Goal: Task Accomplishment & Management: Manage account settings

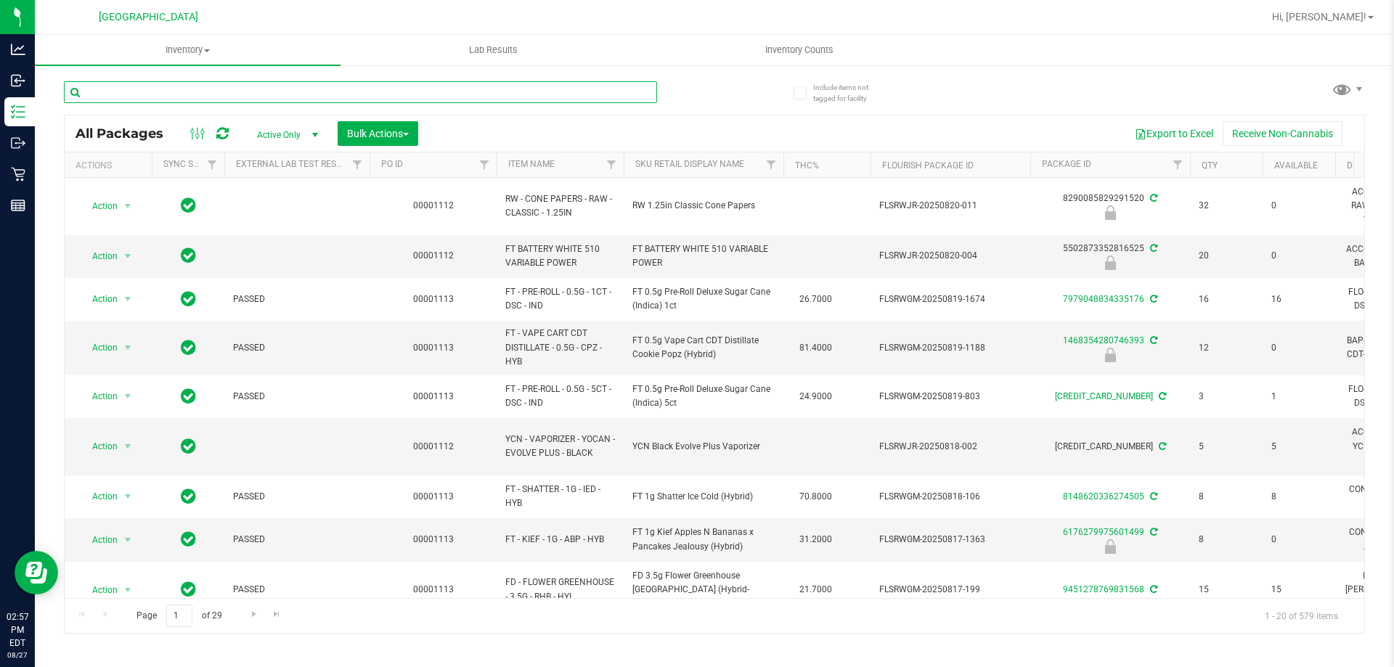
click at [379, 89] on input "text" at bounding box center [360, 92] width 593 height 22
type input "cmm"
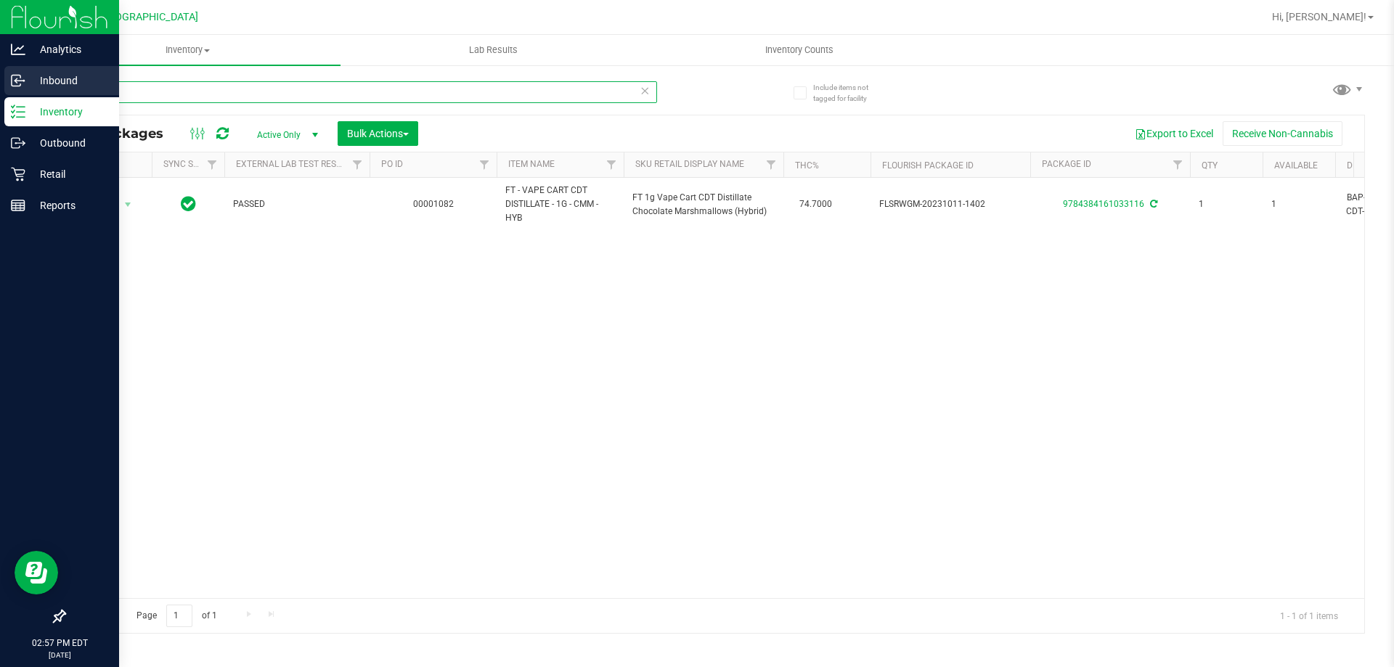
drag, startPoint x: 229, startPoint y: 94, endPoint x: 0, endPoint y: 94, distance: 229.4
click at [0, 94] on div "Analytics Inbound Inventory Outbound Retail Reports 02:57 PM EDT 08/27/2025 08/…" at bounding box center [697, 333] width 1394 height 667
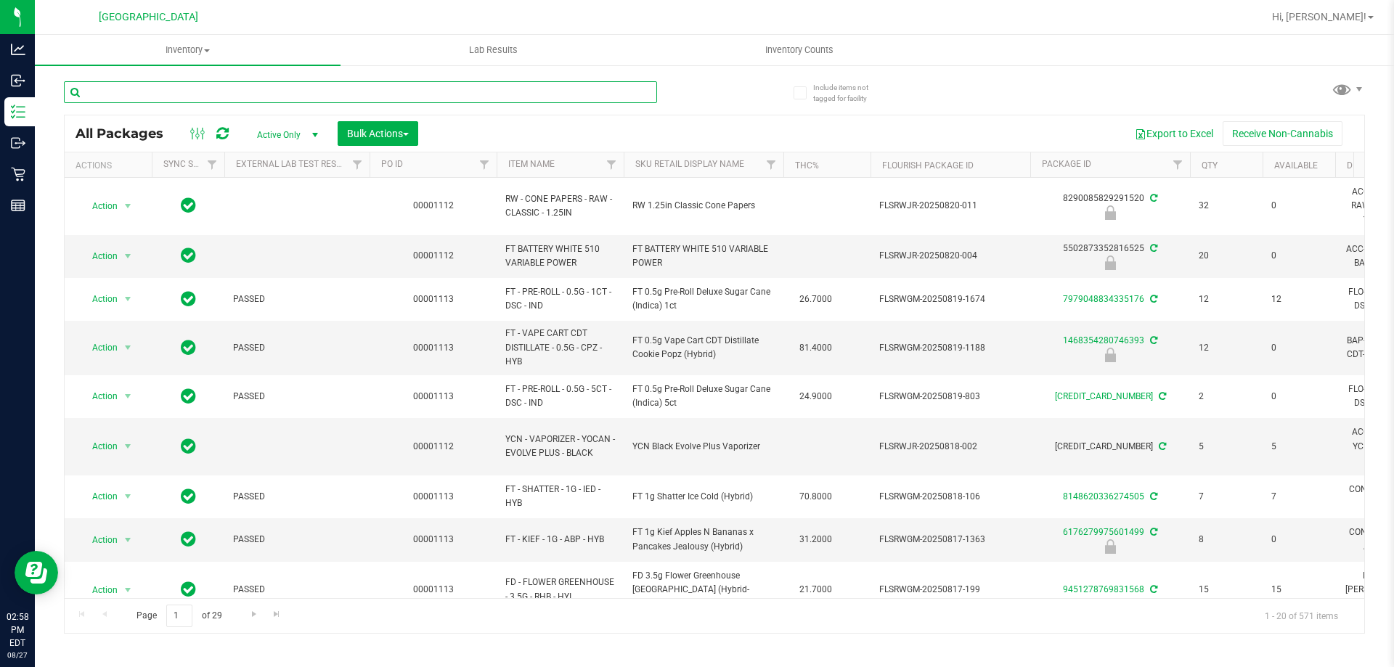
click at [406, 94] on input "text" at bounding box center [360, 92] width 593 height 22
type input "pbs"
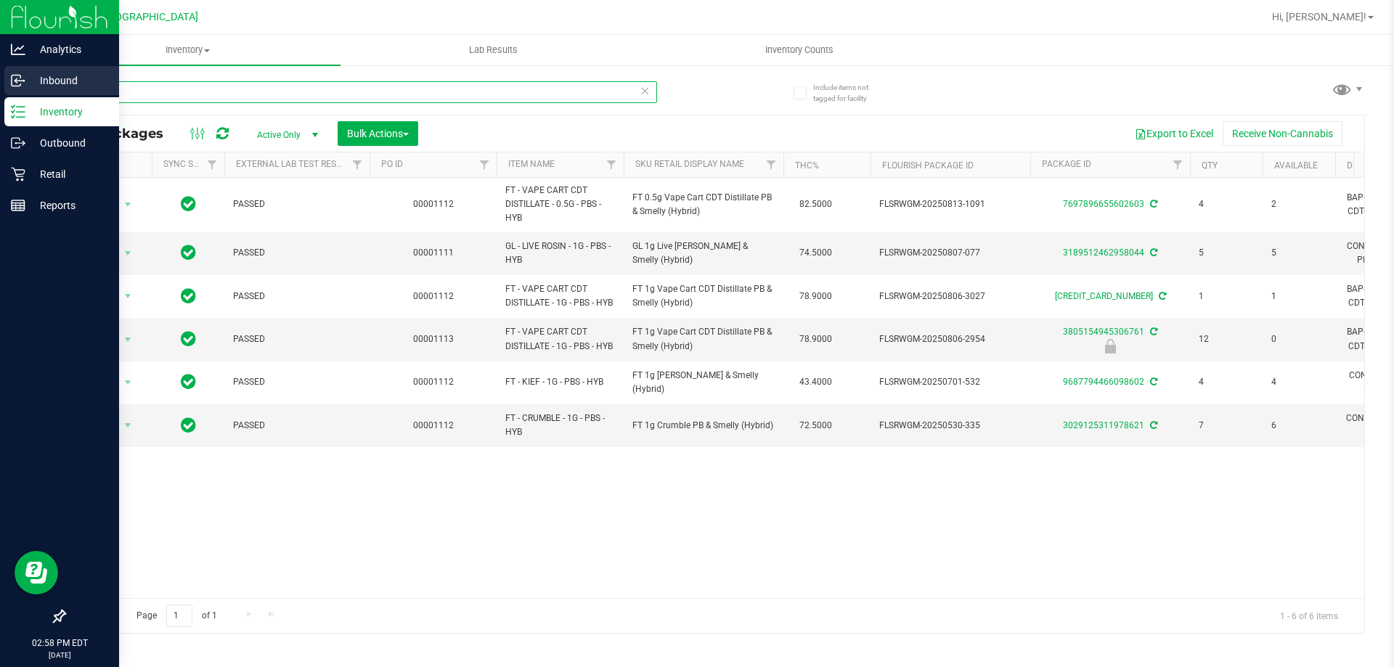
drag, startPoint x: 124, startPoint y: 86, endPoint x: 0, endPoint y: 87, distance: 124.2
click at [0, 83] on div "Analytics Inbound Inventory Outbound Retail Reports 02:58 PM EDT 08/27/2025 08/…" at bounding box center [697, 333] width 1394 height 667
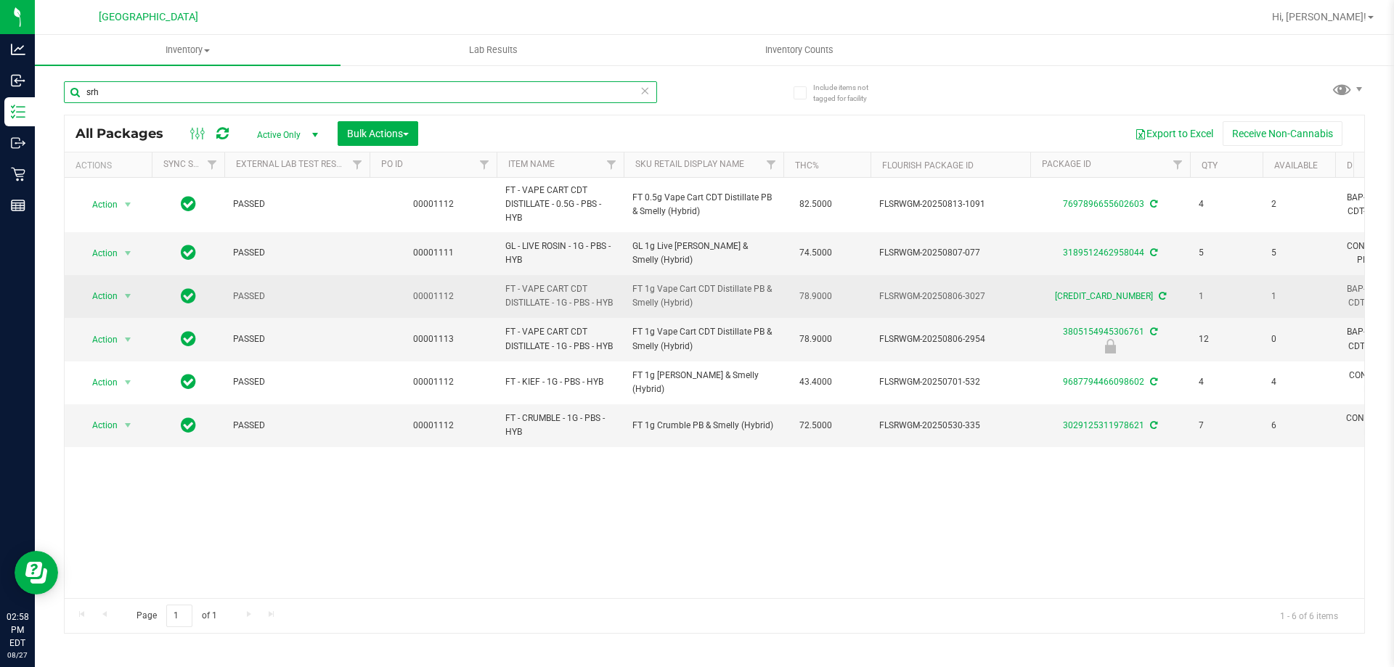
type input "srh"
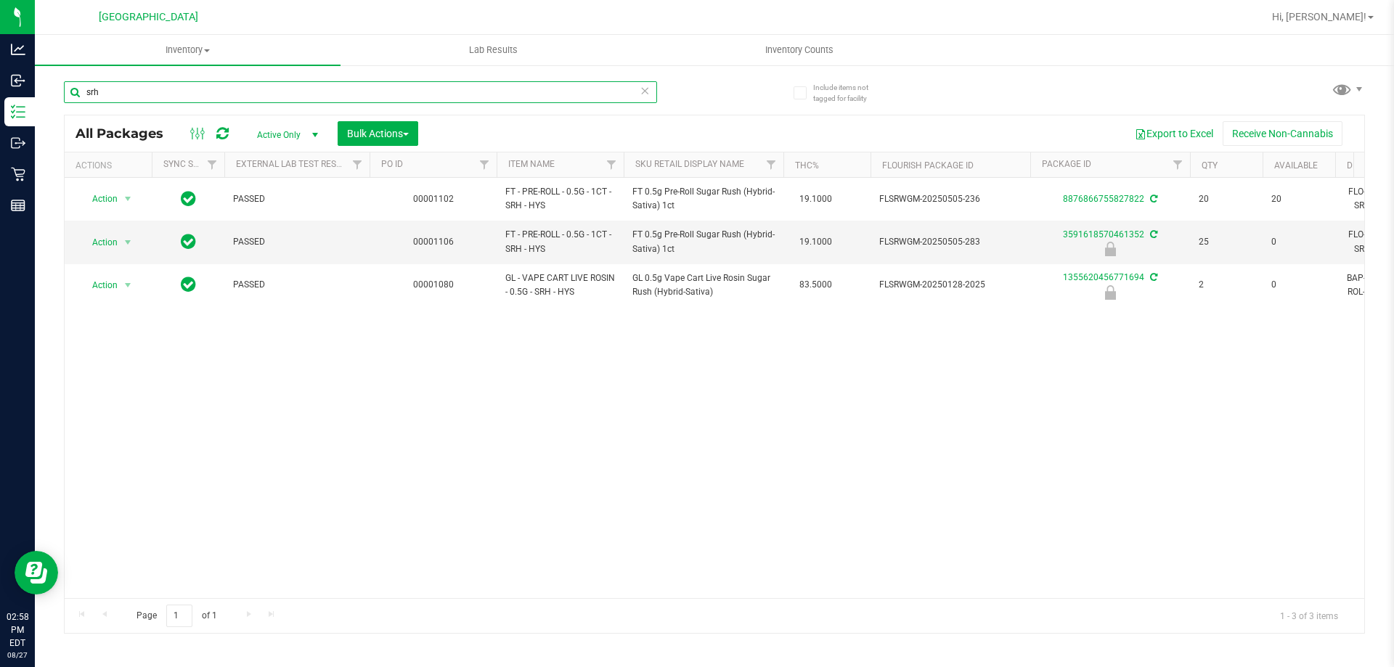
click at [151, 82] on input "srh" at bounding box center [360, 92] width 593 height 22
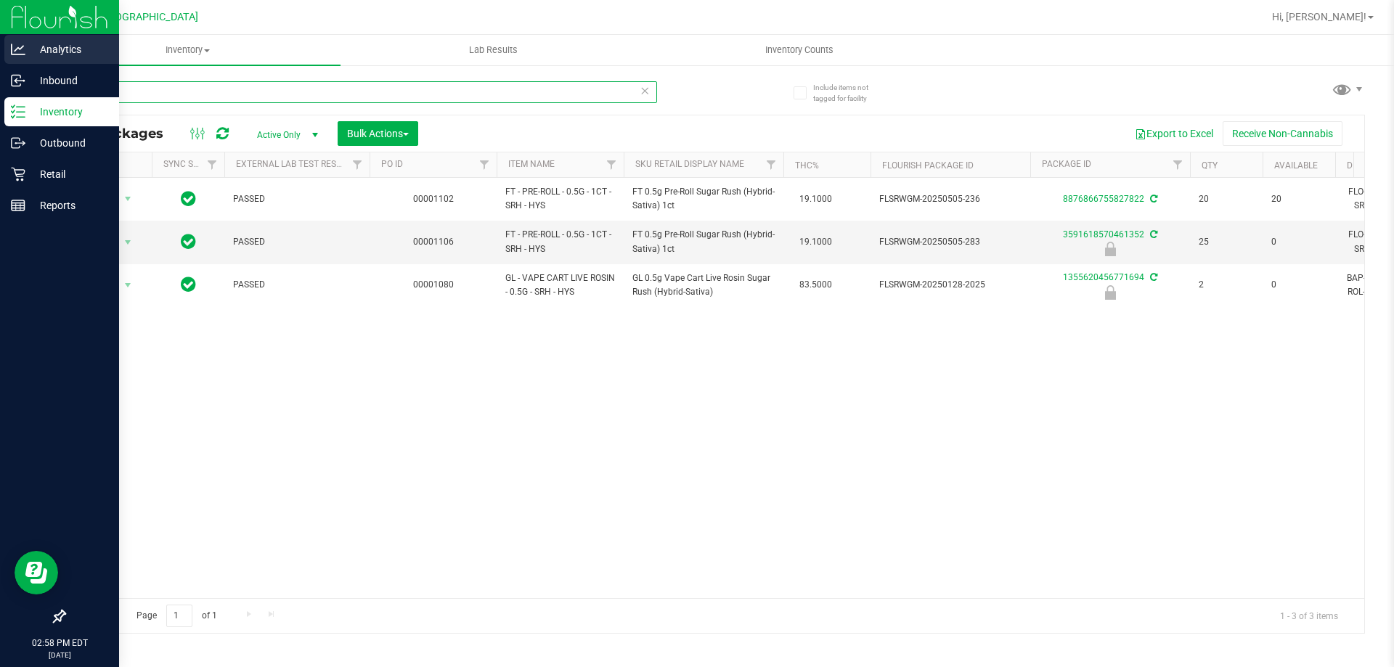
drag, startPoint x: 147, startPoint y: 91, endPoint x: 0, endPoint y: 49, distance: 152.4
click at [0, 49] on div "Analytics Inbound Inventory Outbound Retail Reports 02:58 PM EDT 08/27/2025 08/…" at bounding box center [697, 333] width 1394 height 667
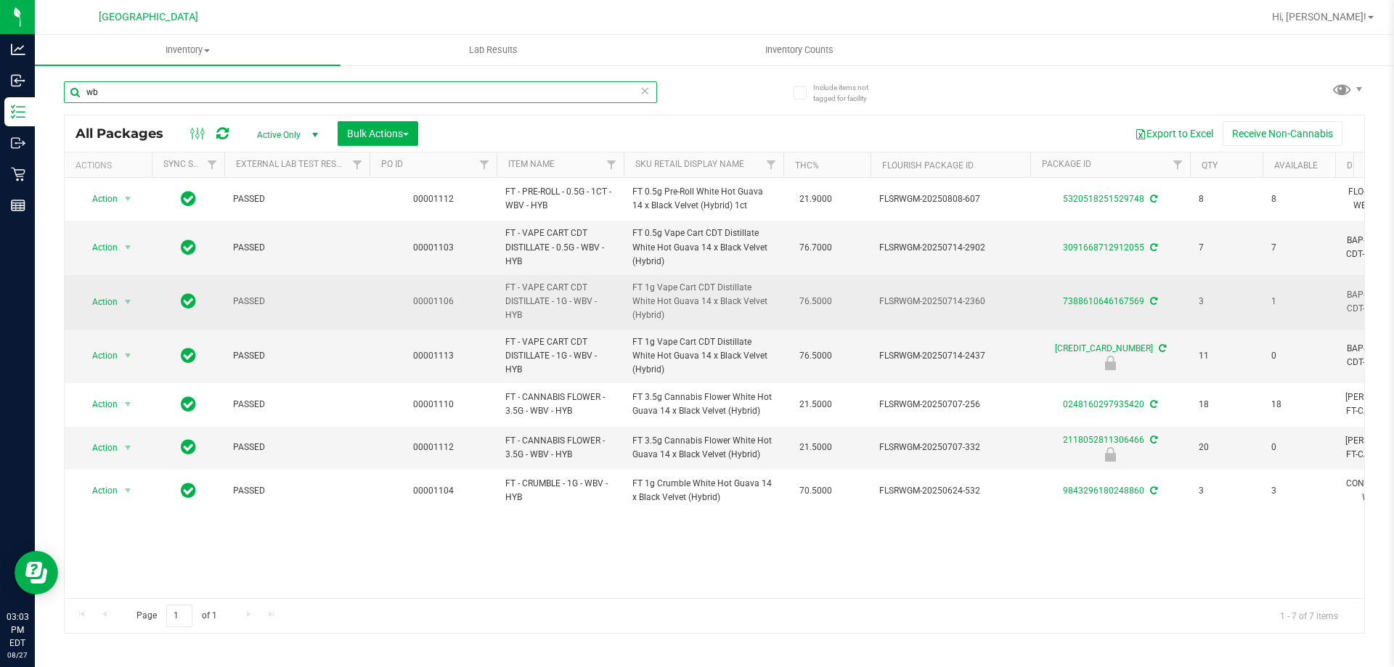
type input "w"
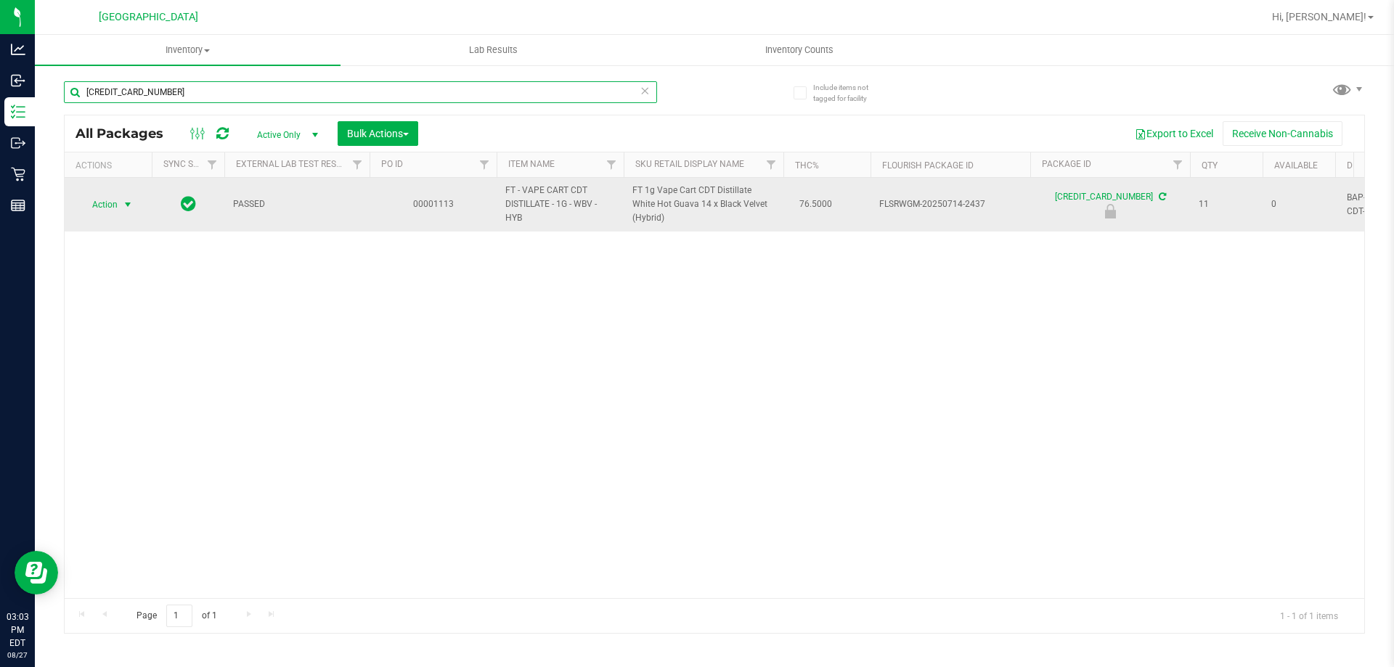
type input "8114888775394871"
click at [114, 208] on span "Action" at bounding box center [98, 205] width 39 height 20
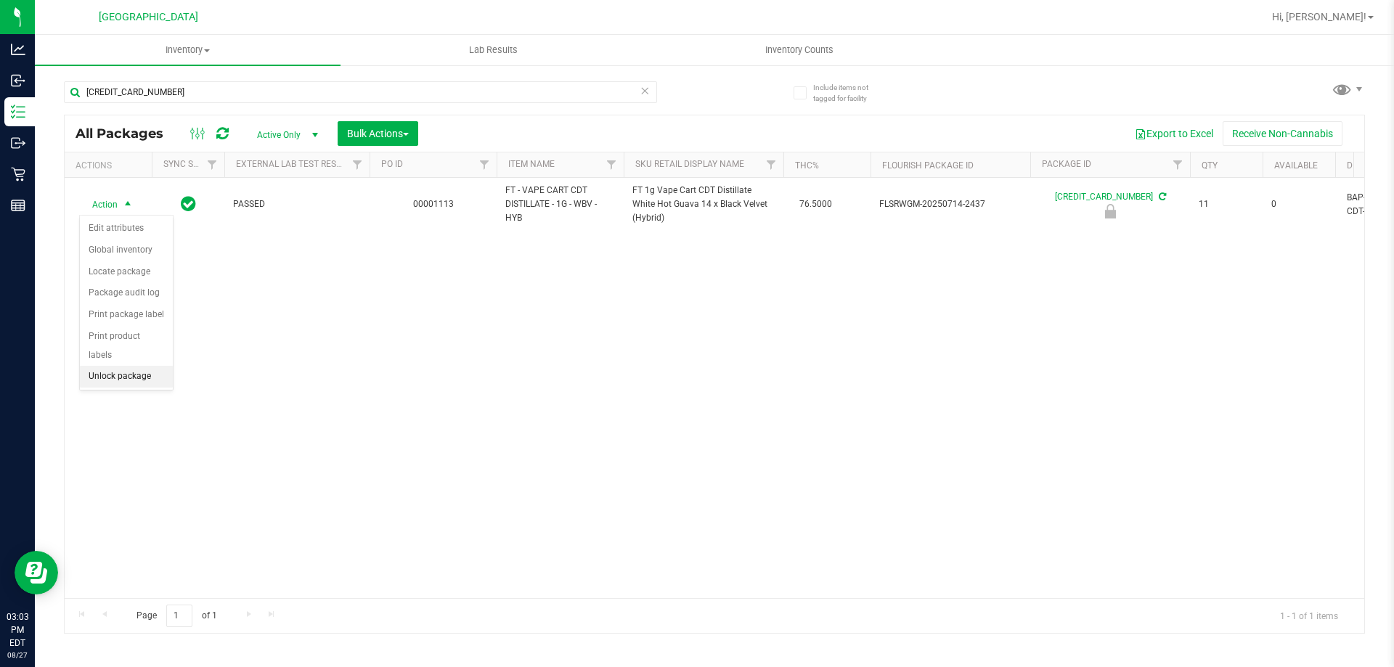
click at [144, 366] on li "Unlock package" at bounding box center [126, 377] width 93 height 22
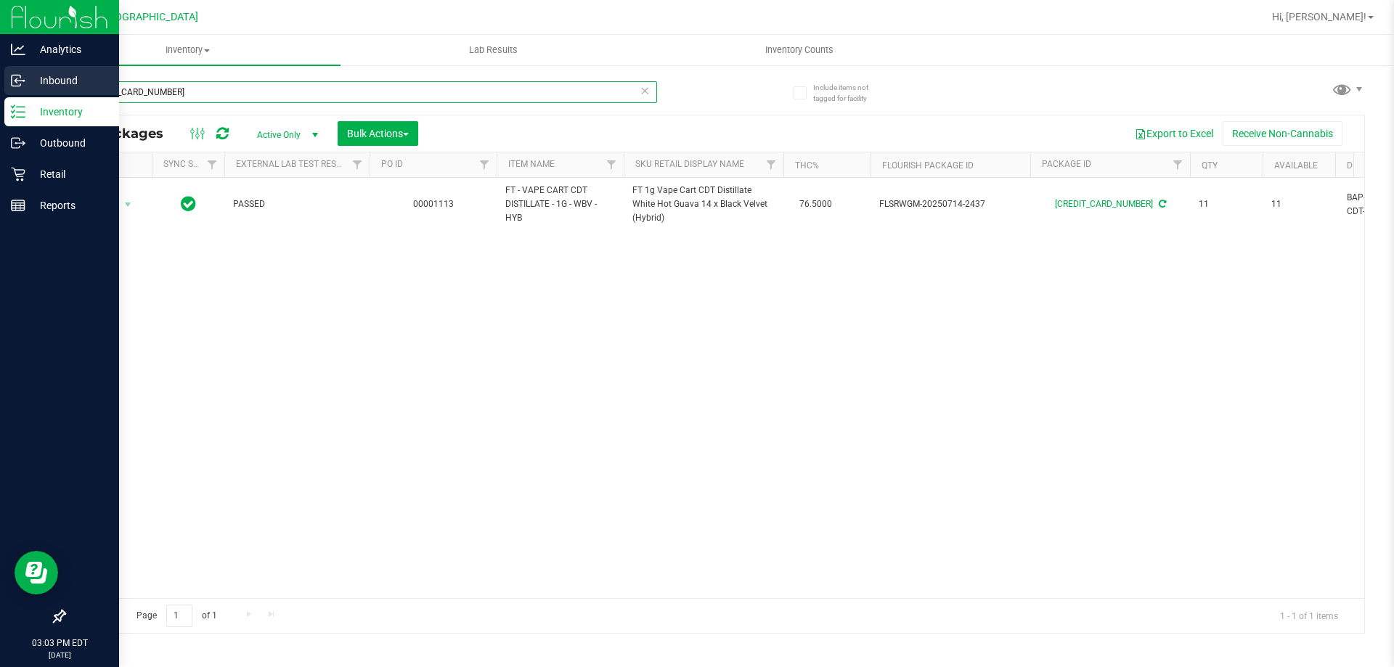
drag, startPoint x: 200, startPoint y: 92, endPoint x: 0, endPoint y: 81, distance: 200.7
click at [0, 68] on div "Analytics Inbound Inventory Outbound Retail Reports 03:03 PM EDT 08/27/2025 08/…" at bounding box center [697, 333] width 1394 height 667
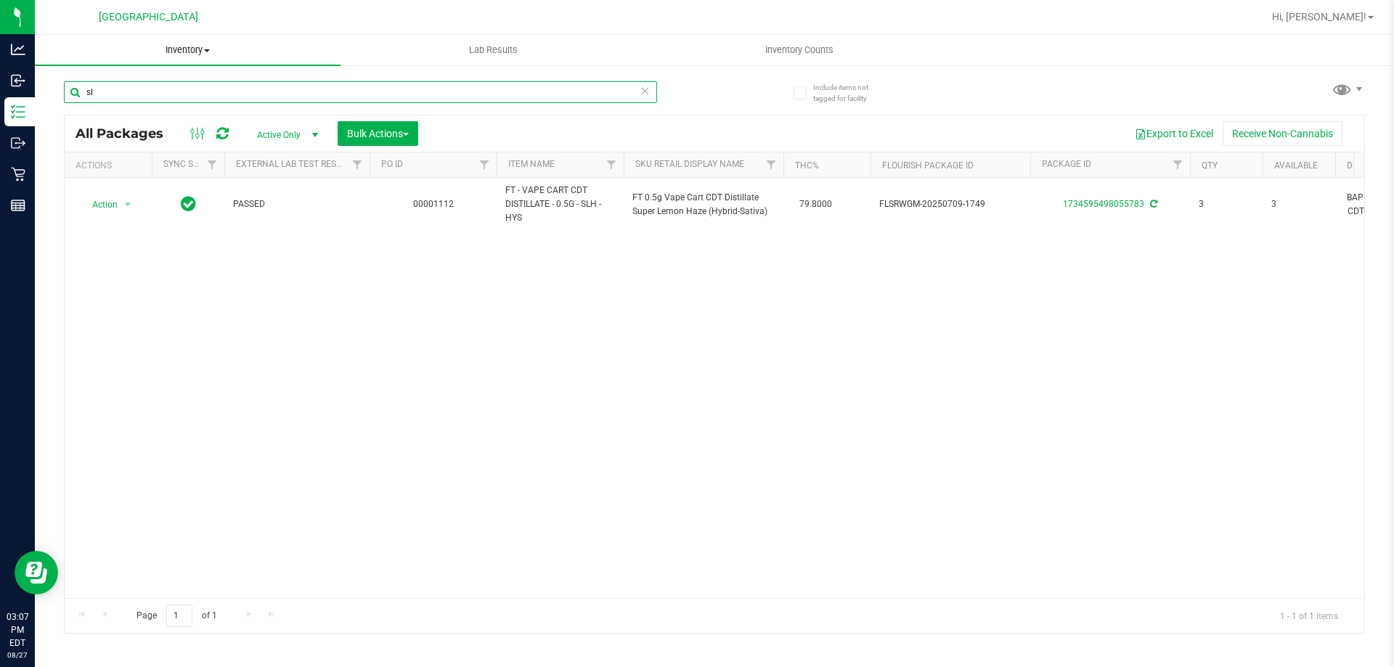
type input "s"
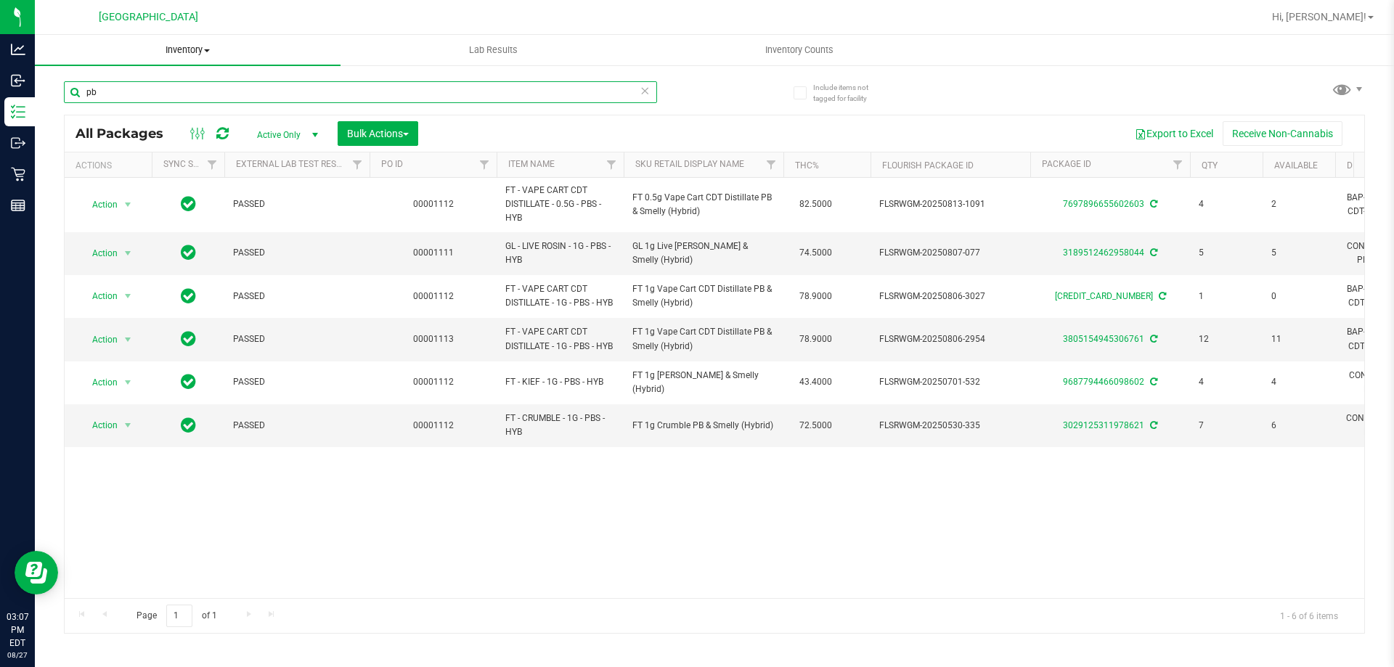
type input "p"
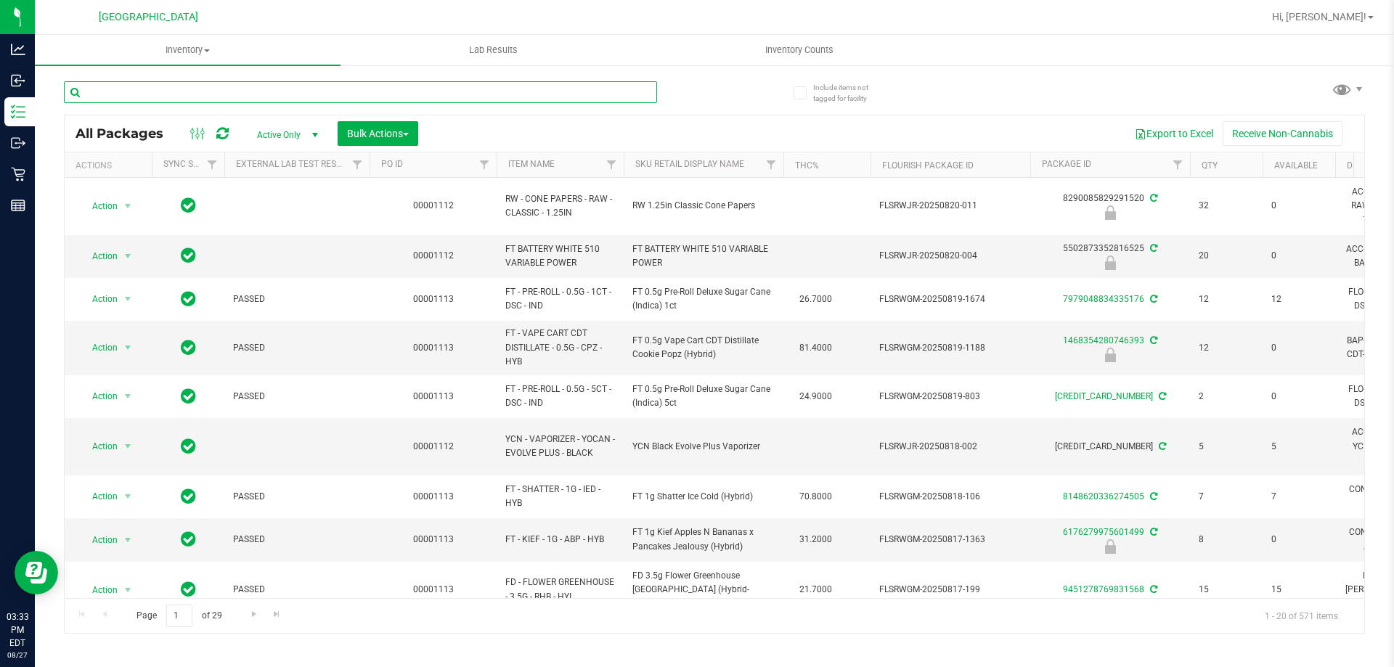
click at [298, 97] on input "text" at bounding box center [360, 92] width 593 height 22
type input "arz"
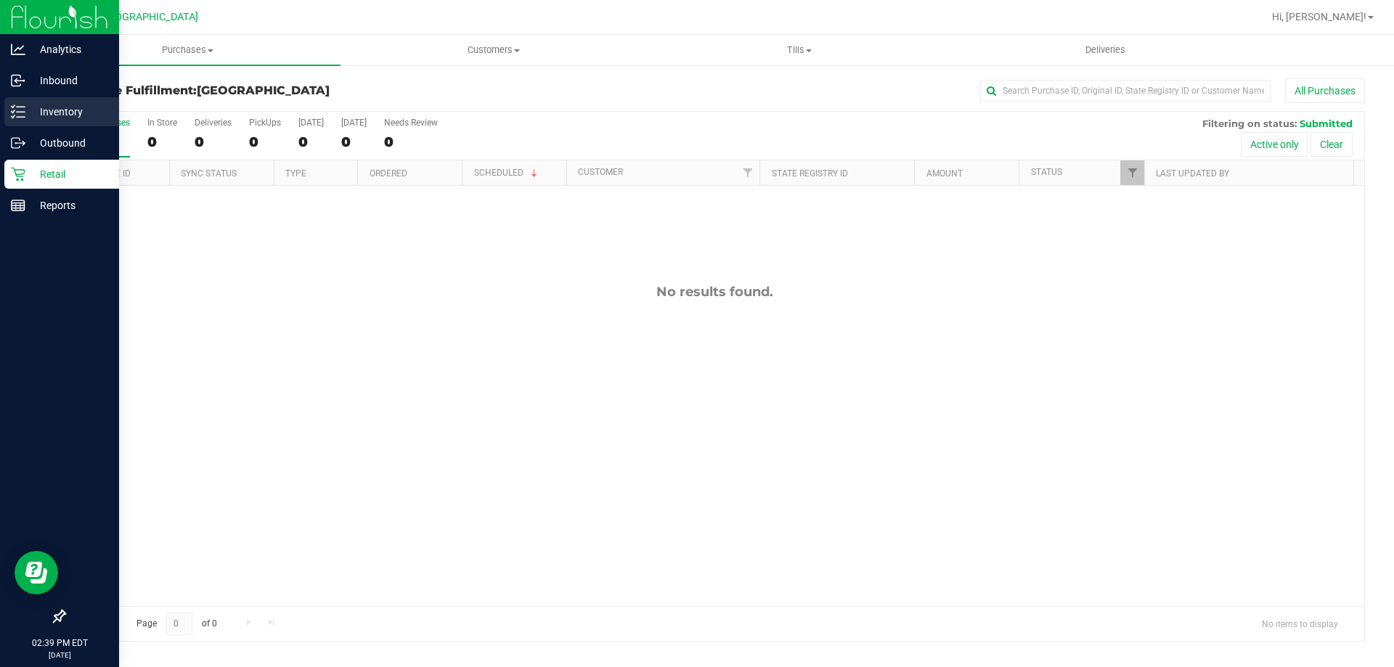
click at [59, 115] on p "Inventory" at bounding box center [68, 111] width 87 height 17
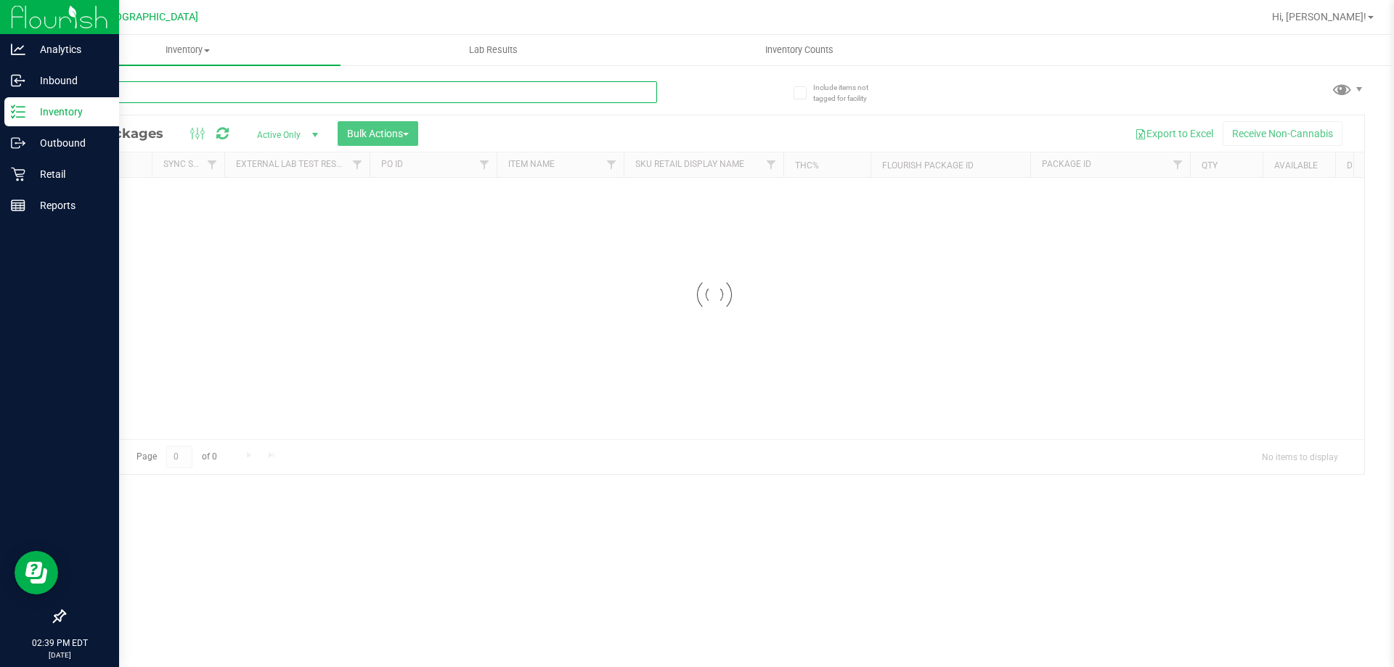
click at [356, 92] on input "text" at bounding box center [360, 92] width 593 height 22
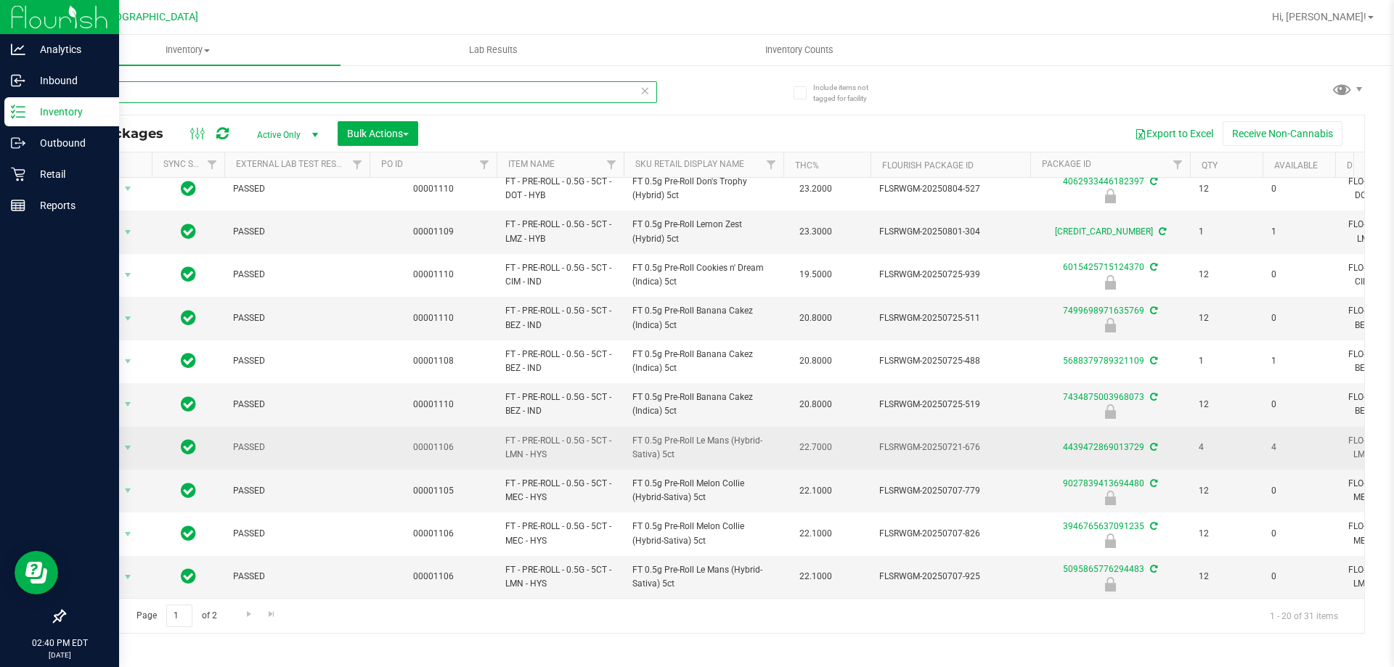
scroll to position [452, 0]
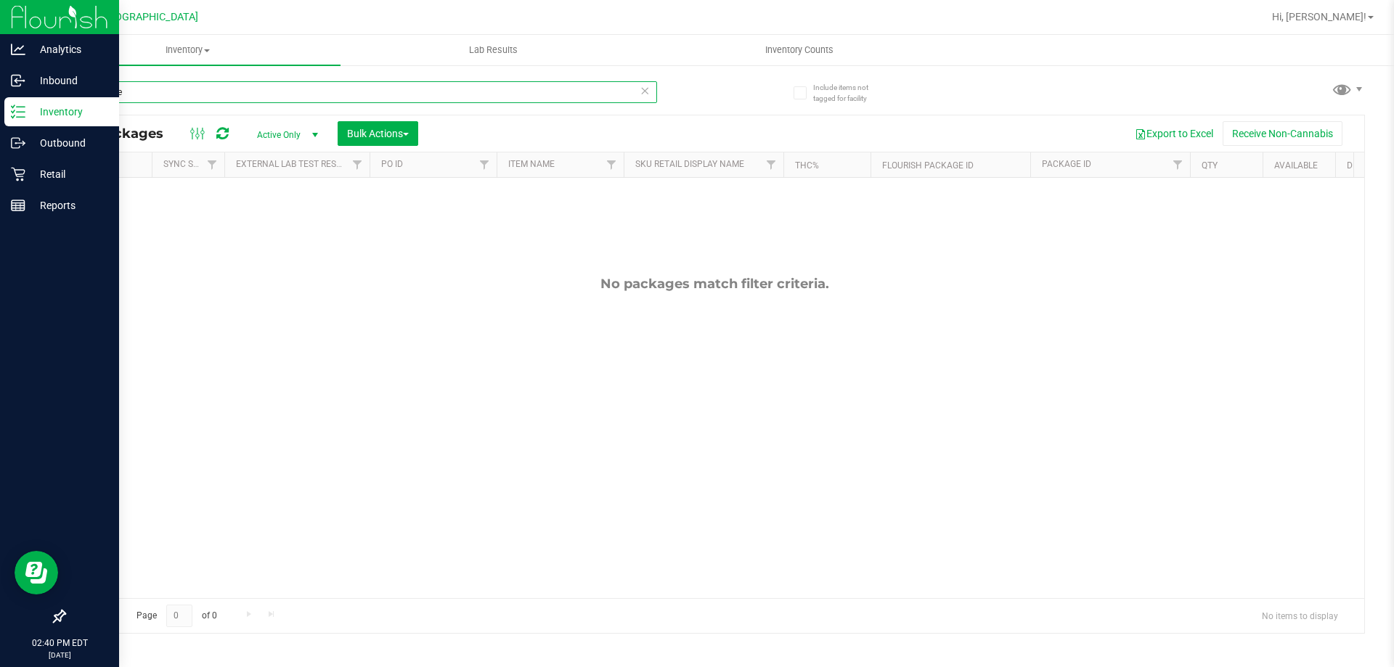
click at [155, 97] on input "5ct white" at bounding box center [360, 92] width 593 height 22
type input "5ct wbv"
drag, startPoint x: 132, startPoint y: 88, endPoint x: 73, endPoint y: 91, distance: 59.6
click at [73, 91] on input "5ct wbv" at bounding box center [360, 92] width 593 height 22
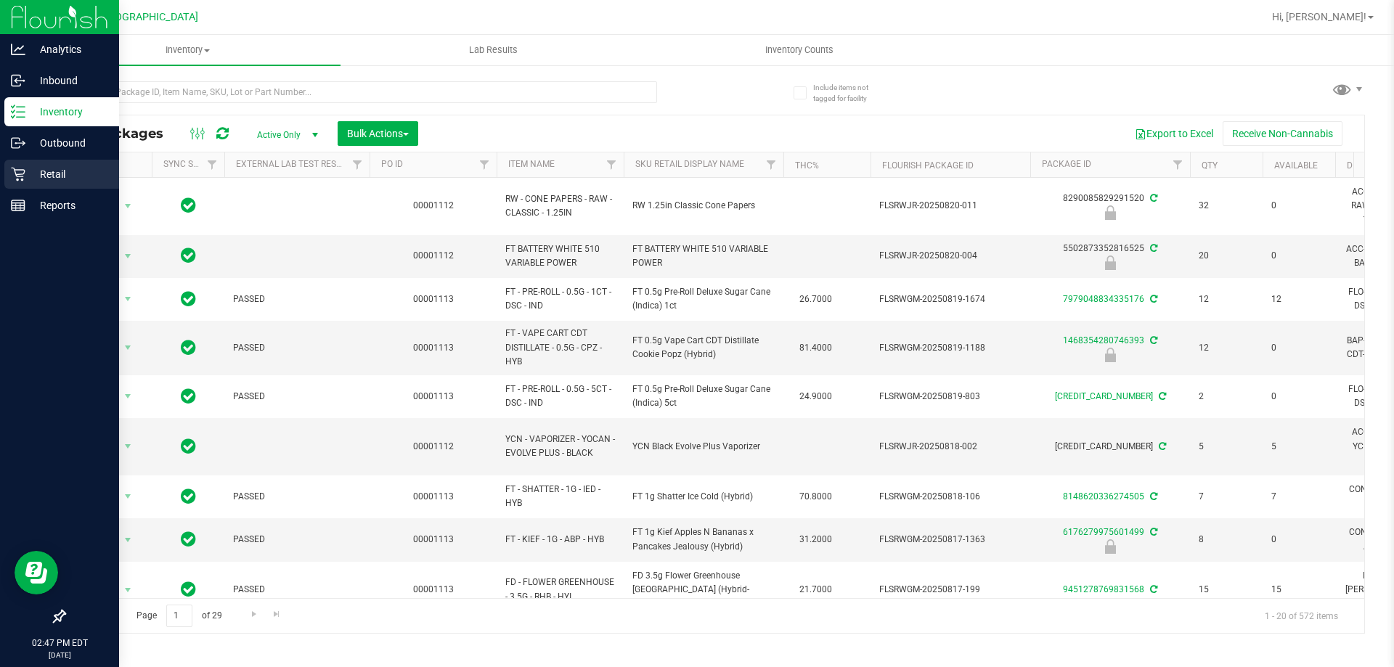
click at [84, 178] on p "Retail" at bounding box center [68, 174] width 87 height 17
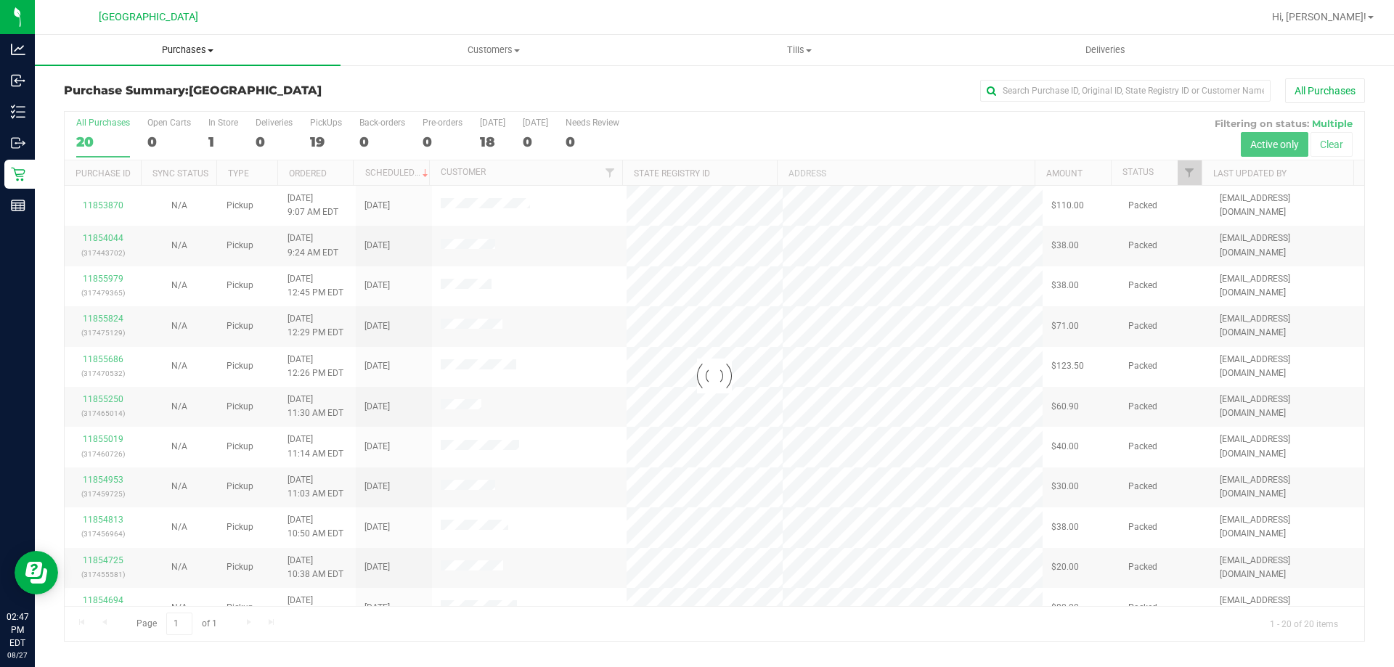
click at [189, 60] on uib-tab-heading "Purchases Summary of purchases Fulfillment All purchases" at bounding box center [188, 50] width 306 height 30
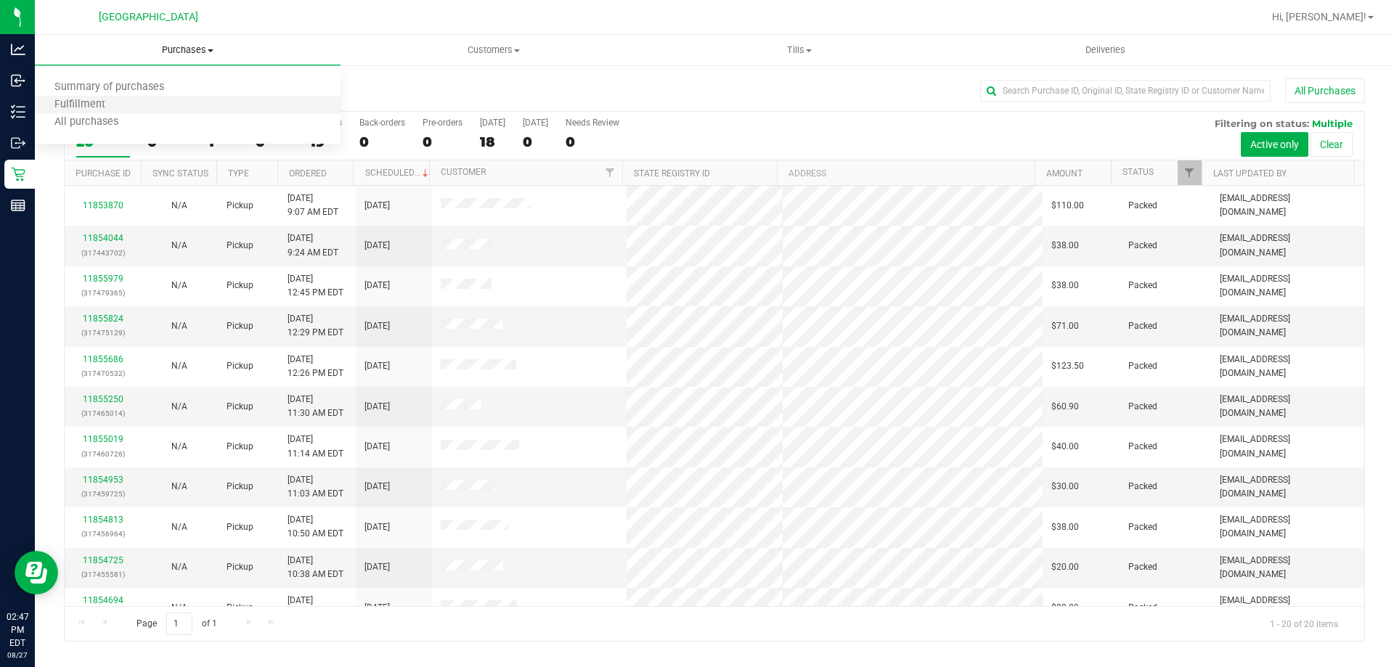
click at [171, 113] on li "Fulfillment" at bounding box center [188, 105] width 306 height 17
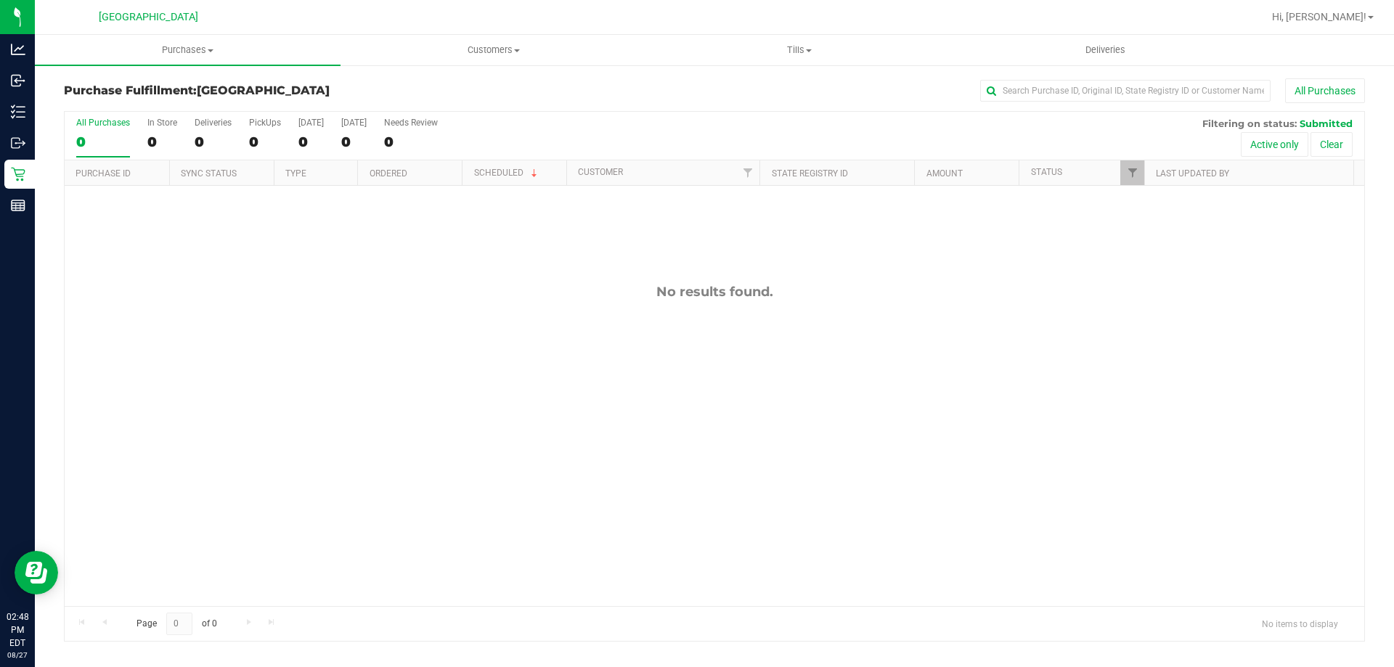
click at [195, 339] on div "No results found." at bounding box center [715, 445] width 1300 height 518
click at [199, 321] on div "No results found." at bounding box center [715, 445] width 1300 height 518
click at [150, 378] on div "No results found." at bounding box center [715, 445] width 1300 height 518
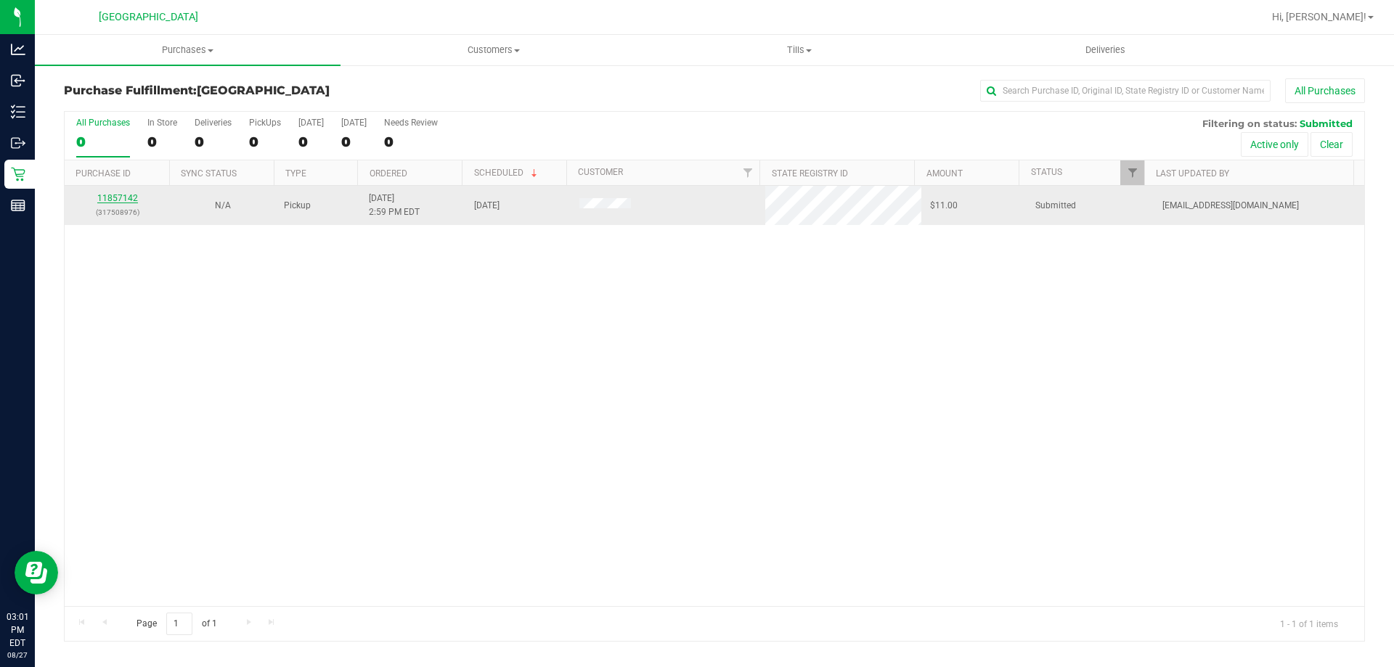
click at [130, 193] on link "11857142" at bounding box center [117, 198] width 41 height 10
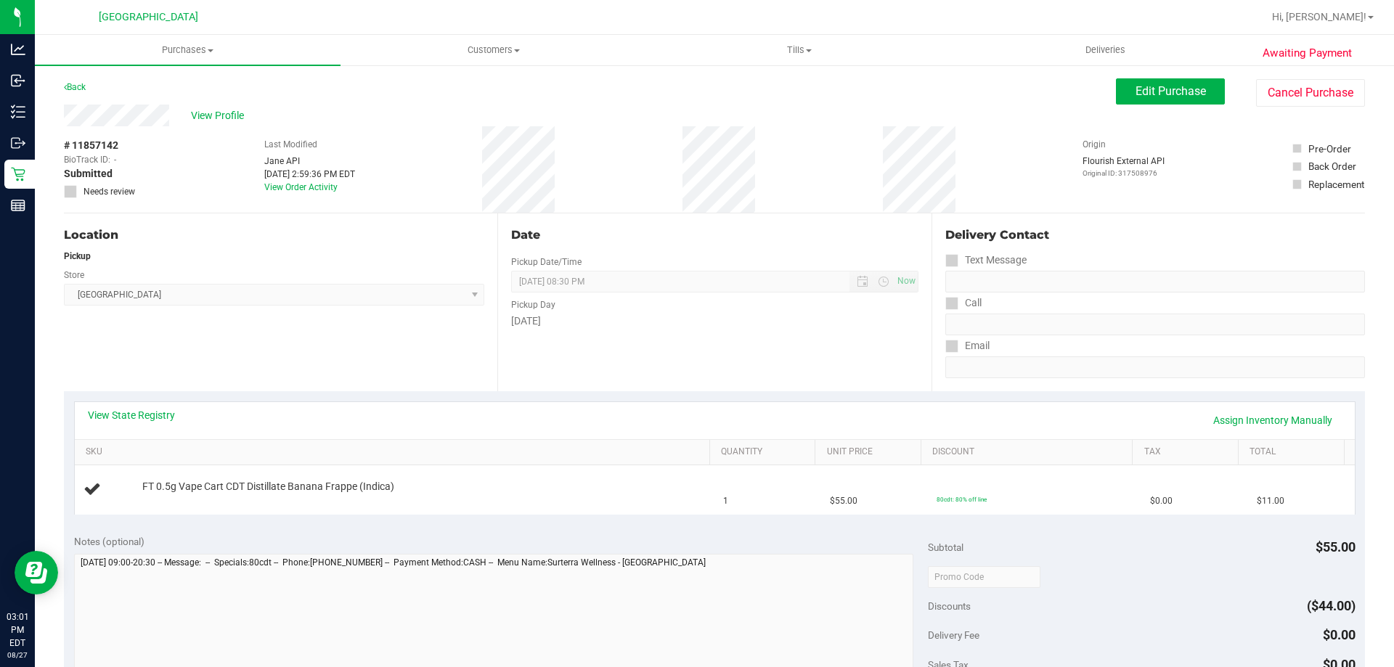
click at [144, 406] on div "View State Registry Assign Inventory Manually" at bounding box center [715, 420] width 1280 height 37
click at [144, 407] on div "View State Registry Assign Inventory Manually" at bounding box center [715, 420] width 1280 height 37
click at [145, 423] on div "View State Registry Assign Inventory Manually" at bounding box center [715, 420] width 1254 height 25
click at [150, 409] on link "View State Registry" at bounding box center [131, 415] width 87 height 15
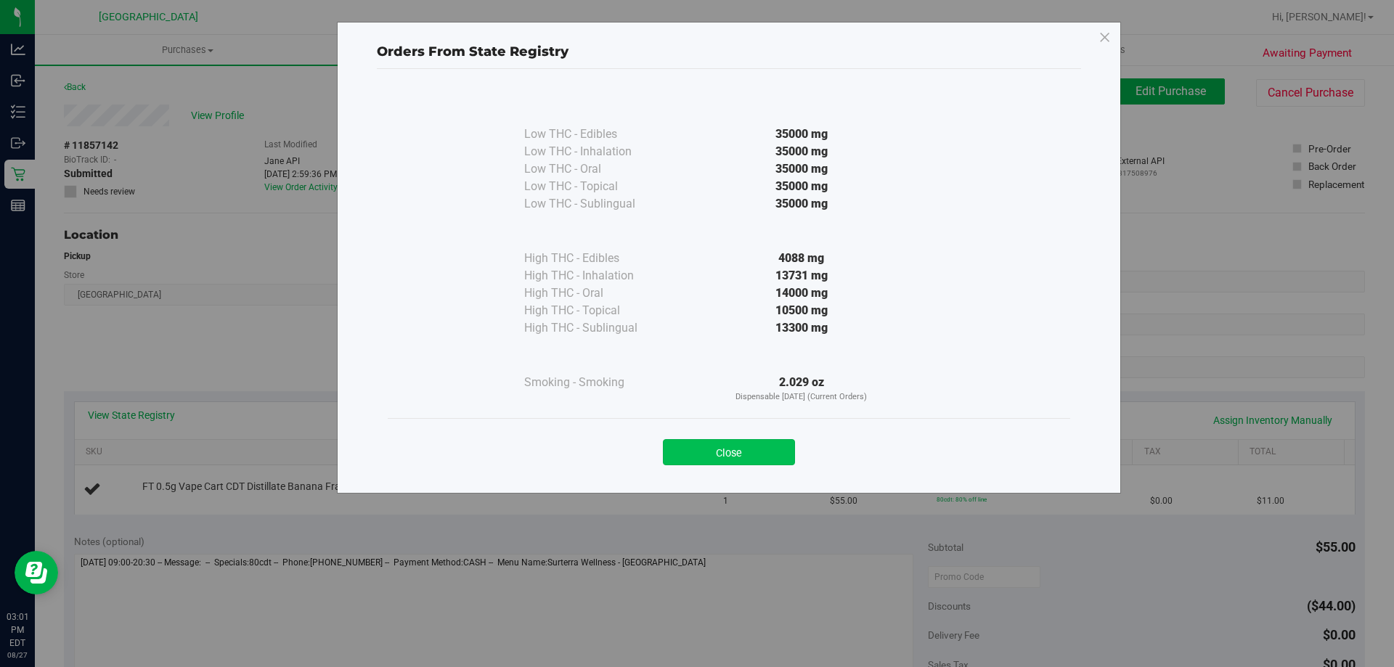
click at [738, 462] on button "Close" at bounding box center [729, 452] width 132 height 26
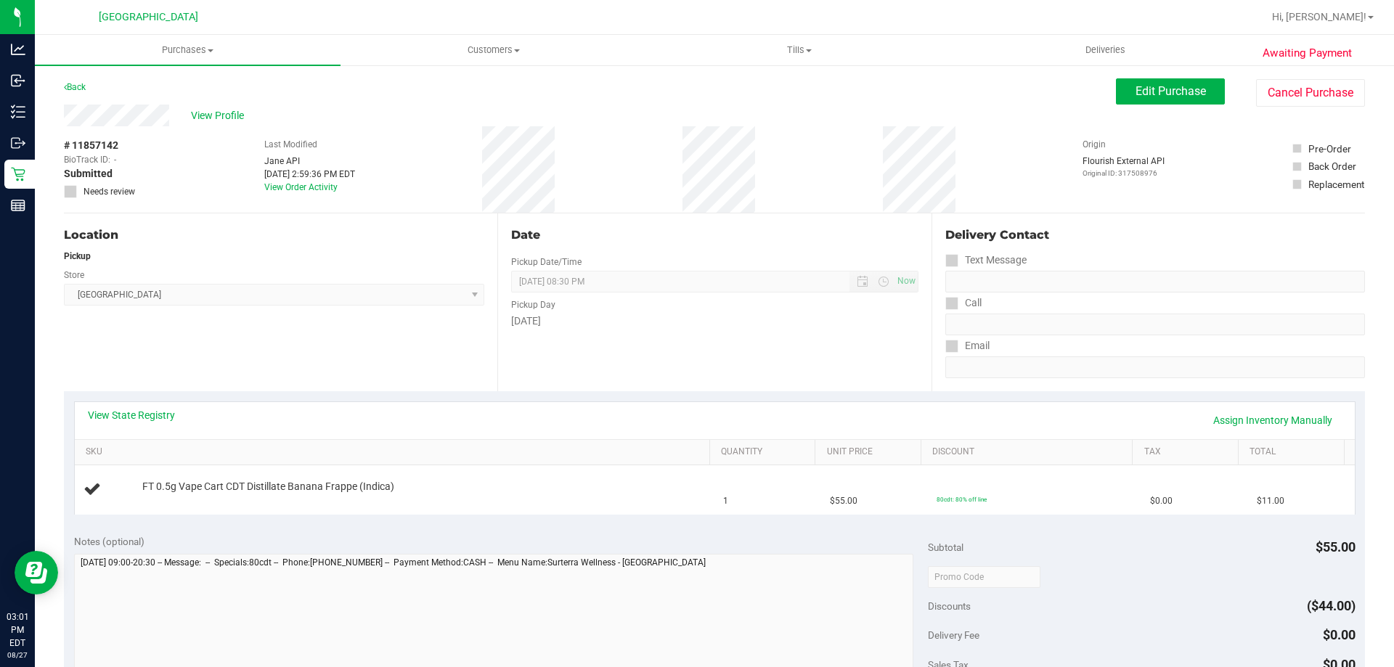
scroll to position [363, 0]
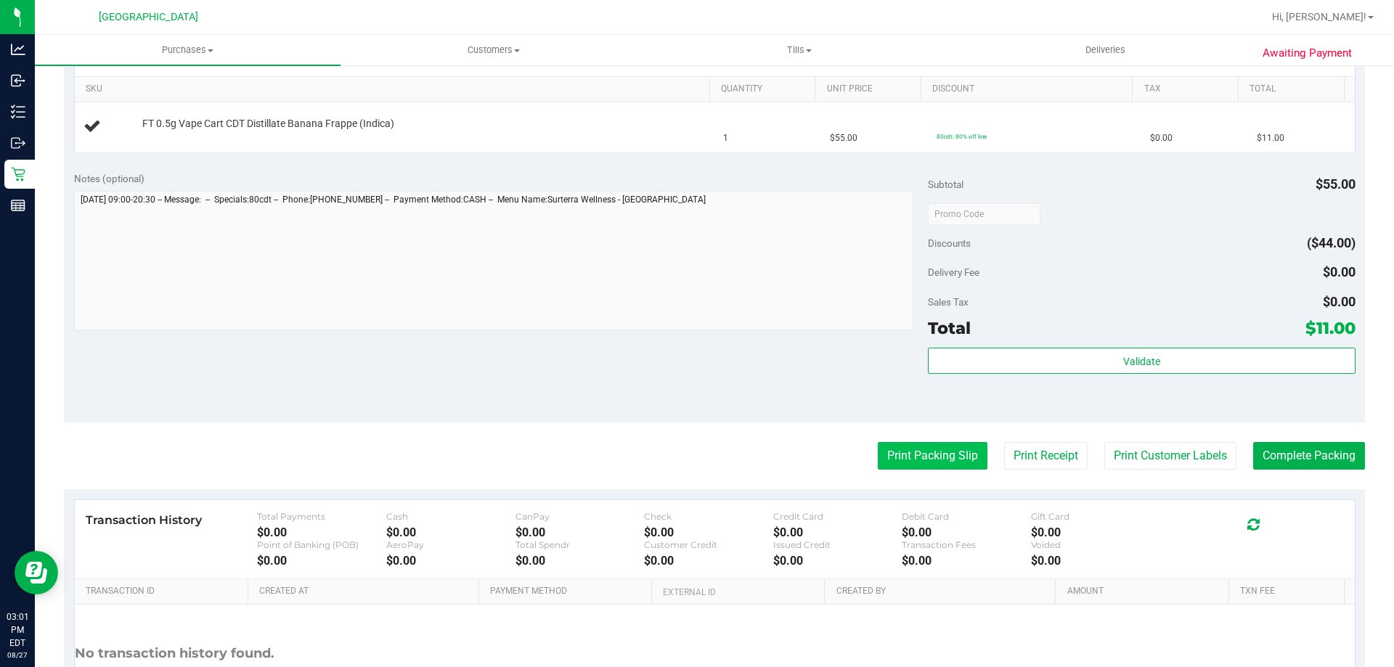
click at [945, 466] on button "Print Packing Slip" at bounding box center [933, 456] width 110 height 28
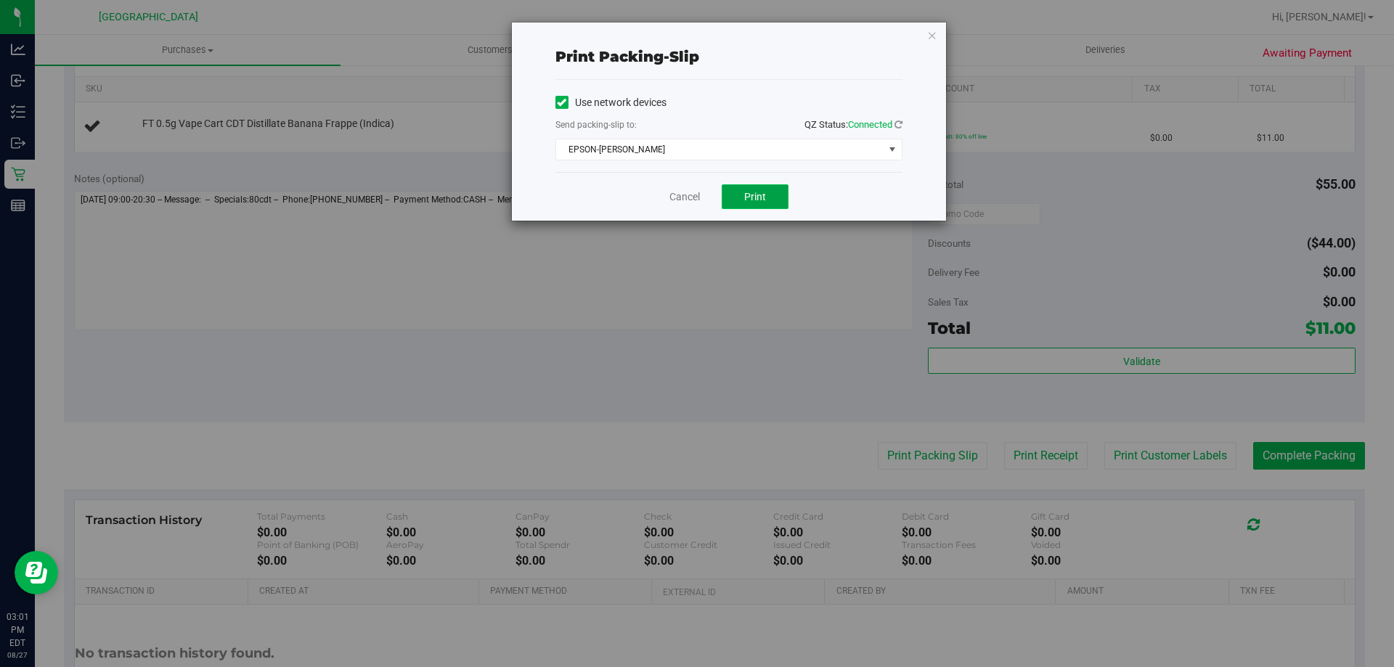
click at [755, 203] on button "Print" at bounding box center [755, 196] width 67 height 25
click at [935, 38] on icon "button" at bounding box center [932, 34] width 10 height 17
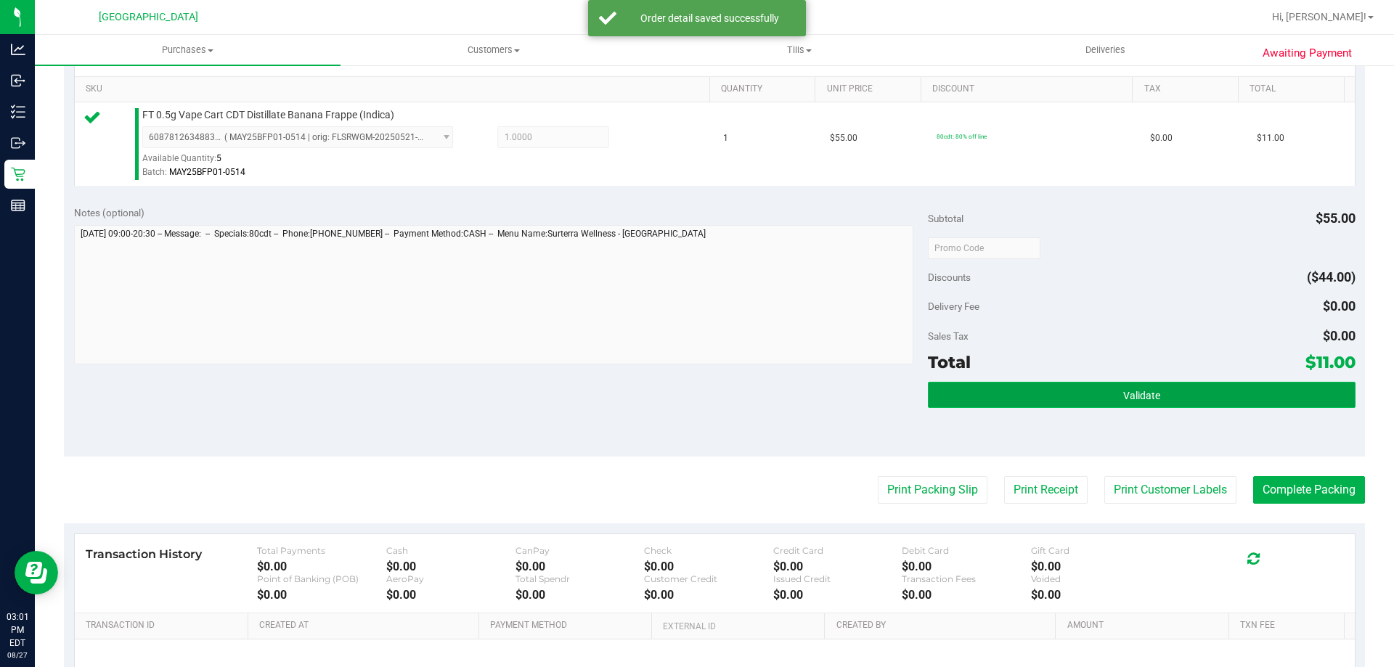
click at [1283, 387] on button "Validate" at bounding box center [1141, 395] width 427 height 26
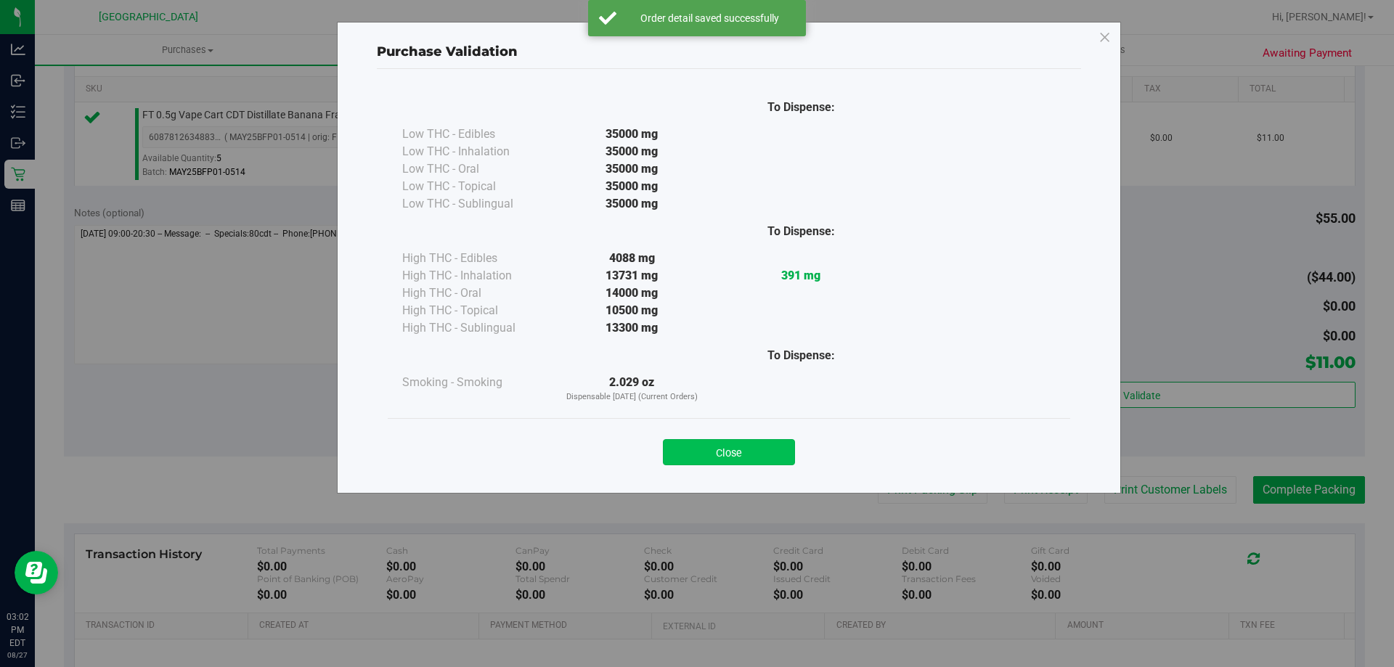
click at [759, 446] on button "Close" at bounding box center [729, 452] width 132 height 26
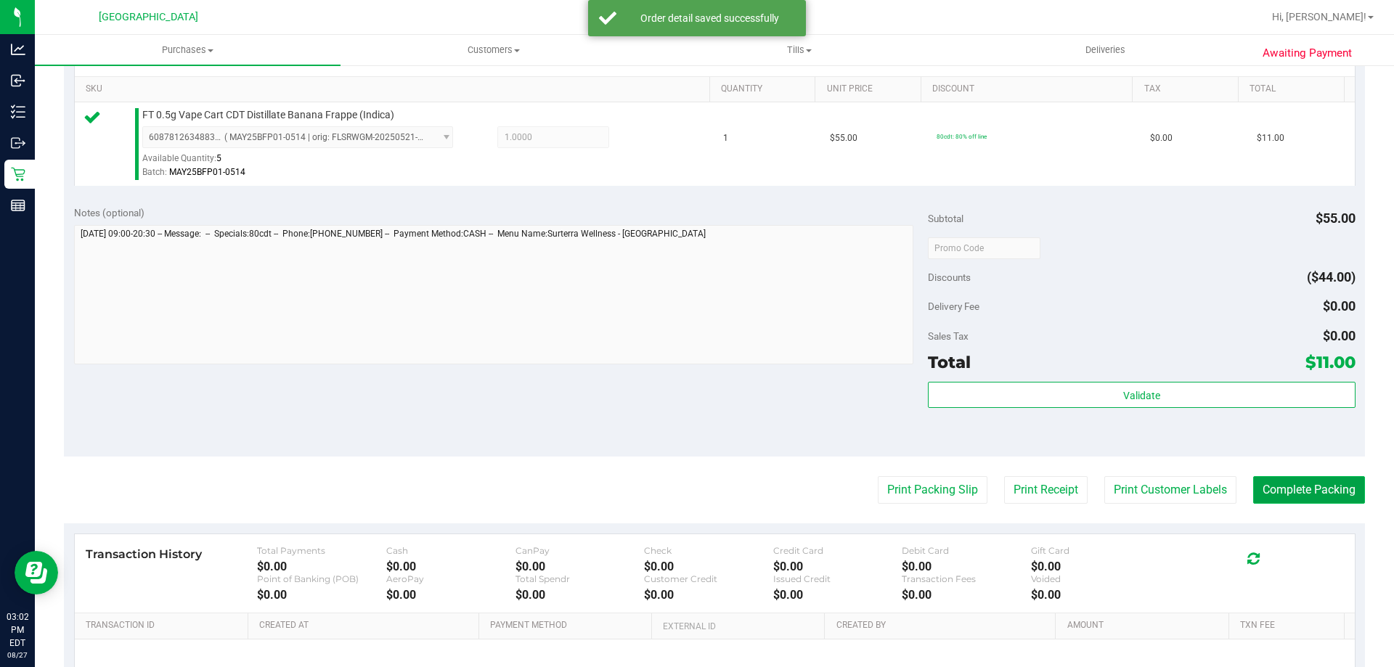
click at [1332, 492] on button "Complete Packing" at bounding box center [1309, 490] width 112 height 28
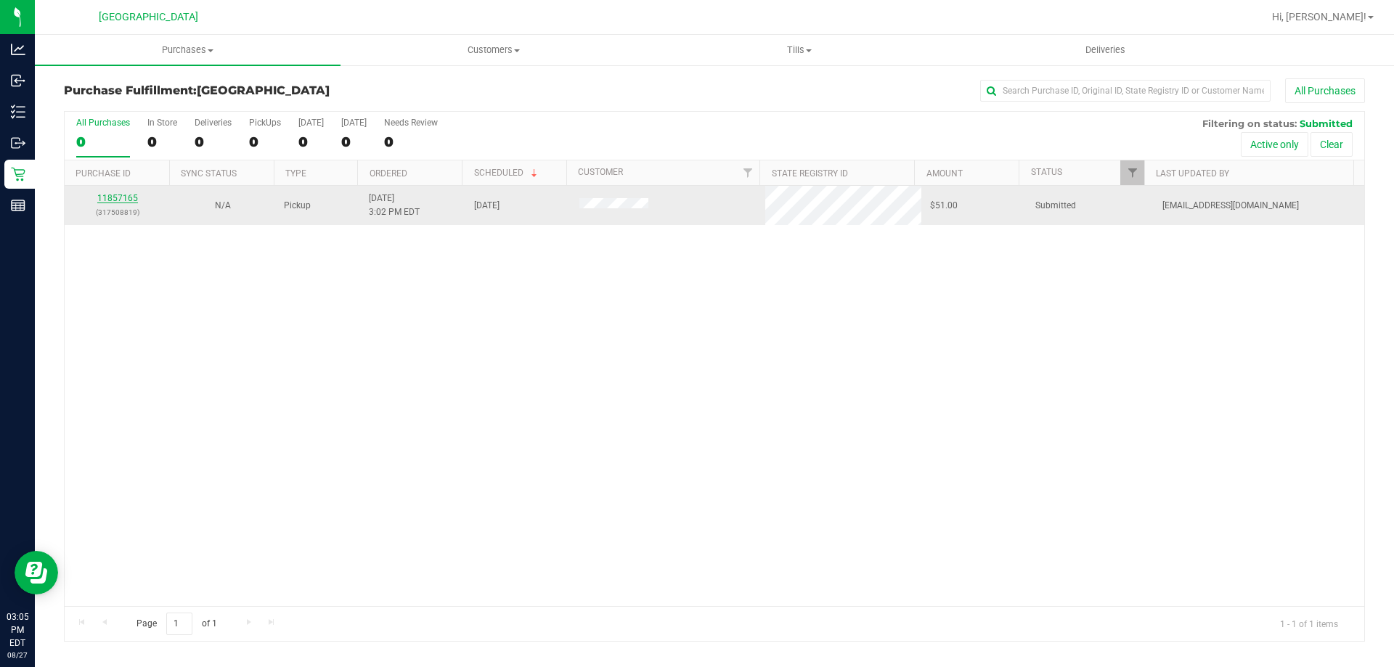
click at [126, 193] on link "11857165" at bounding box center [117, 198] width 41 height 10
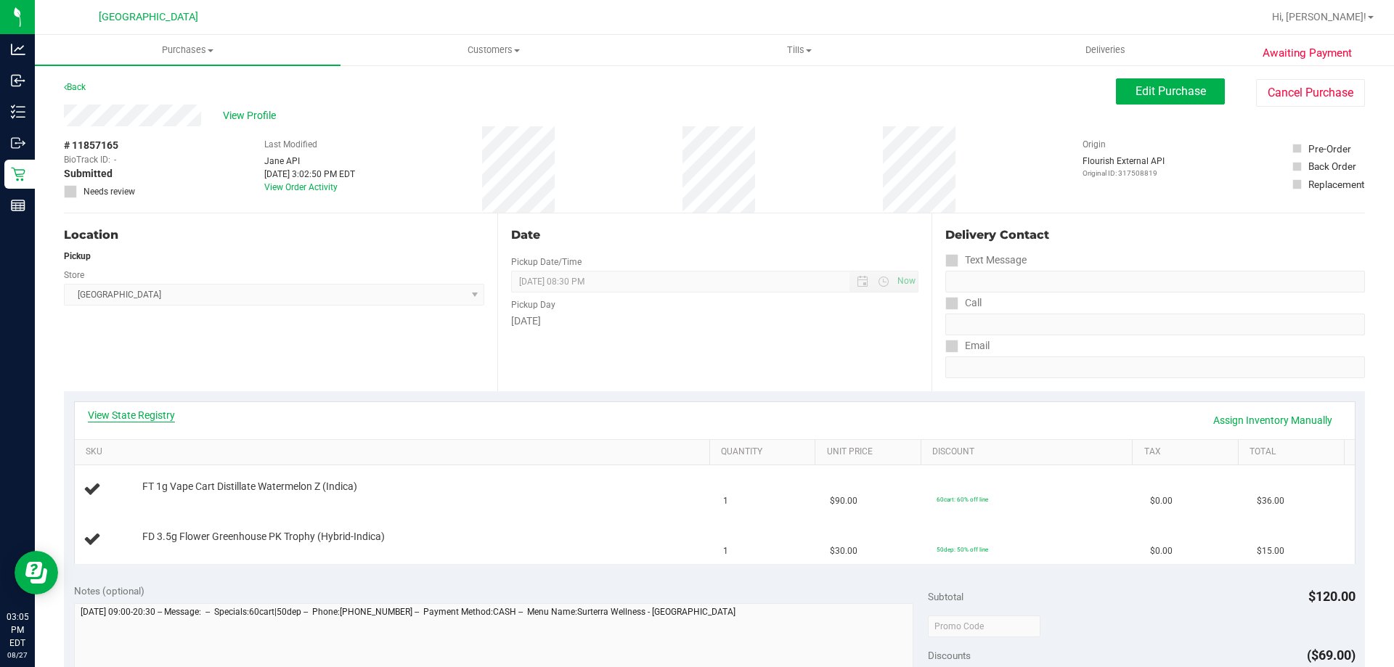
click at [155, 411] on link "View State Registry" at bounding box center [131, 415] width 87 height 15
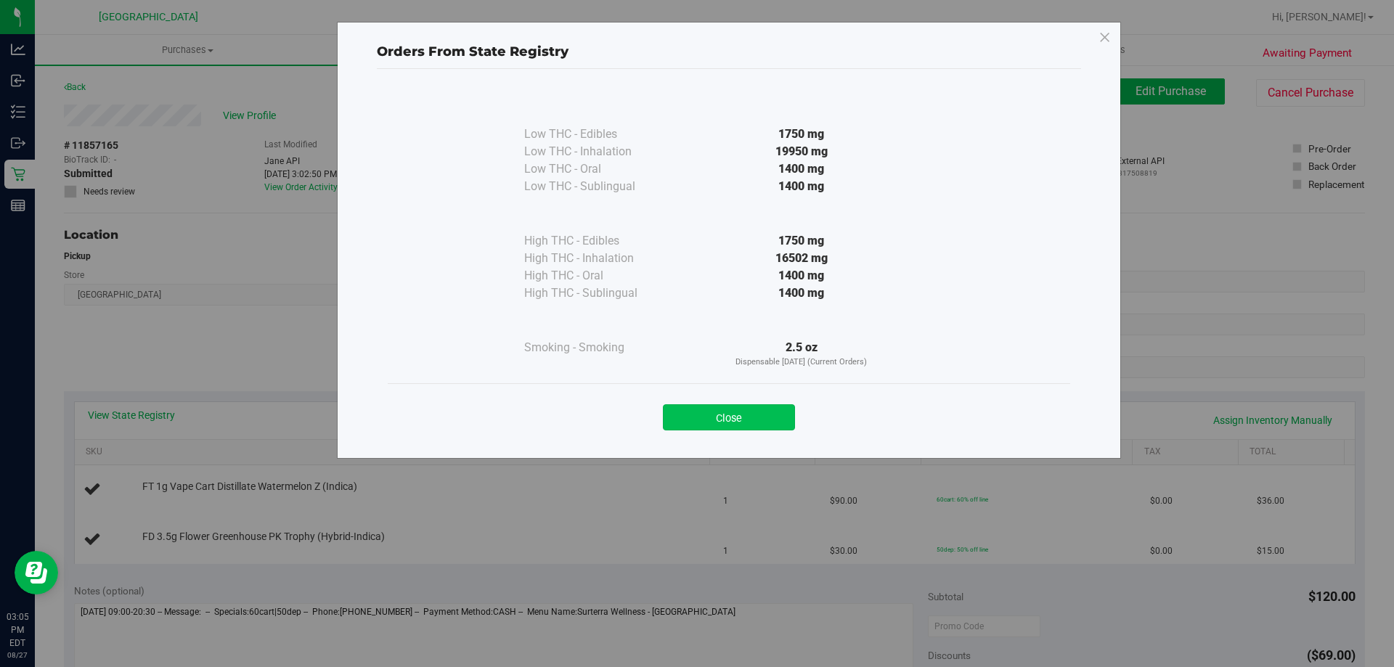
click at [754, 422] on button "Close" at bounding box center [729, 417] width 132 height 26
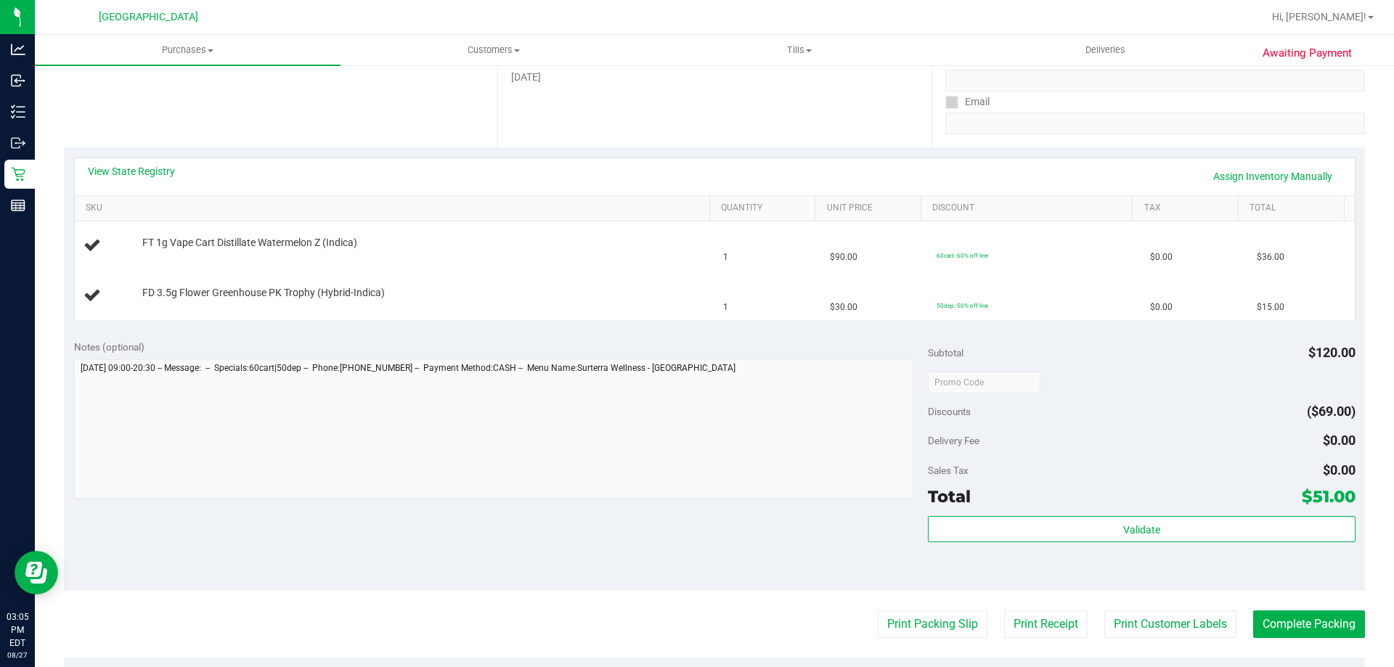
scroll to position [290, 0]
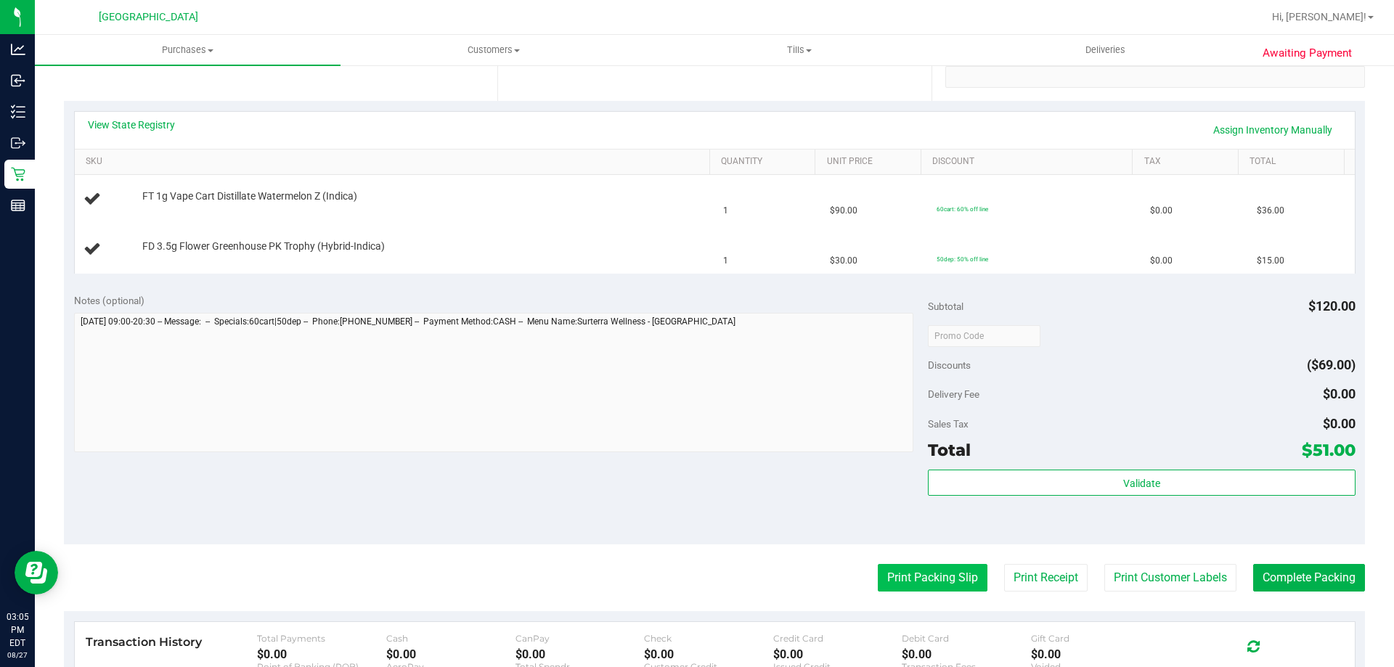
click at [934, 579] on button "Print Packing Slip" at bounding box center [933, 578] width 110 height 28
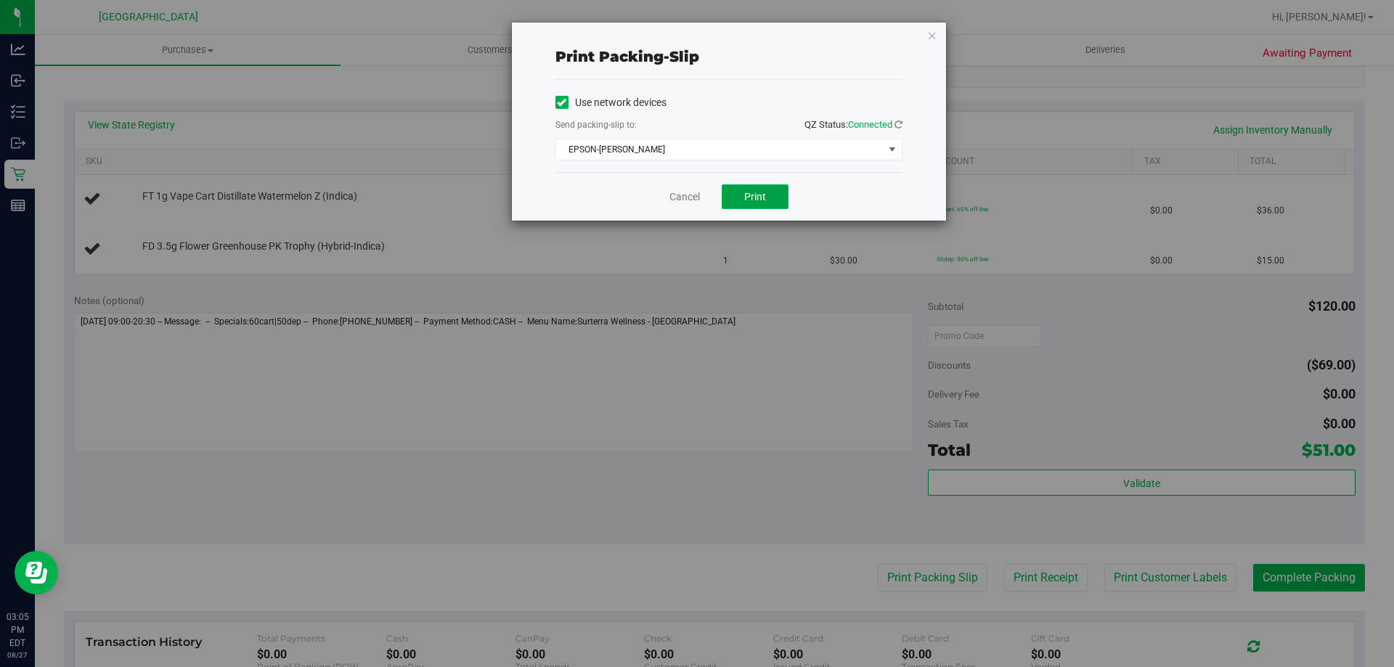
click at [751, 208] on button "Print" at bounding box center [755, 196] width 67 height 25
click at [928, 33] on icon "button" at bounding box center [932, 34] width 10 height 17
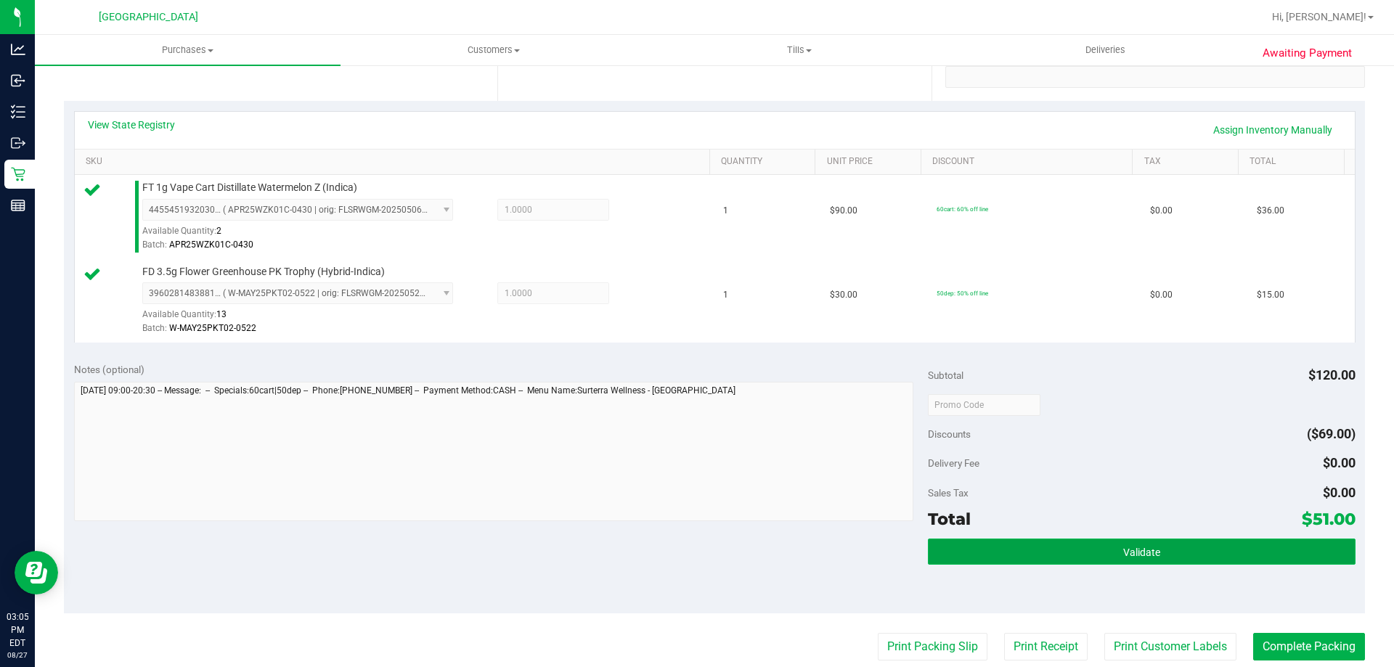
click at [1247, 553] on button "Validate" at bounding box center [1141, 552] width 427 height 26
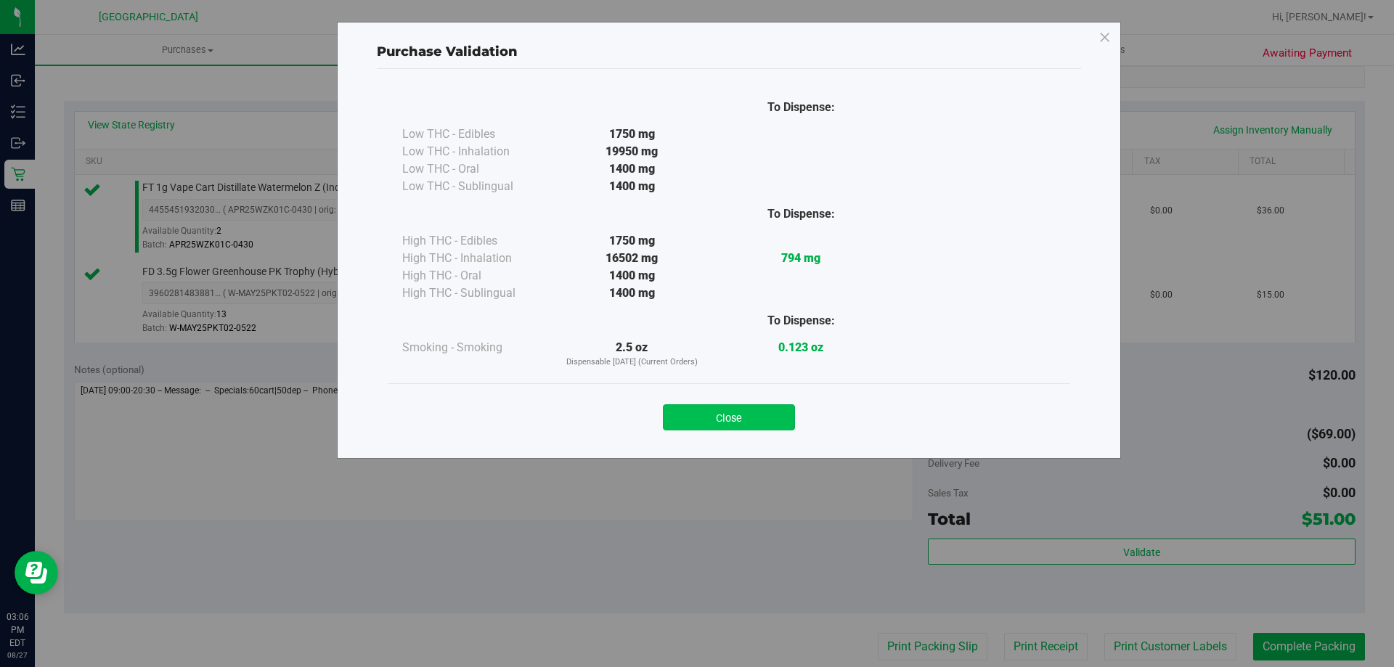
click at [733, 428] on button "Close" at bounding box center [729, 417] width 132 height 26
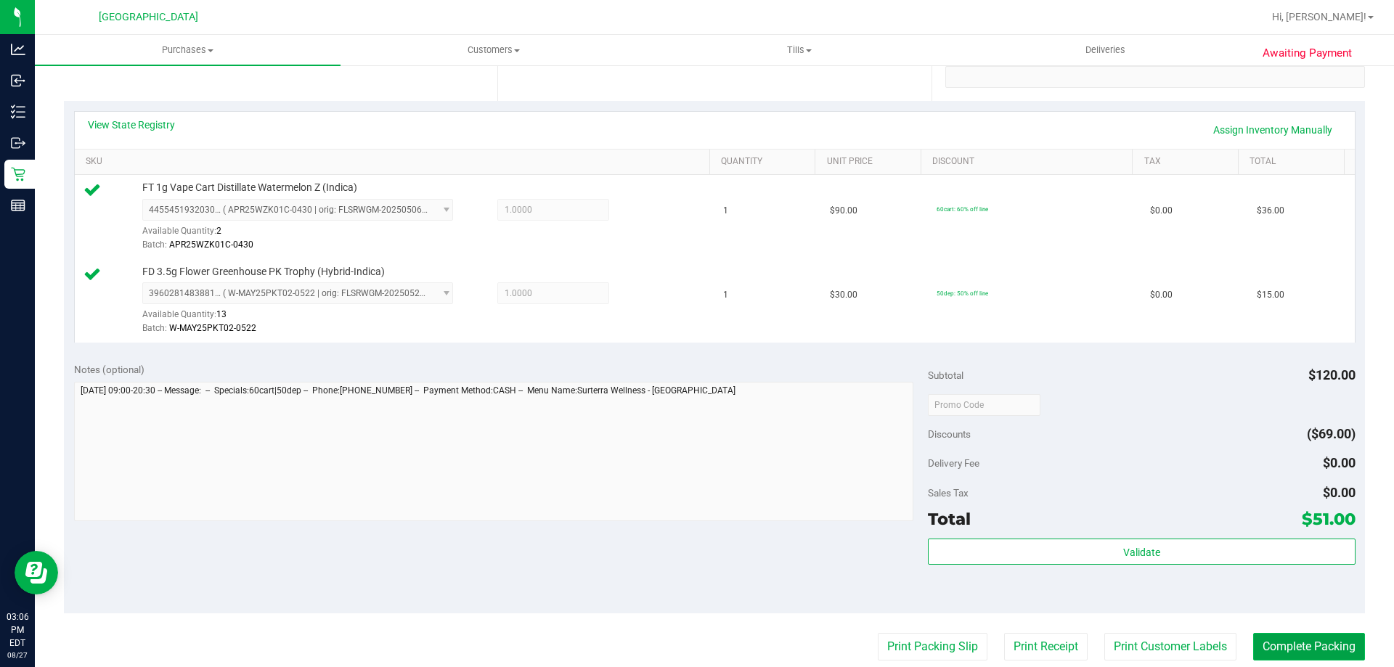
click at [1334, 653] on button "Complete Packing" at bounding box center [1309, 647] width 112 height 28
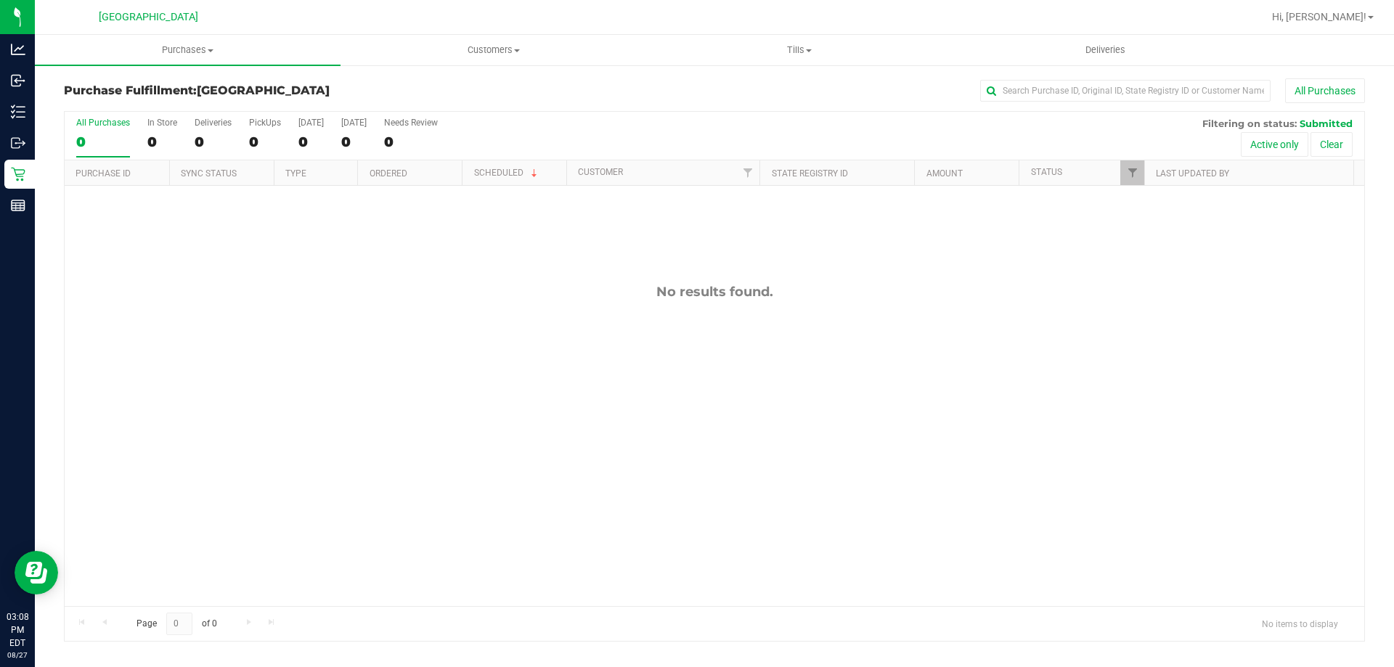
click at [471, 398] on div "No results found." at bounding box center [715, 445] width 1300 height 518
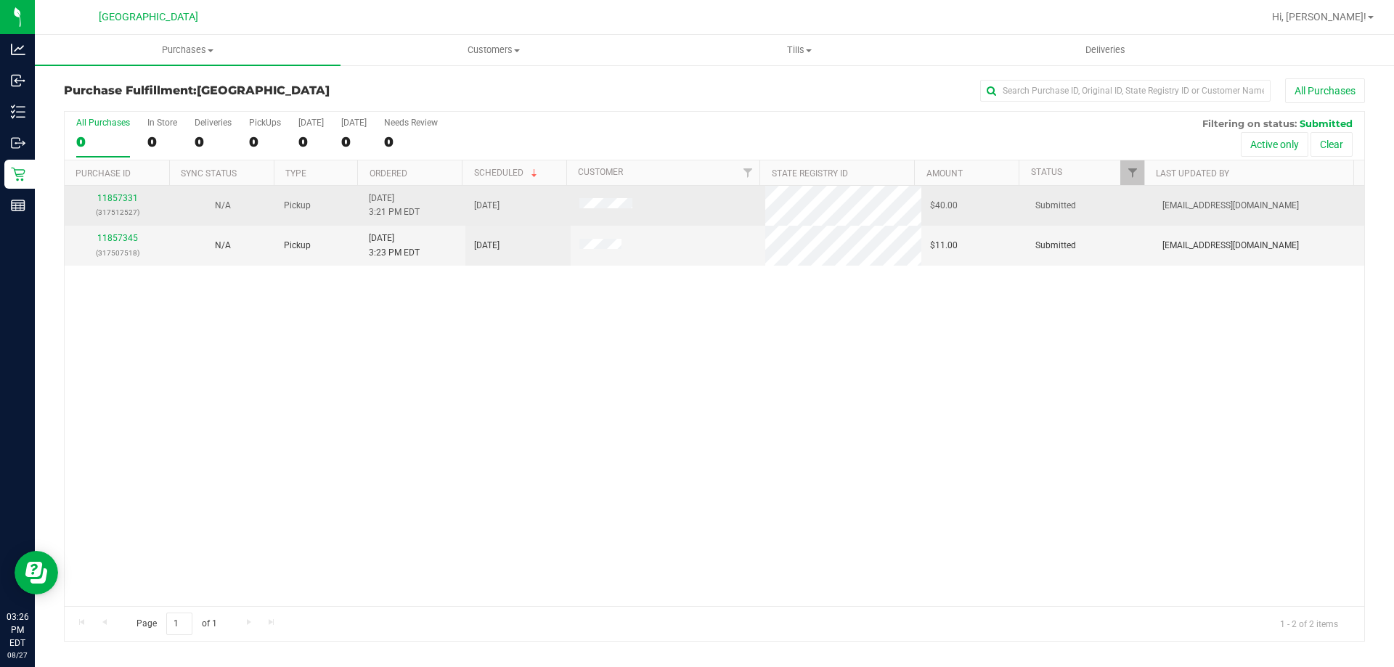
click at [127, 192] on div "11857331 (317512527)" at bounding box center [117, 206] width 88 height 28
click at [124, 199] on link "11857331" at bounding box center [117, 198] width 41 height 10
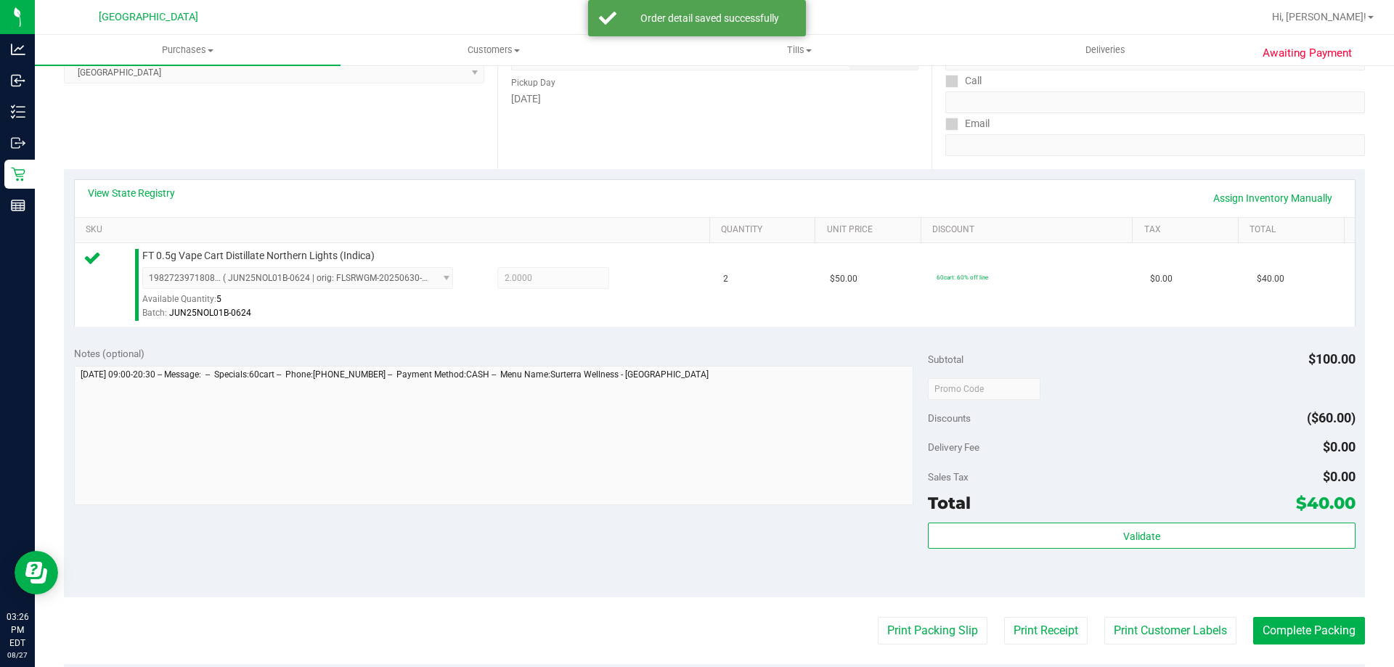
scroll to position [363, 0]
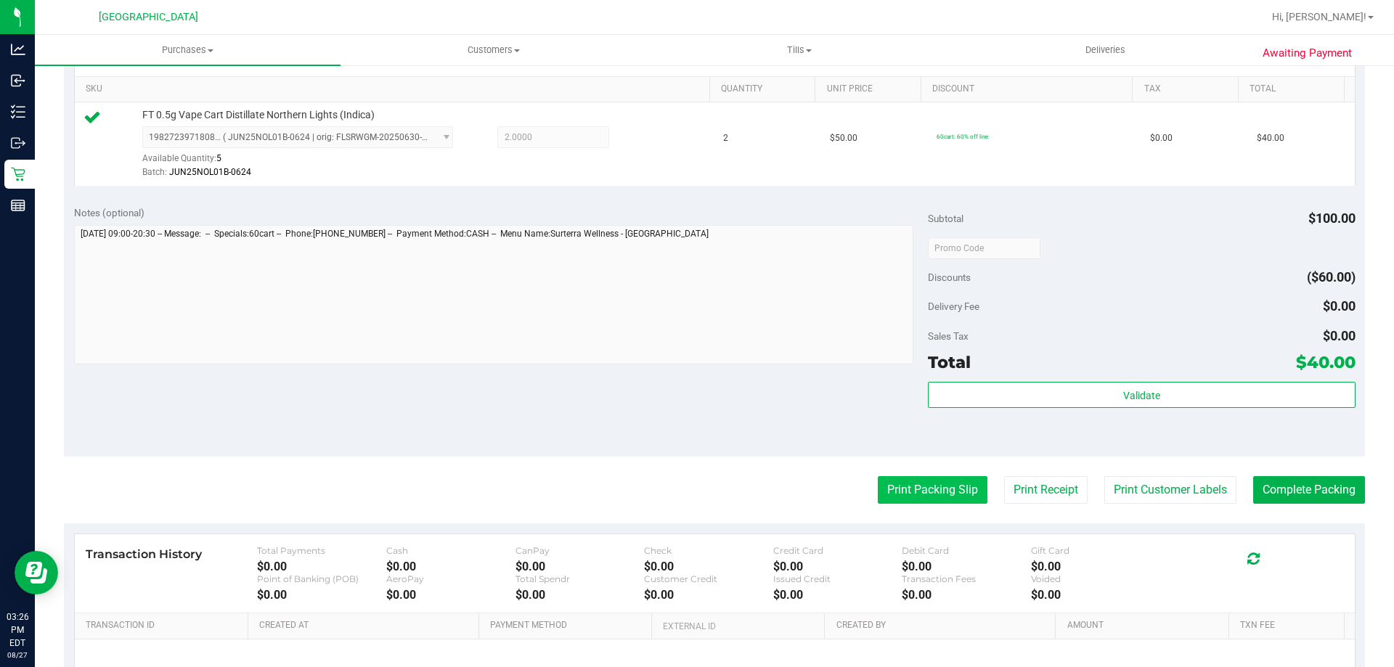
click at [918, 478] on button "Print Packing Slip" at bounding box center [933, 490] width 110 height 28
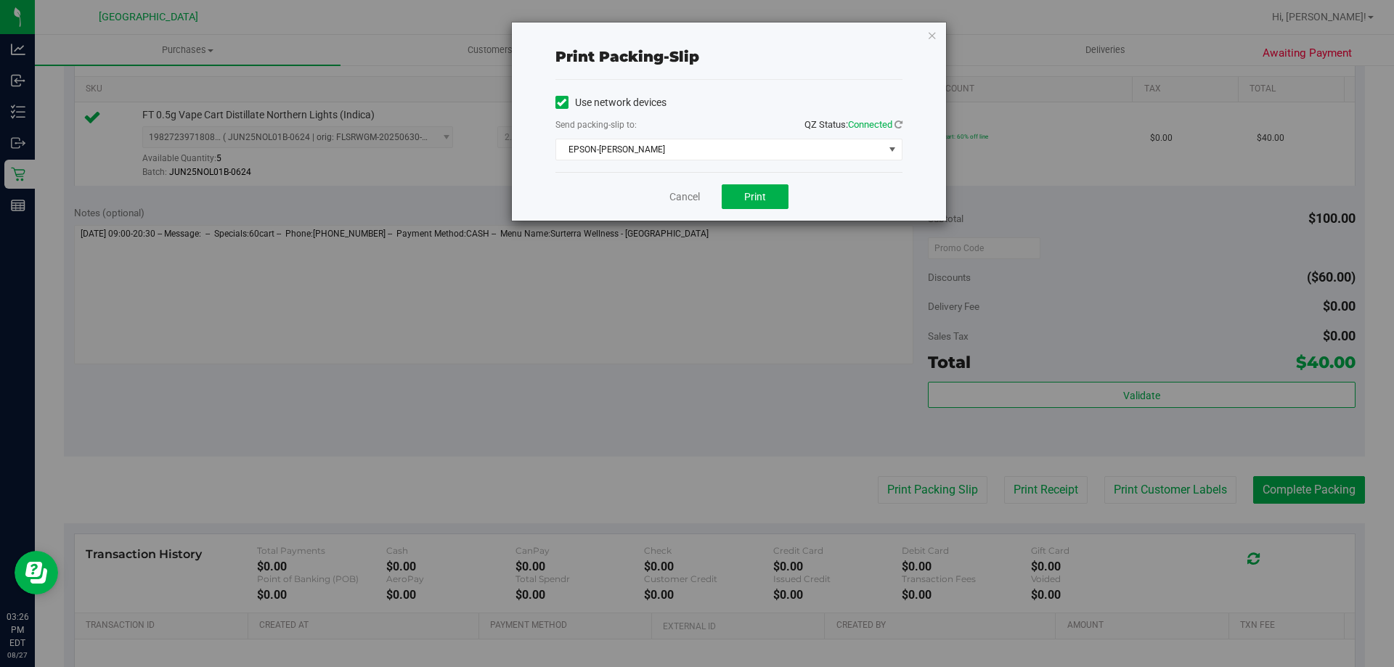
click at [749, 184] on div "Cancel Print" at bounding box center [728, 196] width 347 height 49
click at [751, 197] on span "Print" at bounding box center [755, 197] width 22 height 12
click at [931, 36] on icon "button" at bounding box center [932, 34] width 10 height 17
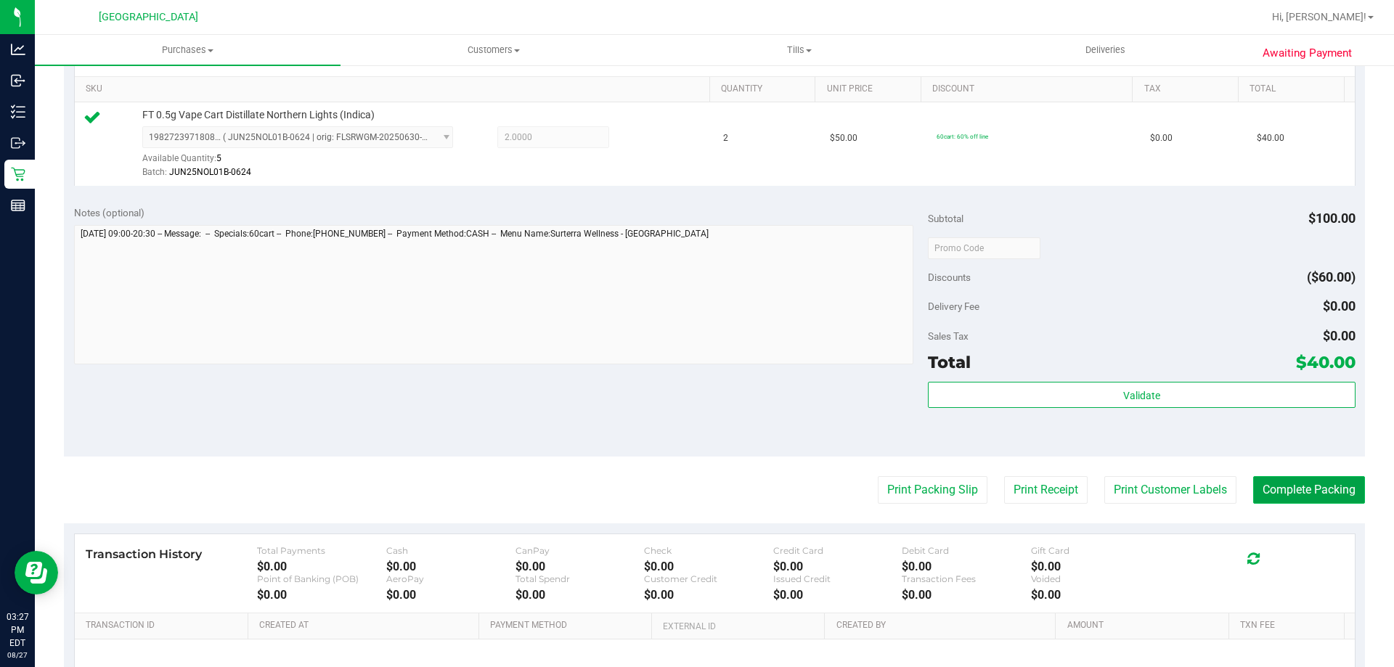
click at [1337, 496] on button "Complete Packing" at bounding box center [1309, 490] width 112 height 28
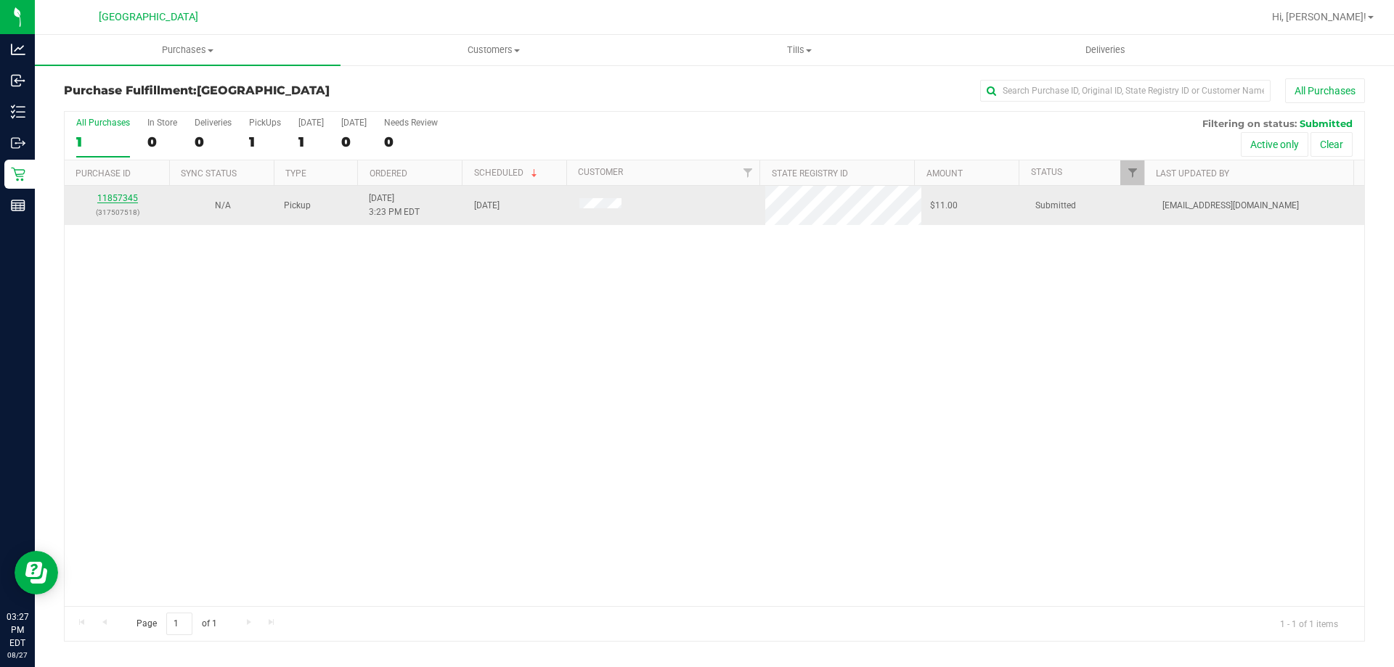
click at [110, 198] on link "11857345" at bounding box center [117, 198] width 41 height 10
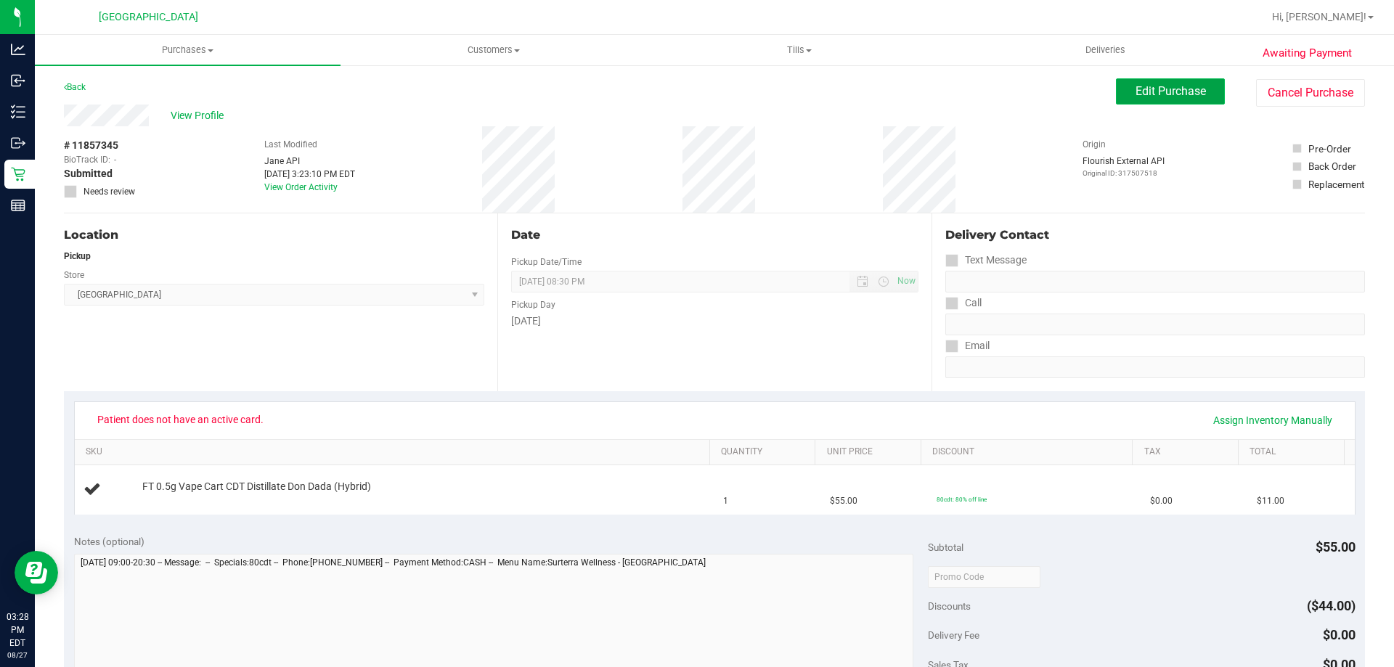
click at [1181, 86] on span "Edit Purchase" at bounding box center [1170, 91] width 70 height 14
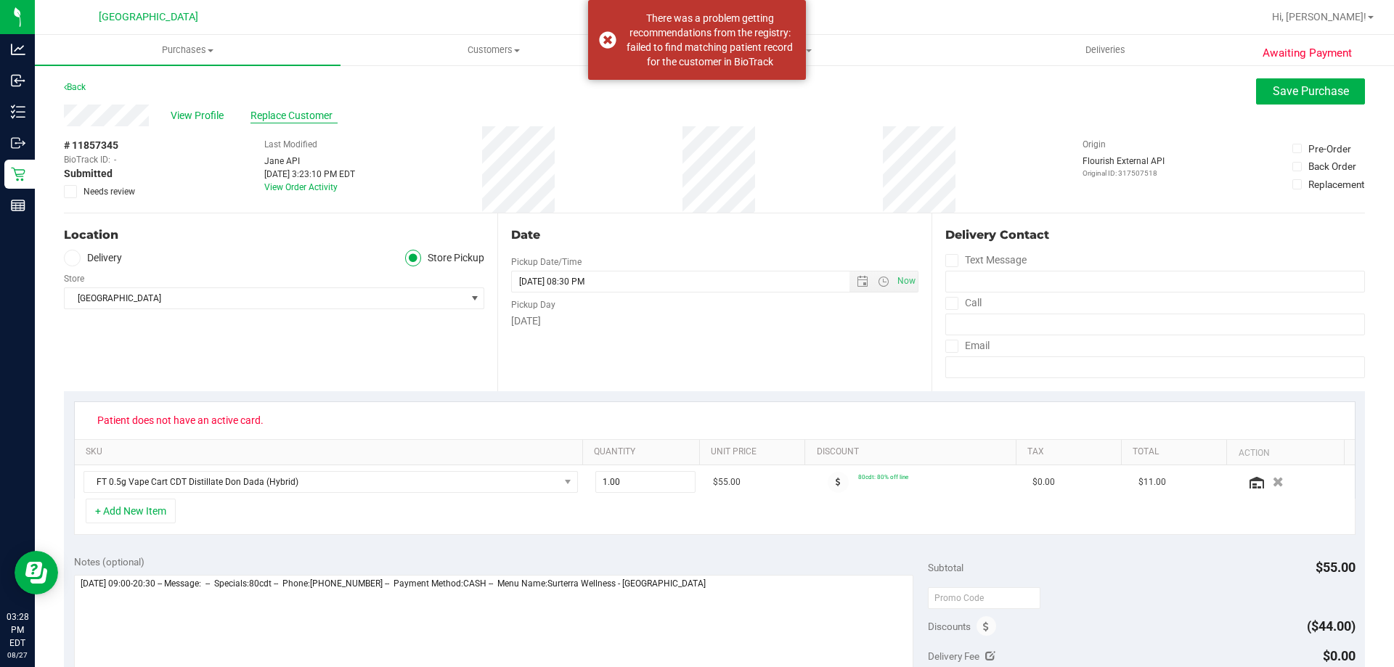
click at [304, 118] on span "Replace Customer" at bounding box center [293, 115] width 87 height 15
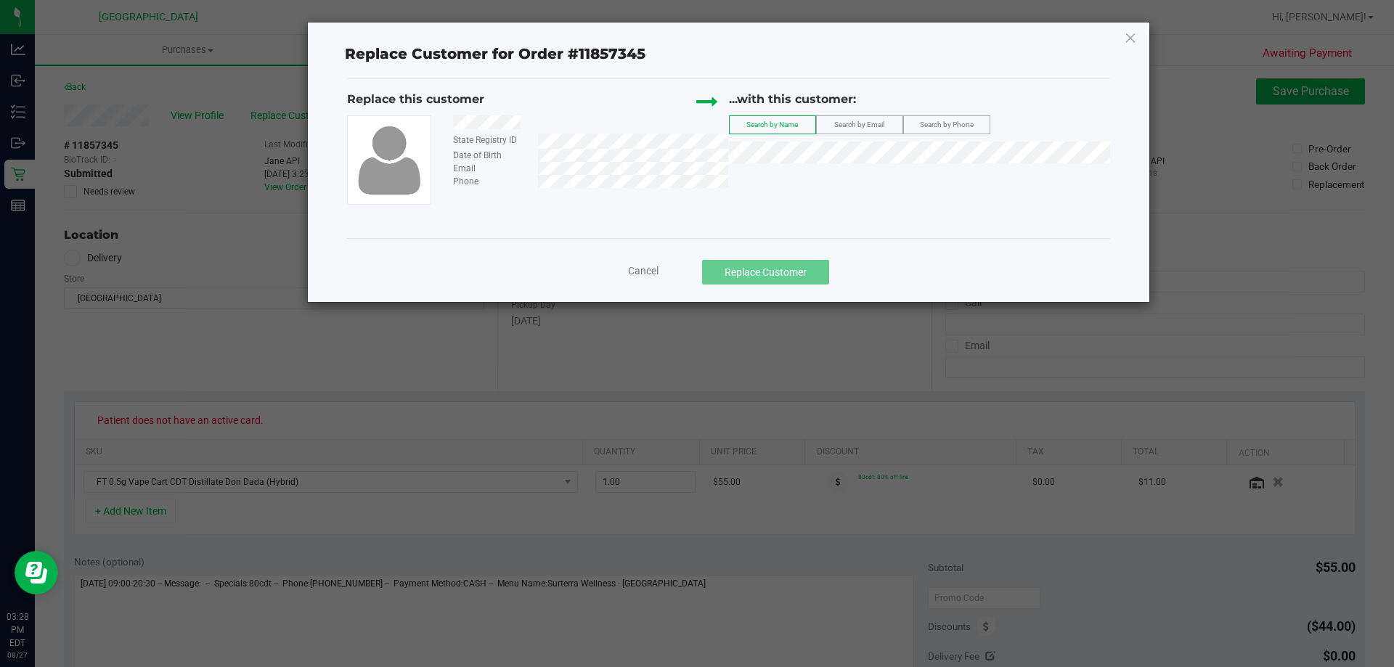
click at [841, 122] on span "Search by Email" at bounding box center [859, 125] width 50 height 8
click at [934, 122] on span "Search by Phone" at bounding box center [947, 125] width 54 height 8
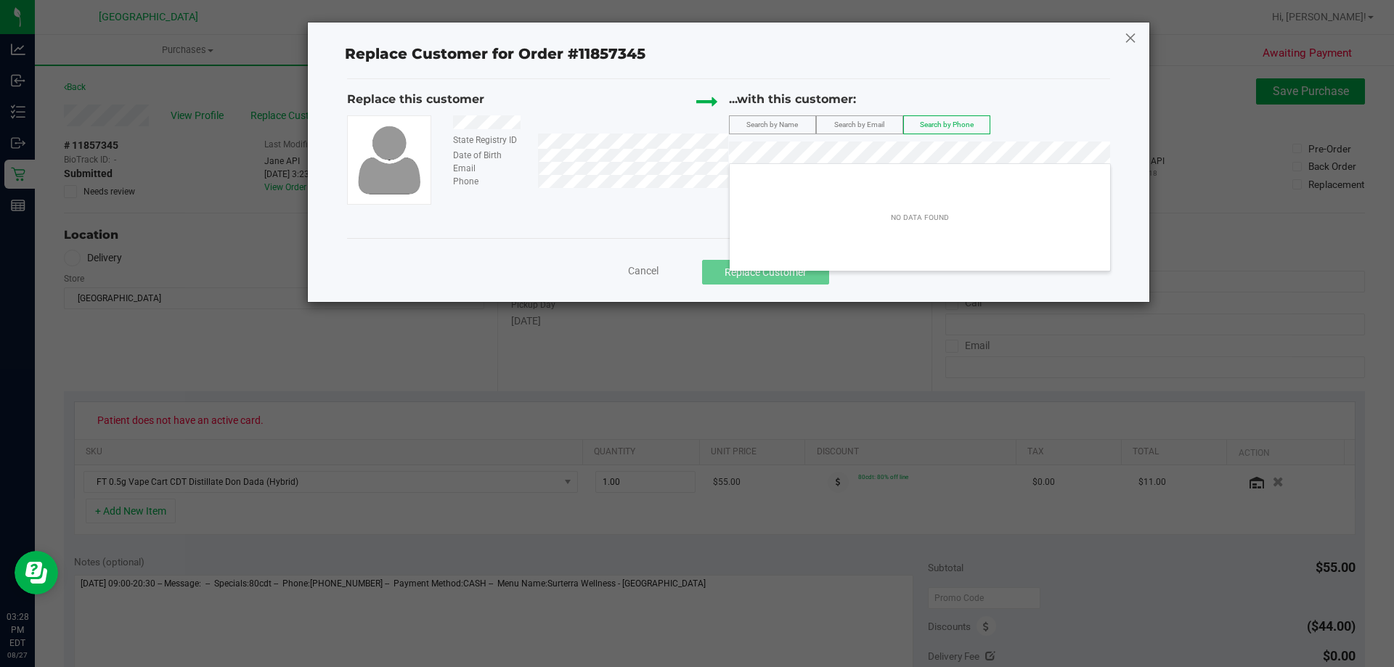
click at [1134, 36] on icon at bounding box center [1130, 37] width 13 height 23
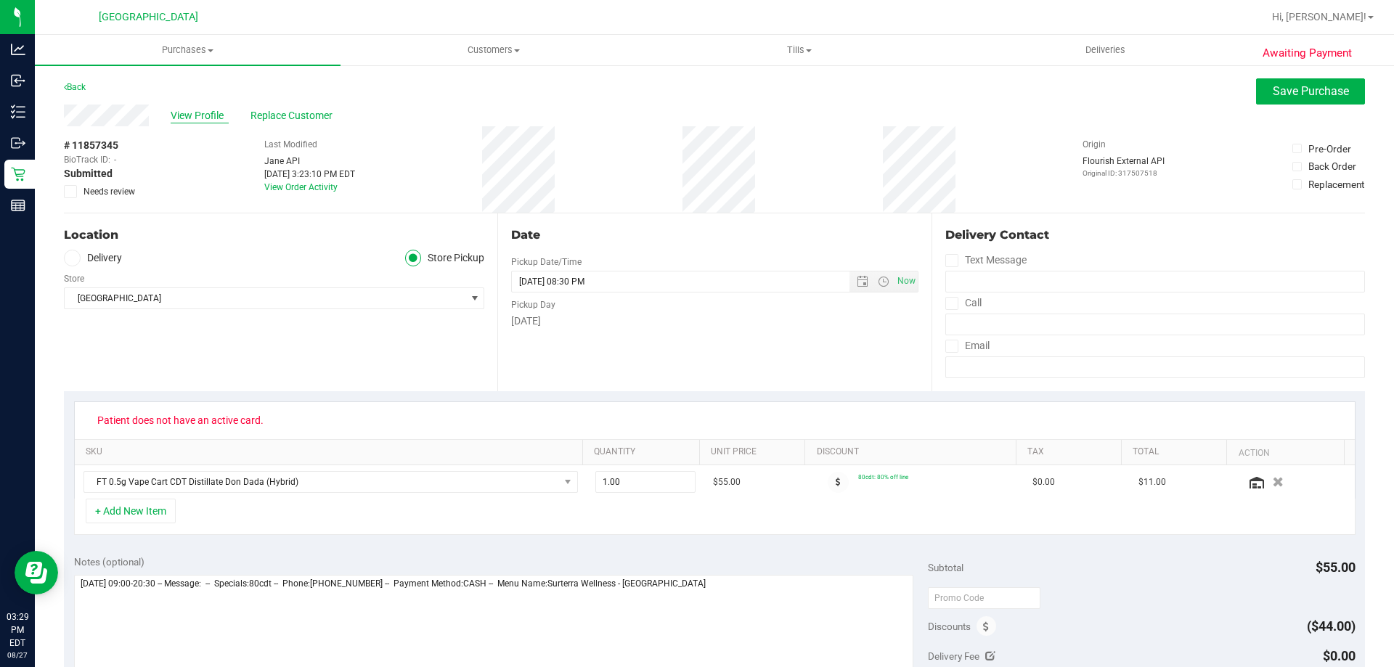
click at [203, 121] on span "View Profile" at bounding box center [200, 115] width 58 height 15
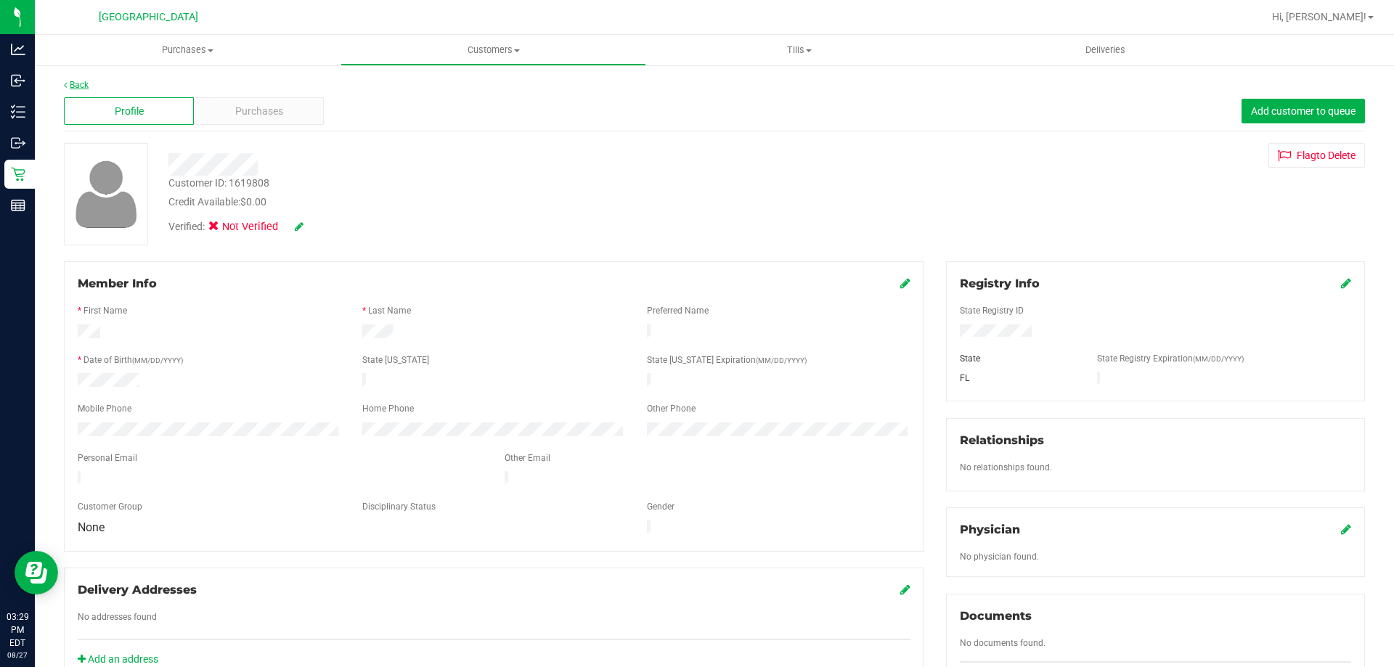
click at [73, 82] on link "Back" at bounding box center [76, 85] width 25 height 10
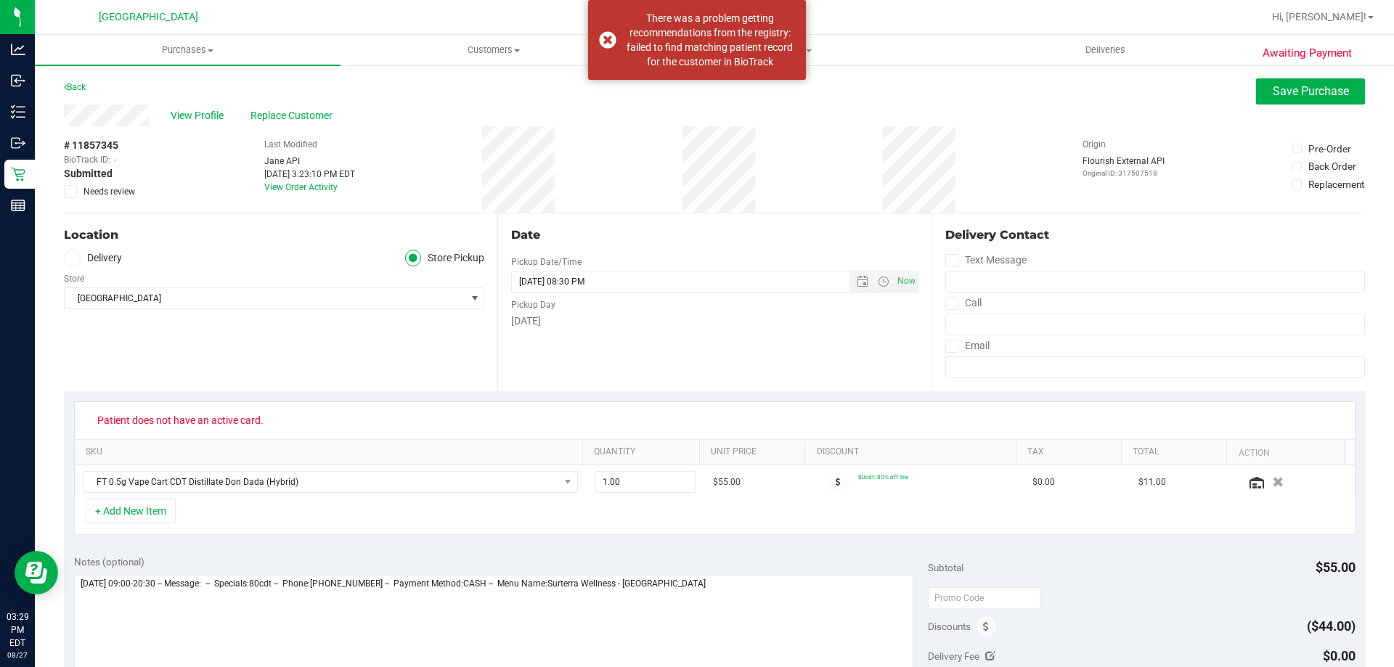
click at [70, 192] on icon at bounding box center [70, 192] width 9 height 0
click at [0, 0] on input "Needs review" at bounding box center [0, 0] width 0 height 0
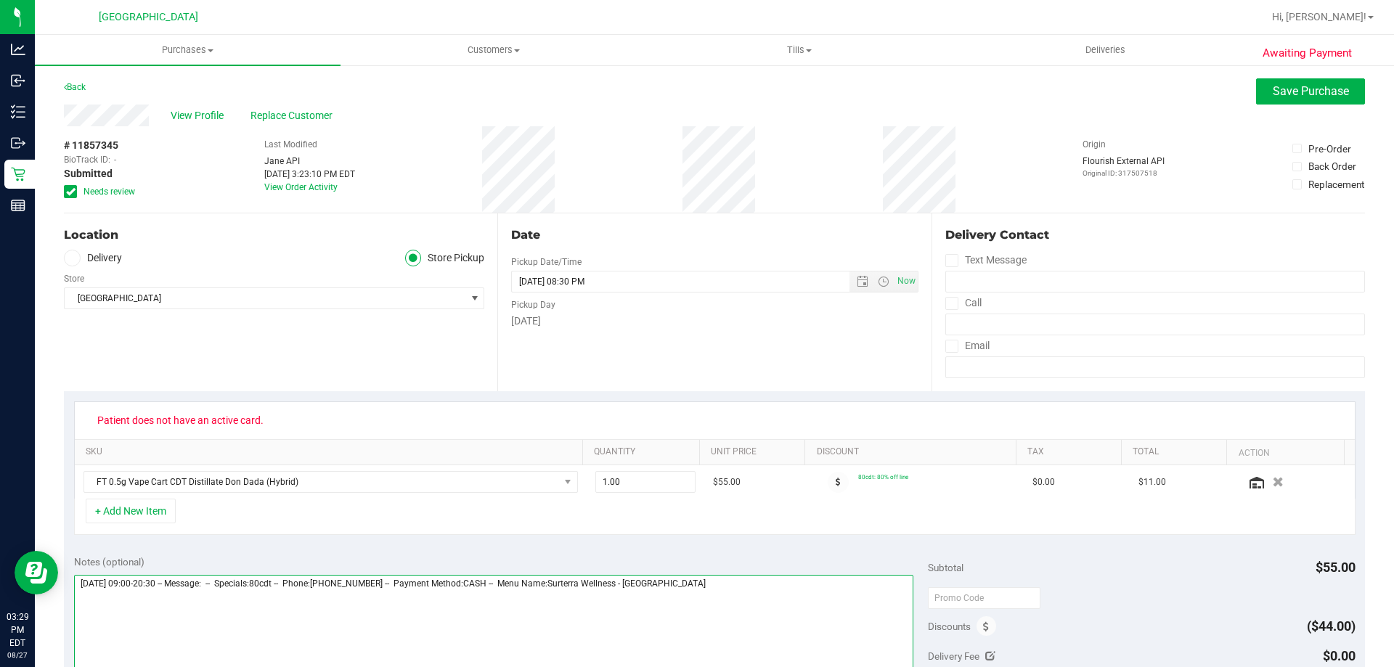
click at [722, 587] on textarea at bounding box center [494, 644] width 840 height 139
type textarea "Wednesday 08/27/2025 09:00-20:30 -- Message: -- Specials:80cdt -- Phone:9522974…"
click at [1273, 86] on span "Save Purchase" at bounding box center [1311, 91] width 76 height 14
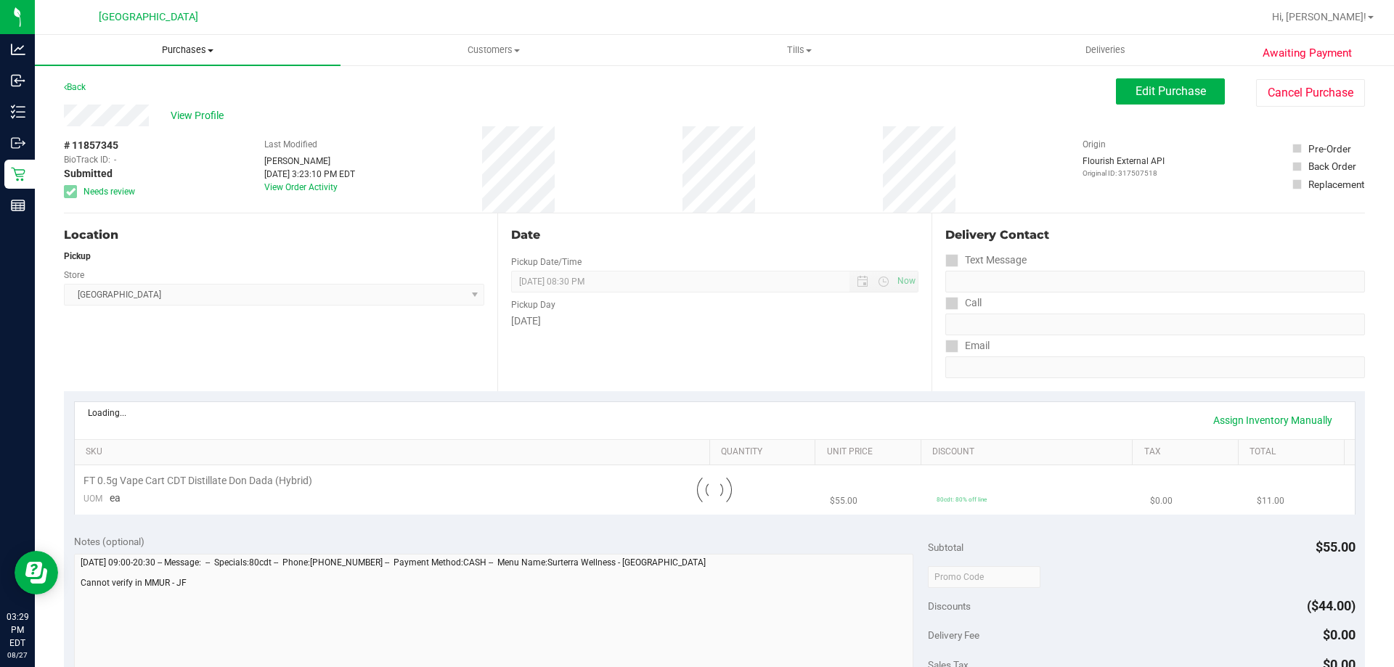
click at [197, 49] on span "Purchases" at bounding box center [188, 50] width 306 height 13
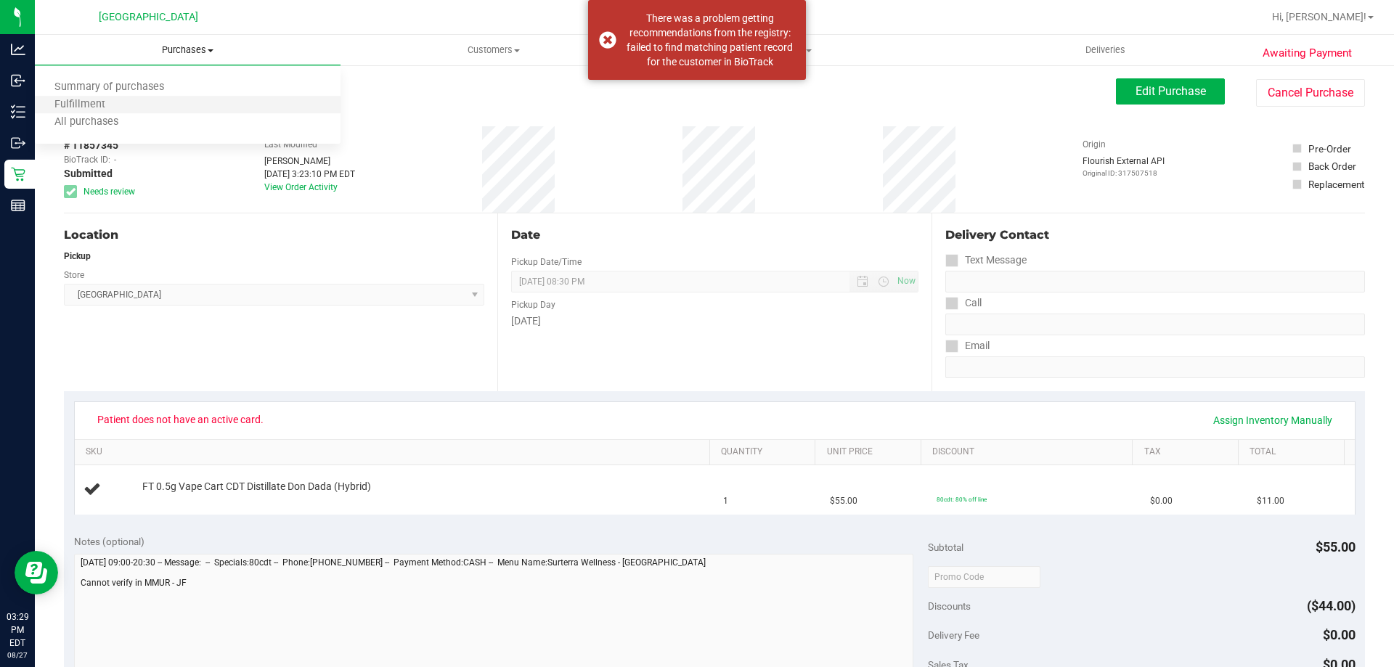
click at [153, 101] on li "Fulfillment" at bounding box center [188, 105] width 306 height 17
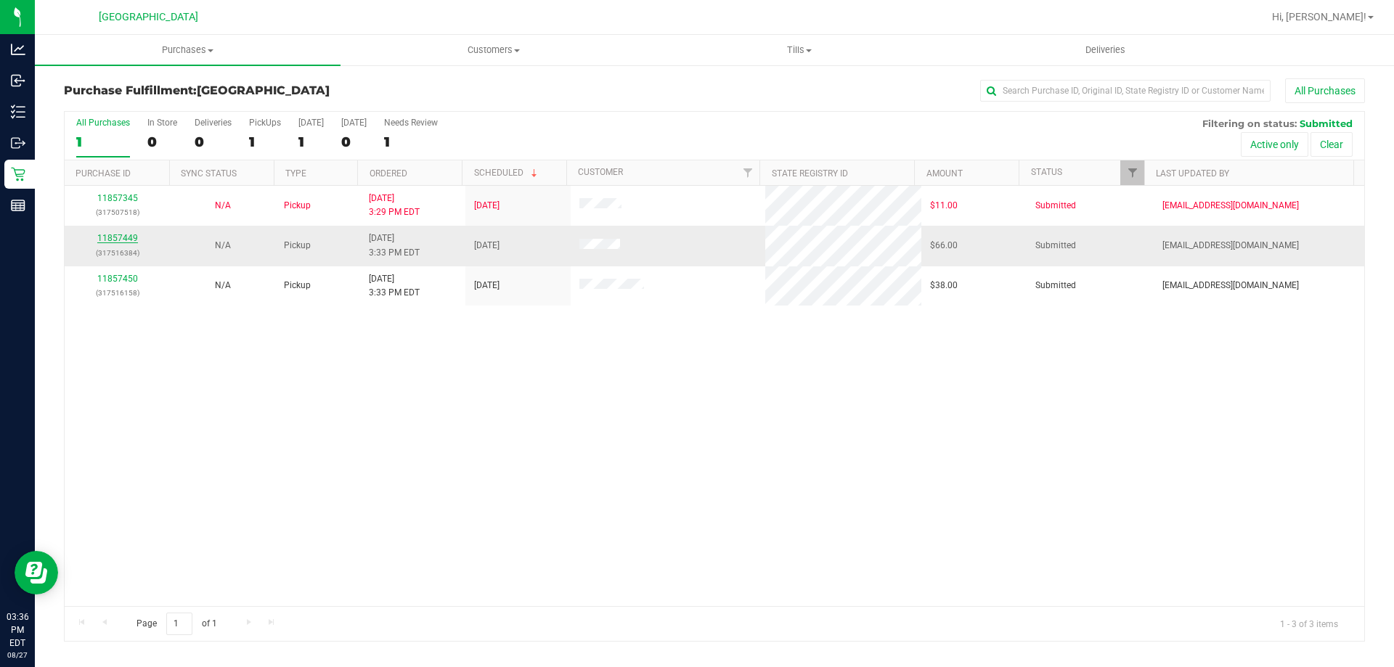
click at [111, 235] on link "11857449" at bounding box center [117, 238] width 41 height 10
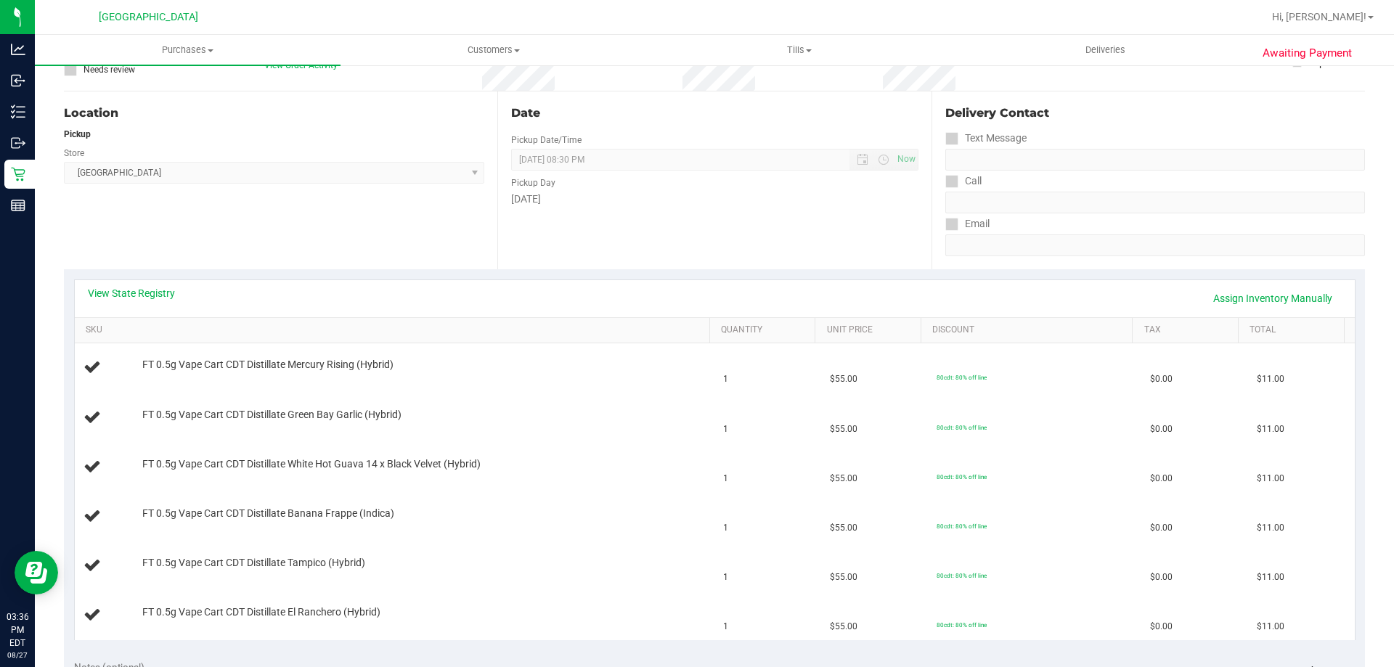
scroll to position [145, 0]
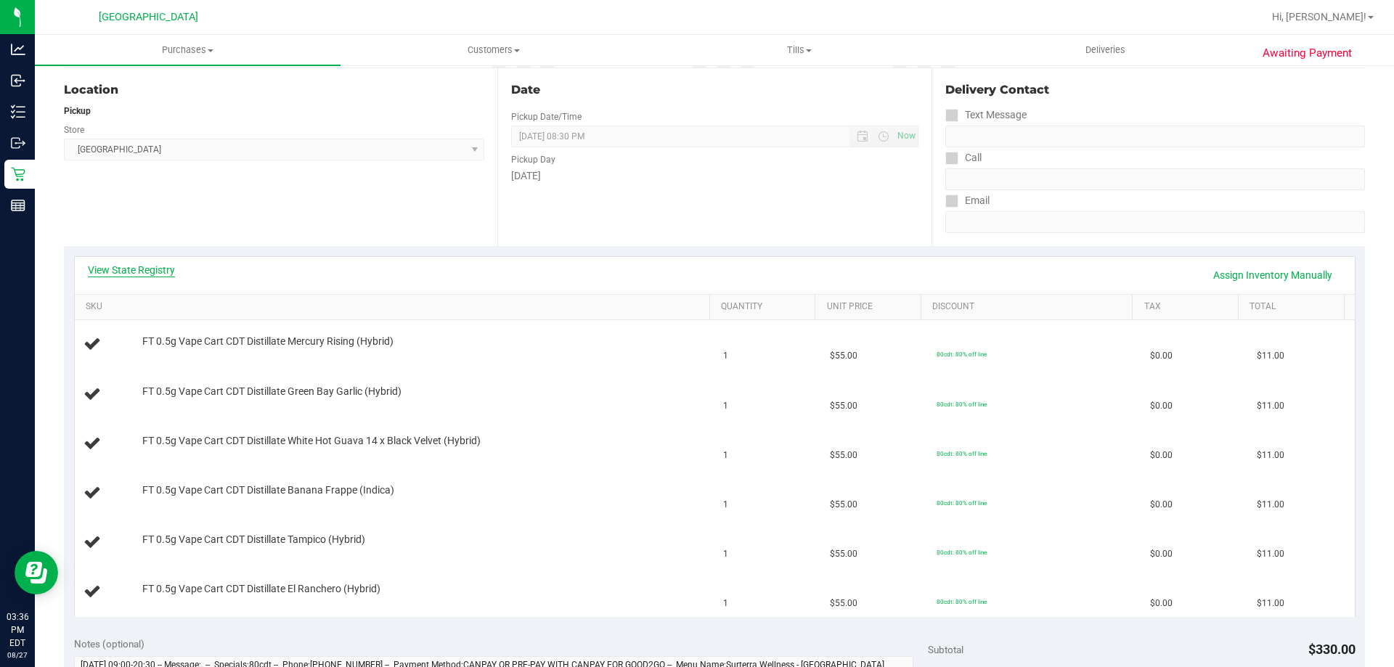
click at [150, 272] on link "View State Registry" at bounding box center [131, 270] width 87 height 15
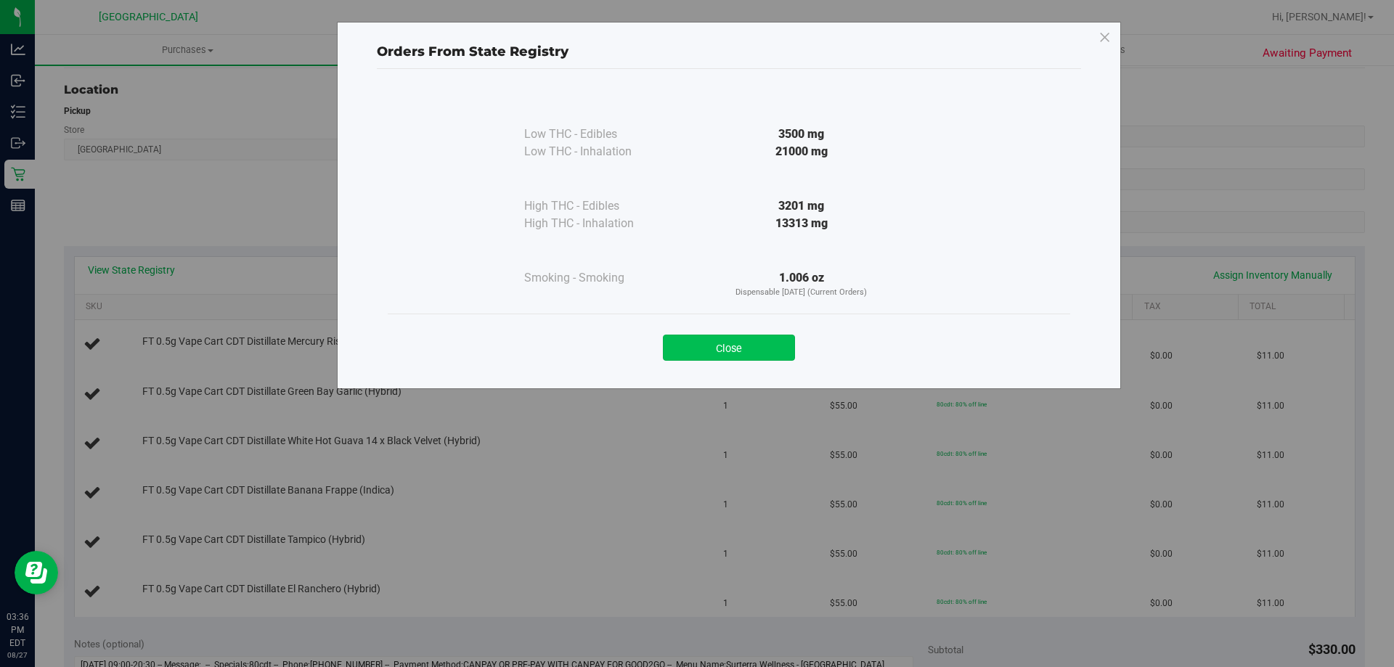
click at [741, 346] on button "Close" at bounding box center [729, 348] width 132 height 26
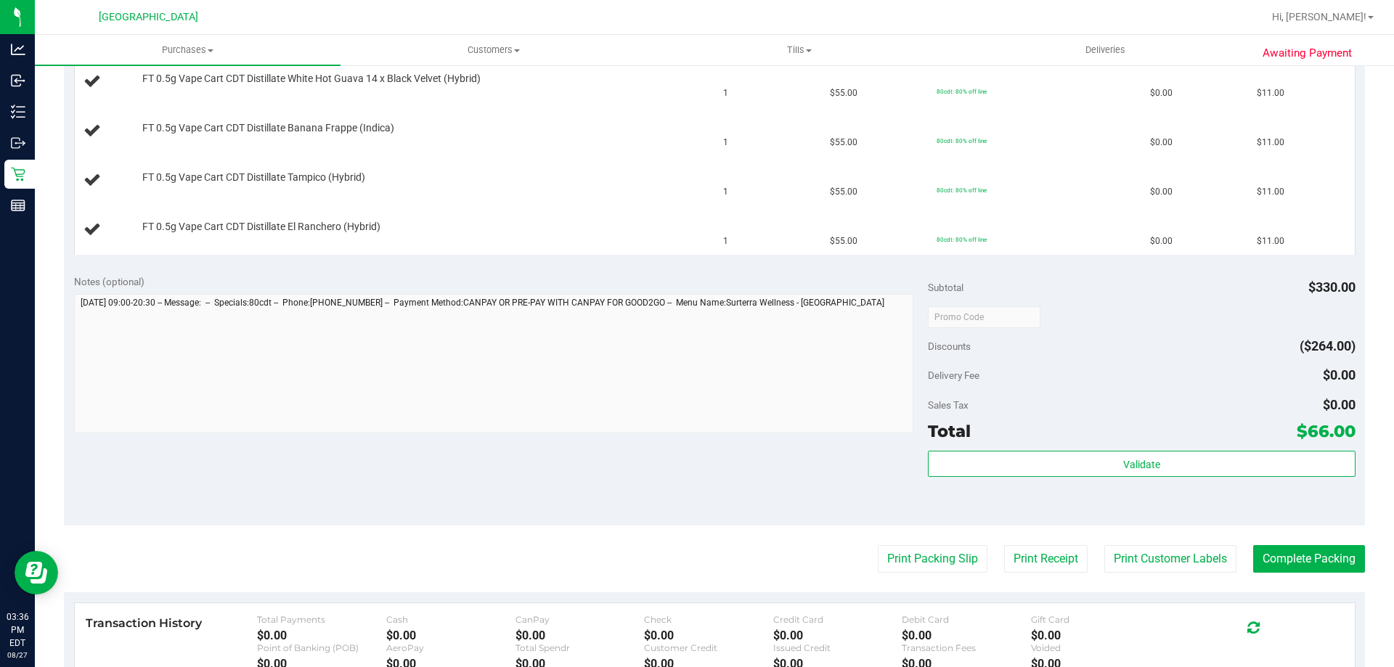
scroll to position [508, 0]
click at [888, 552] on button "Print Packing Slip" at bounding box center [933, 559] width 110 height 28
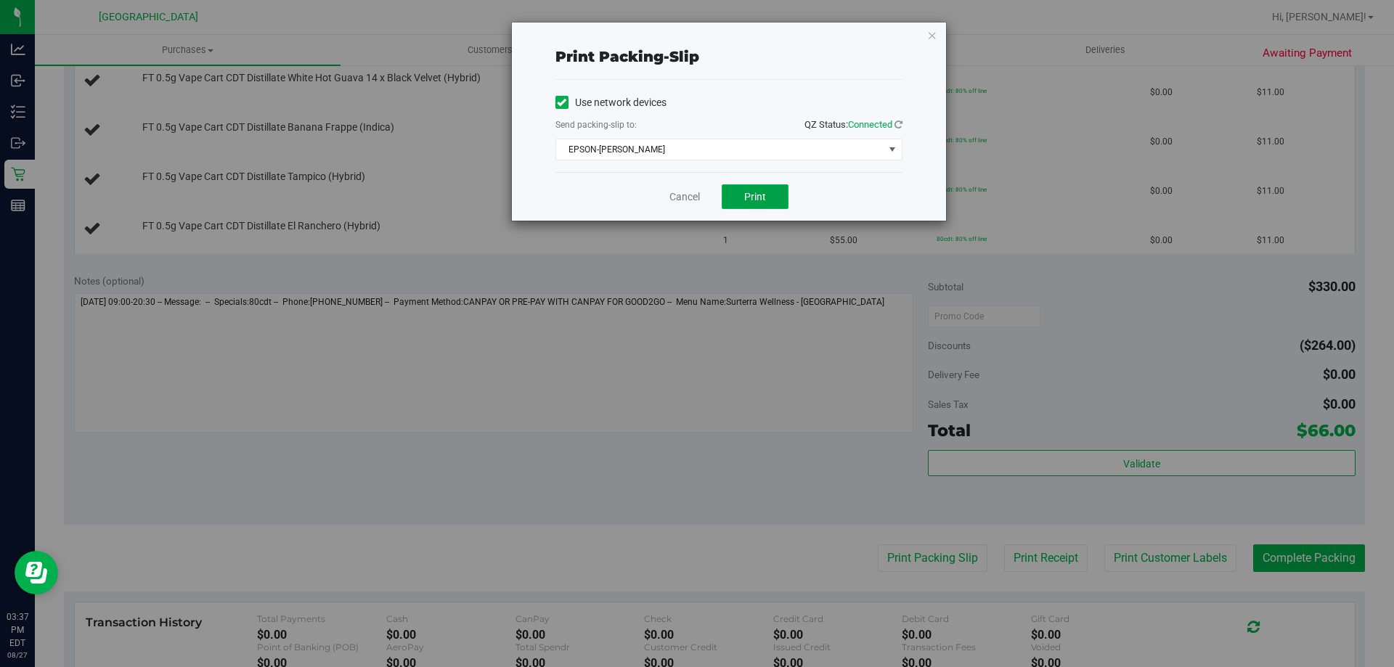
click at [757, 193] on span "Print" at bounding box center [755, 197] width 22 height 12
click at [933, 31] on icon "button" at bounding box center [932, 34] width 10 height 17
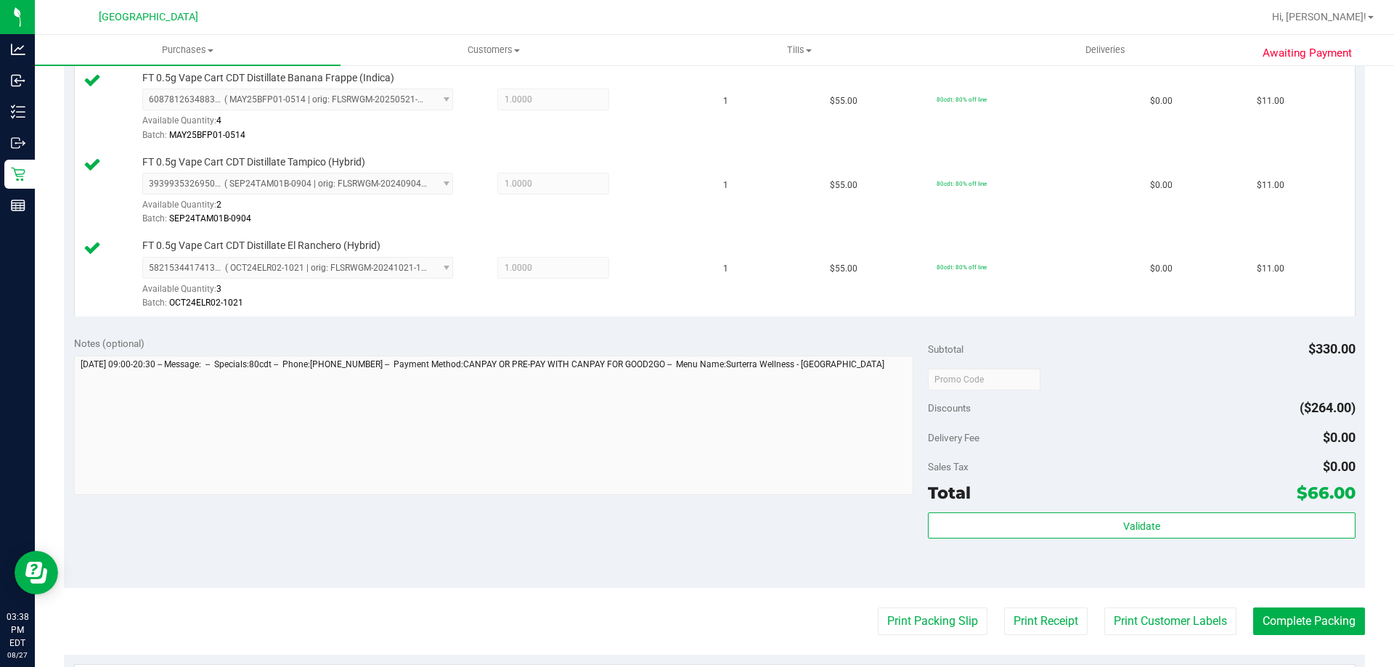
scroll to position [653, 0]
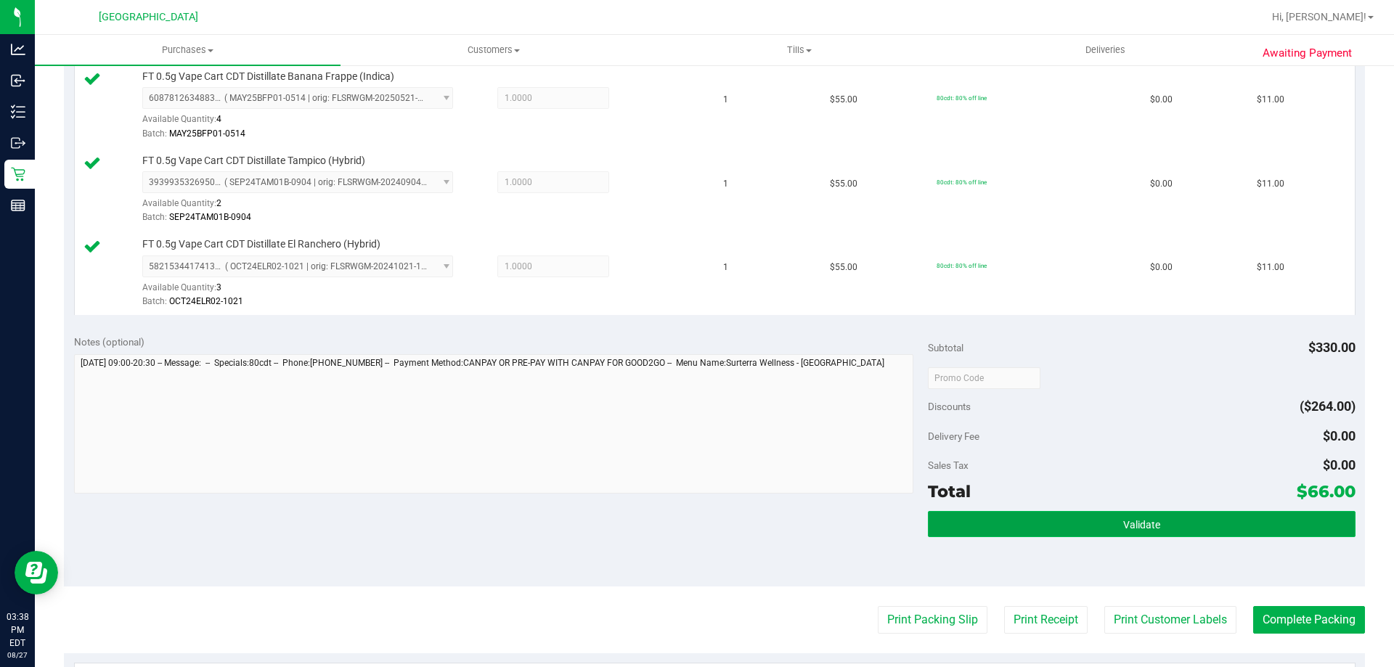
click at [1202, 525] on button "Validate" at bounding box center [1141, 524] width 427 height 26
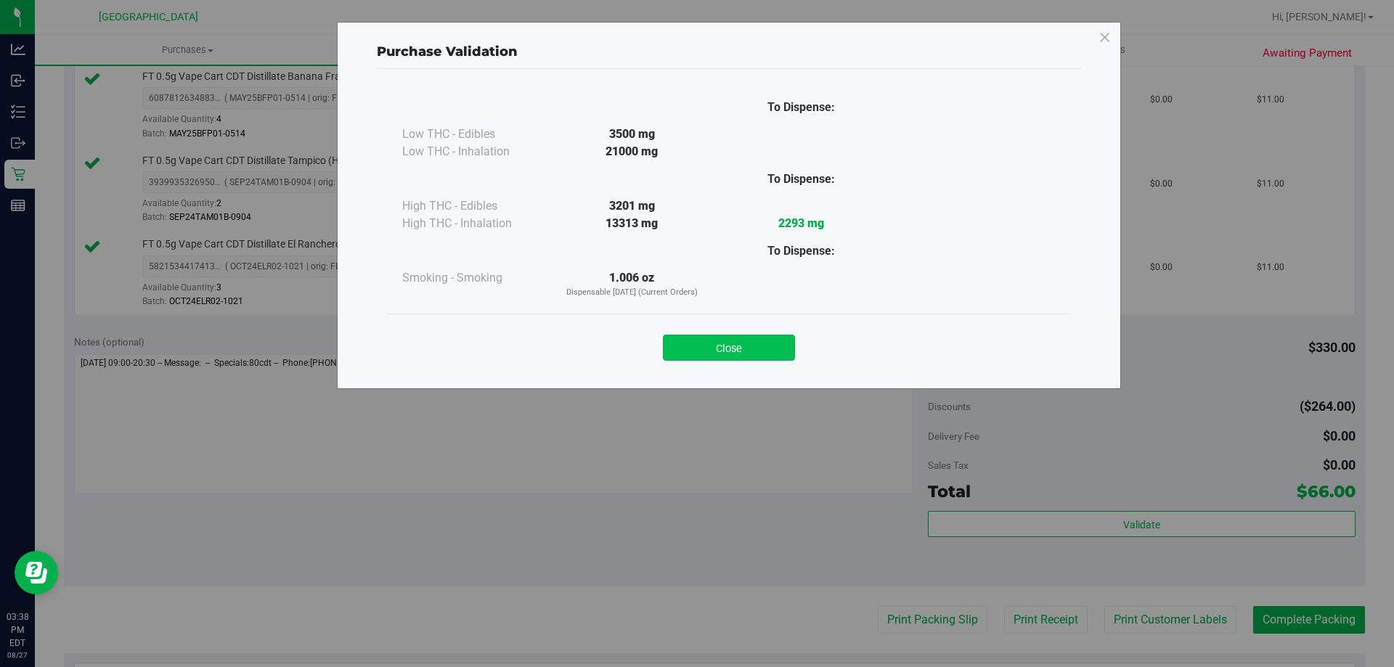
click at [719, 337] on button "Close" at bounding box center [729, 348] width 132 height 26
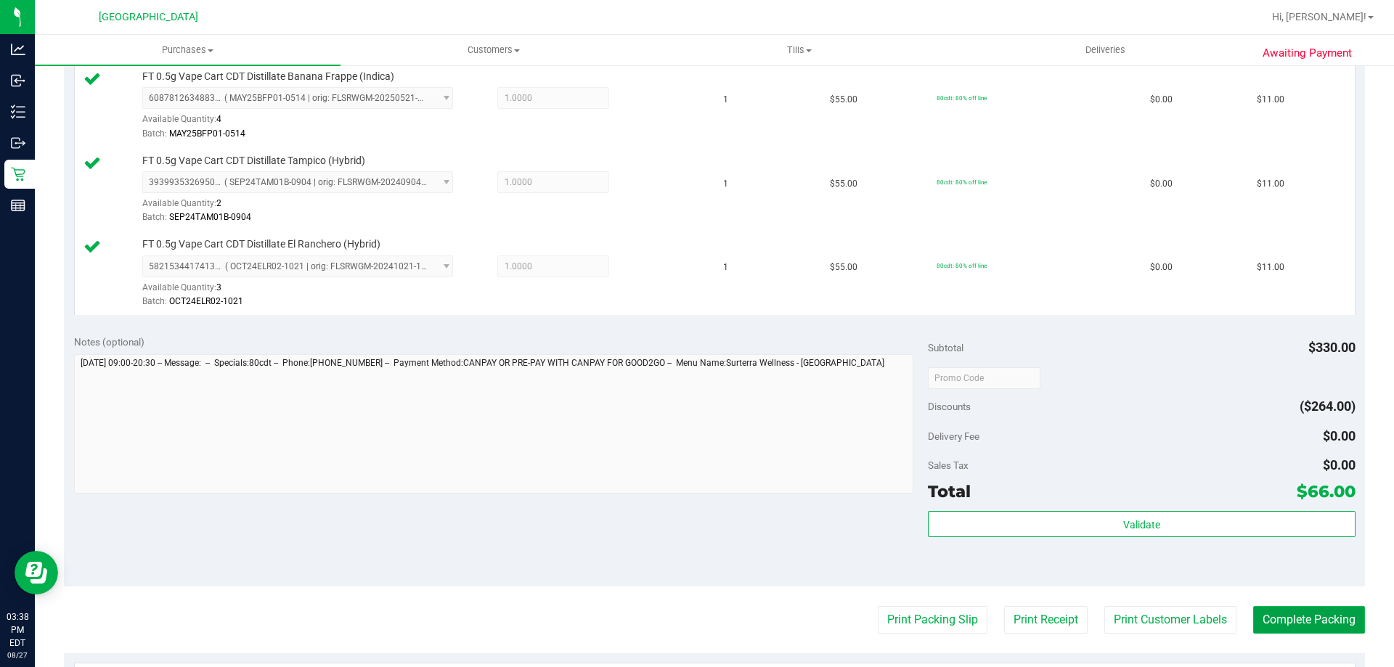
click at [1334, 632] on button "Complete Packing" at bounding box center [1309, 620] width 112 height 28
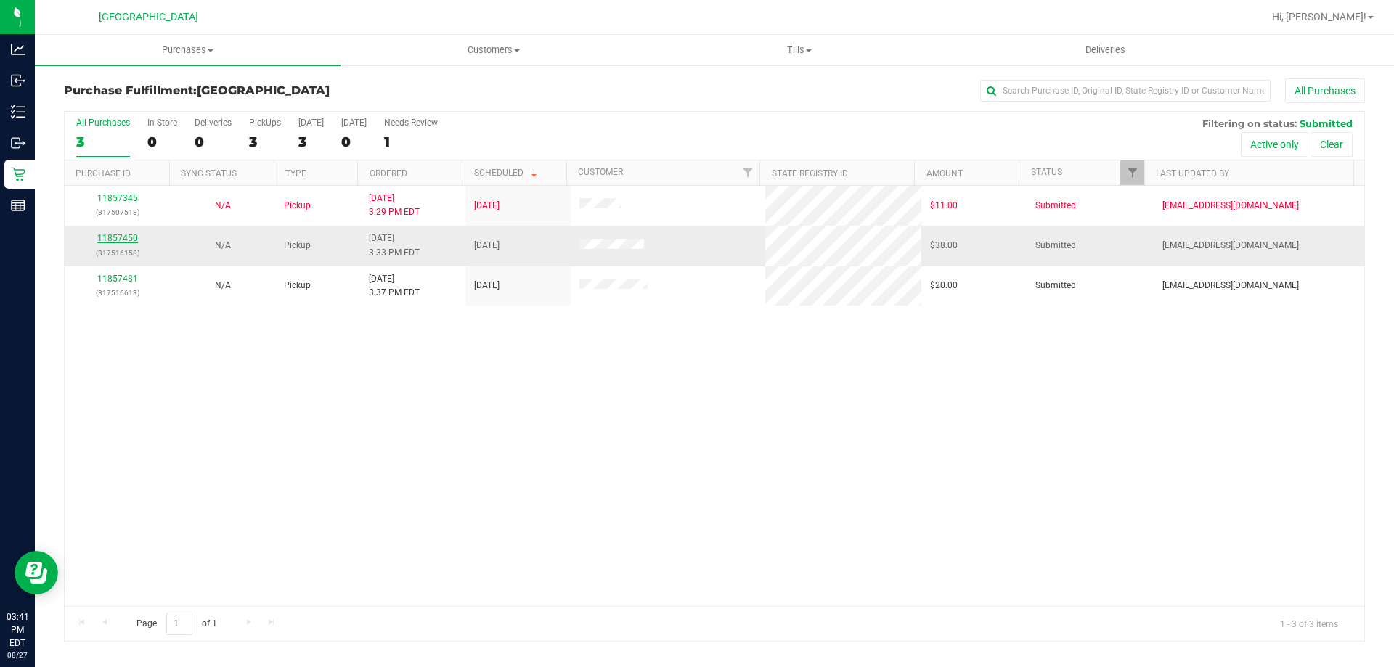
click at [126, 240] on link "11857450" at bounding box center [117, 238] width 41 height 10
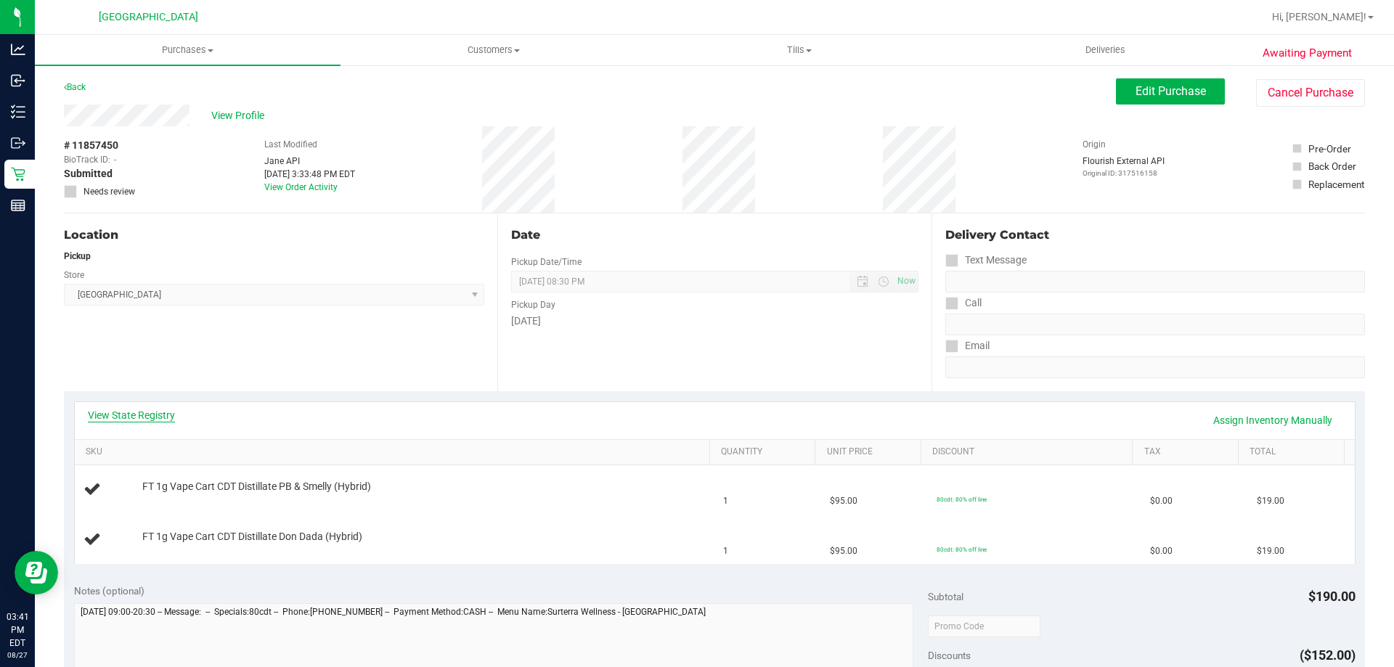
click at [152, 418] on link "View State Registry" at bounding box center [131, 415] width 87 height 15
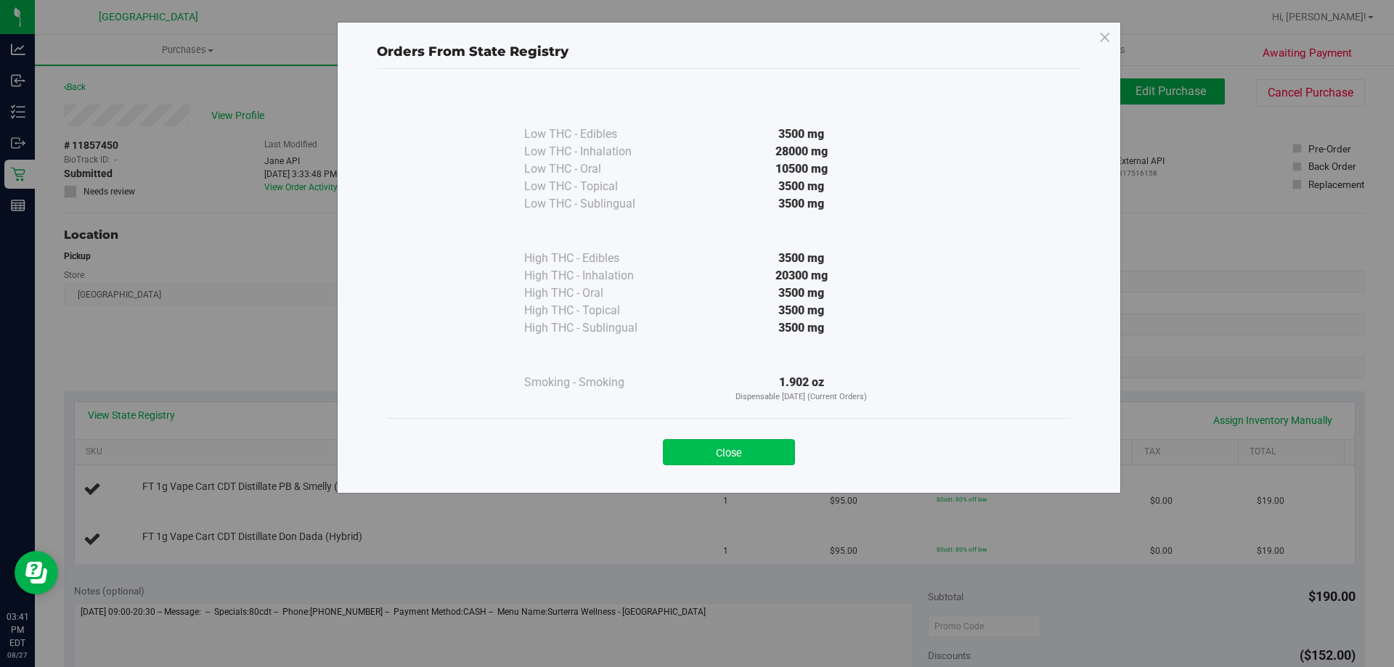
click at [751, 457] on button "Close" at bounding box center [729, 452] width 132 height 26
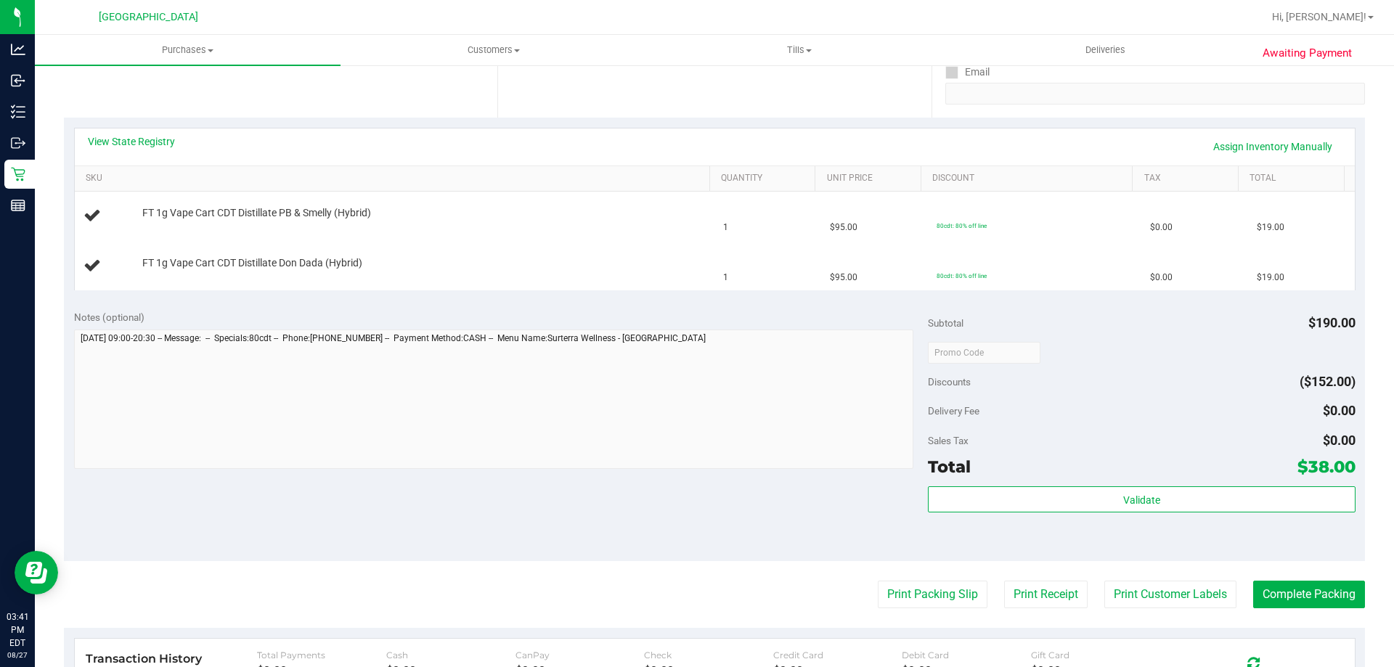
scroll to position [290, 0]
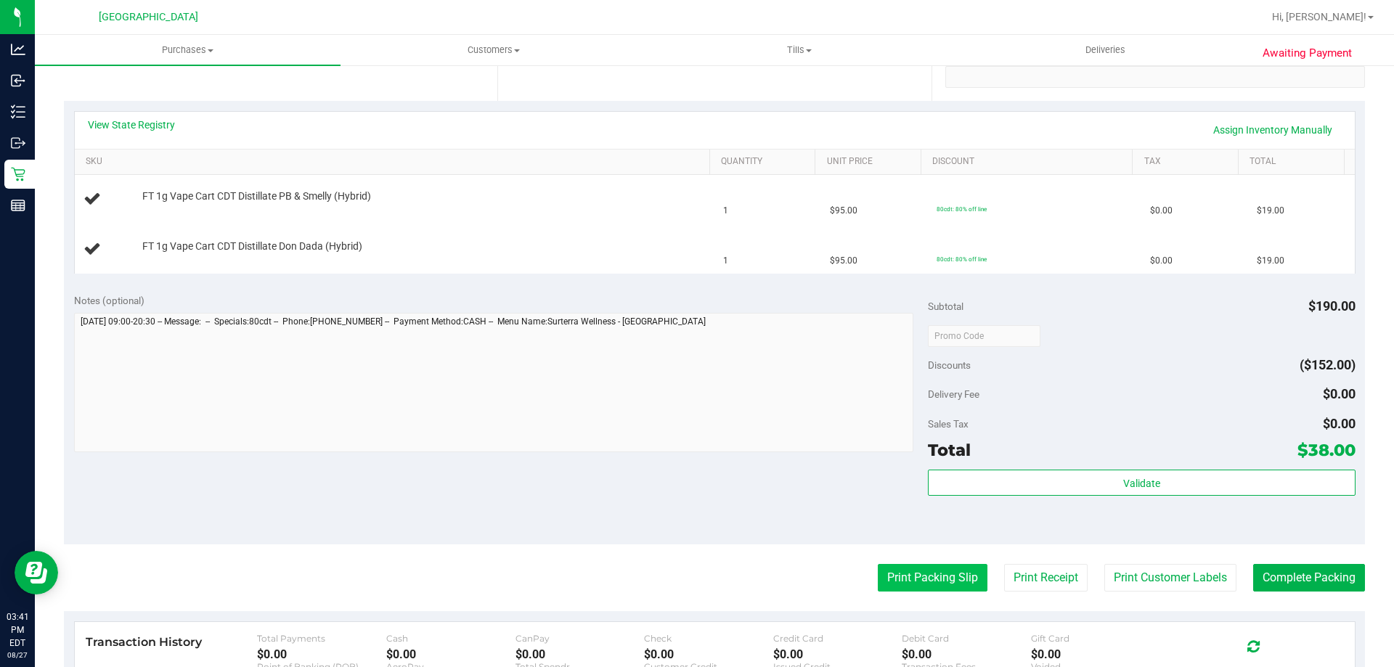
click at [909, 576] on button "Print Packing Slip" at bounding box center [933, 578] width 110 height 28
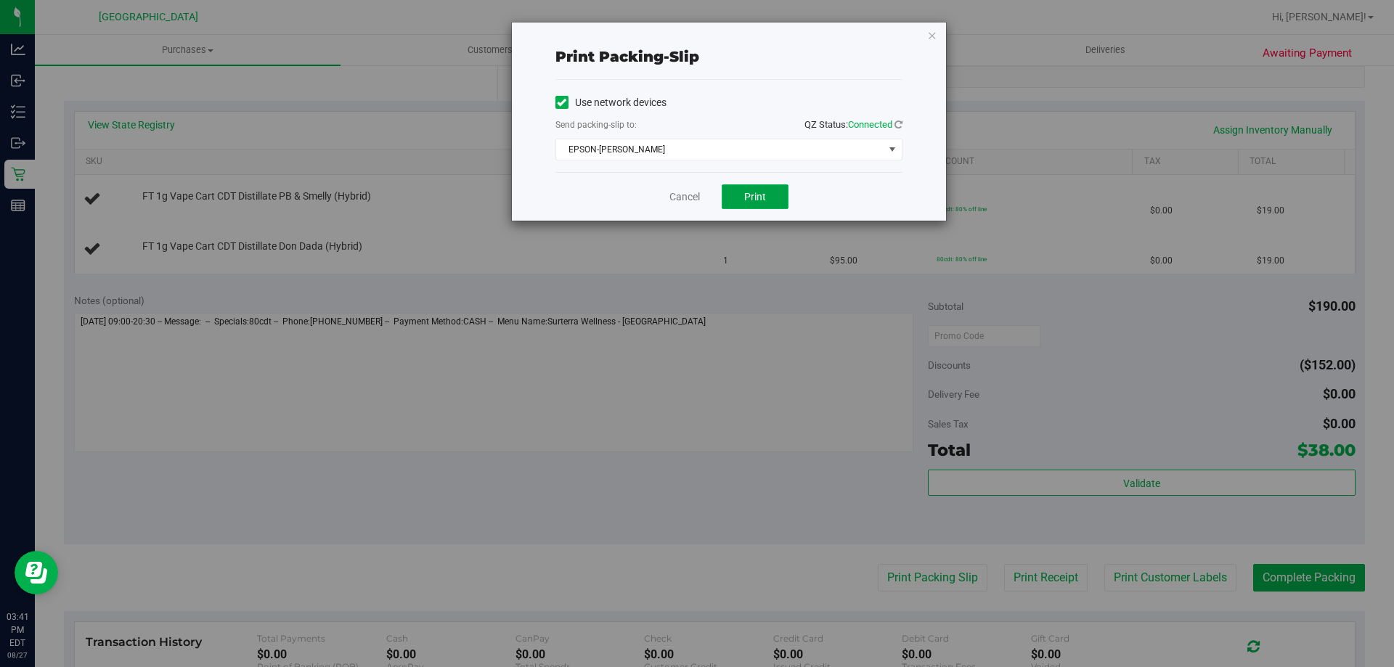
click at [757, 187] on button "Print" at bounding box center [755, 196] width 67 height 25
click at [931, 32] on icon "button" at bounding box center [932, 34] width 10 height 17
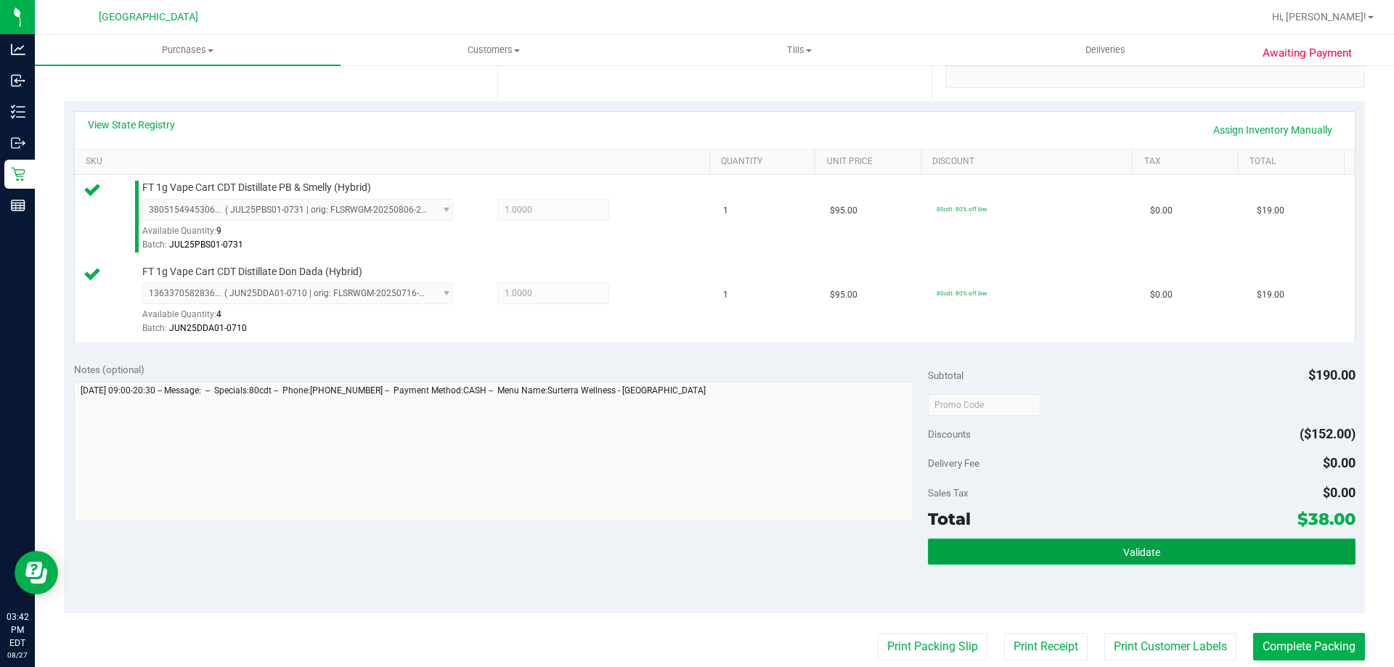
click at [1143, 559] on button "Validate" at bounding box center [1141, 552] width 427 height 26
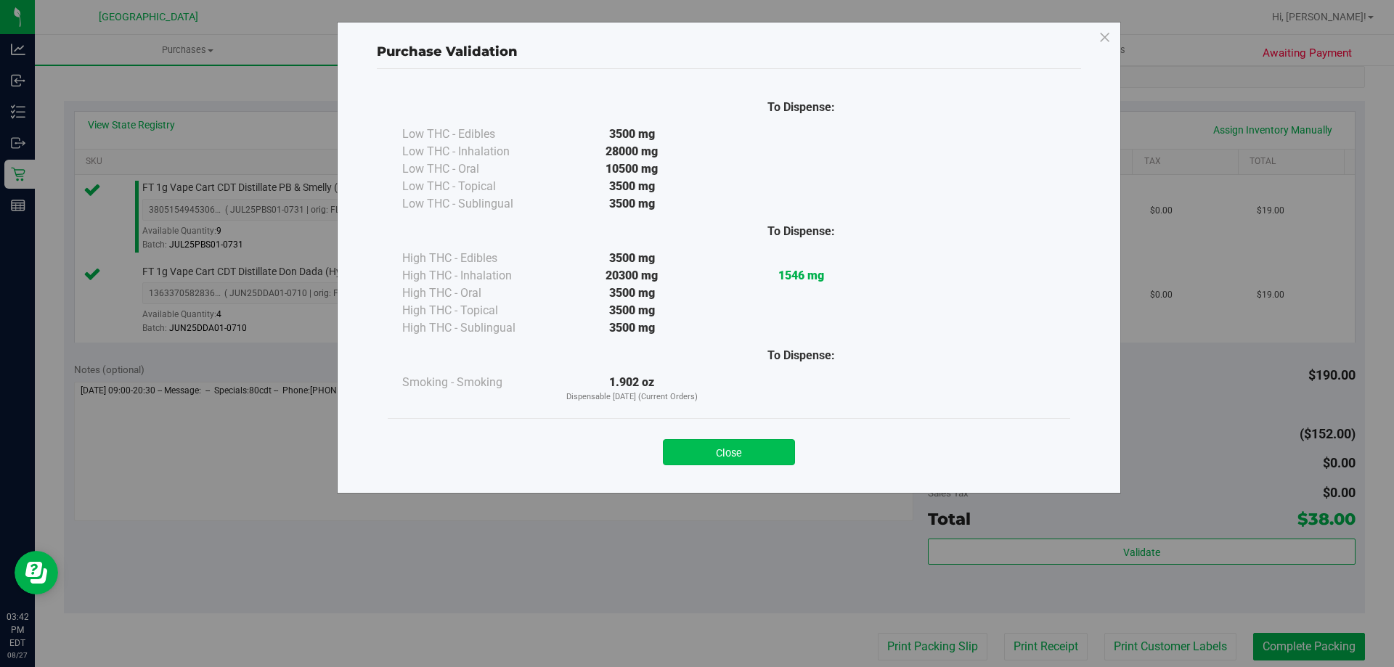
click at [767, 441] on button "Close" at bounding box center [729, 452] width 132 height 26
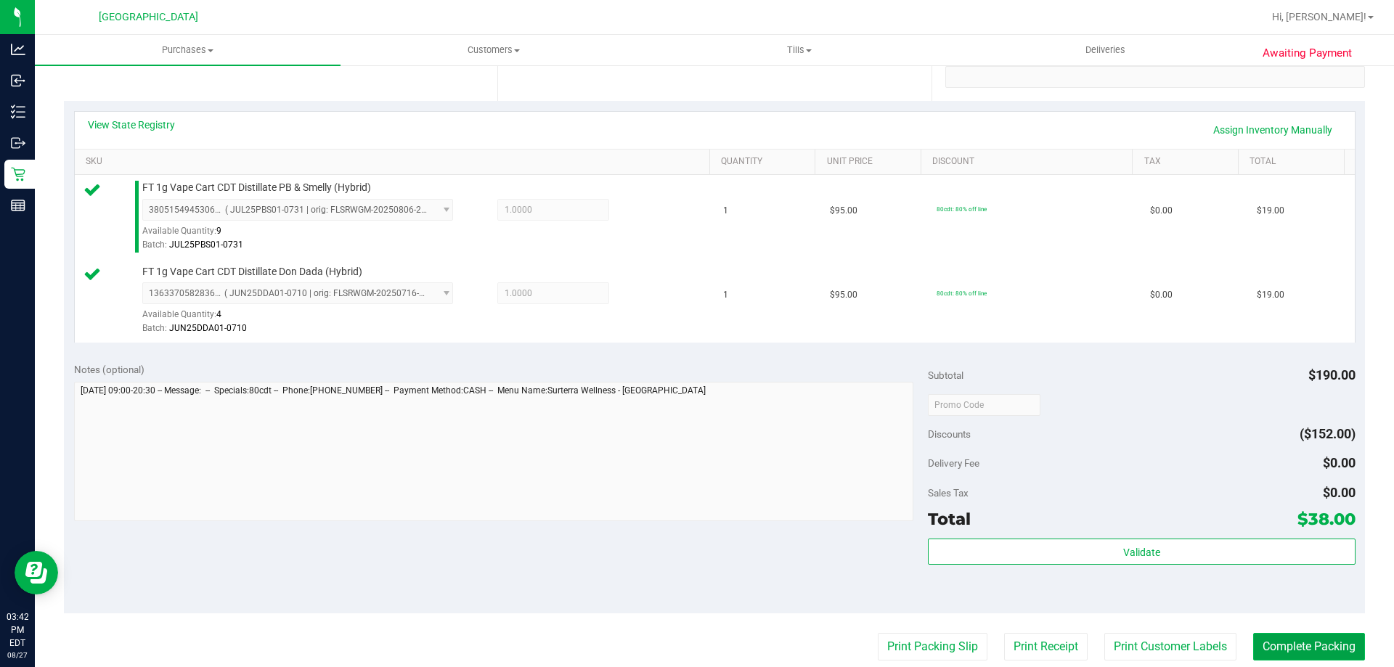
click at [1311, 646] on button "Complete Packing" at bounding box center [1309, 647] width 112 height 28
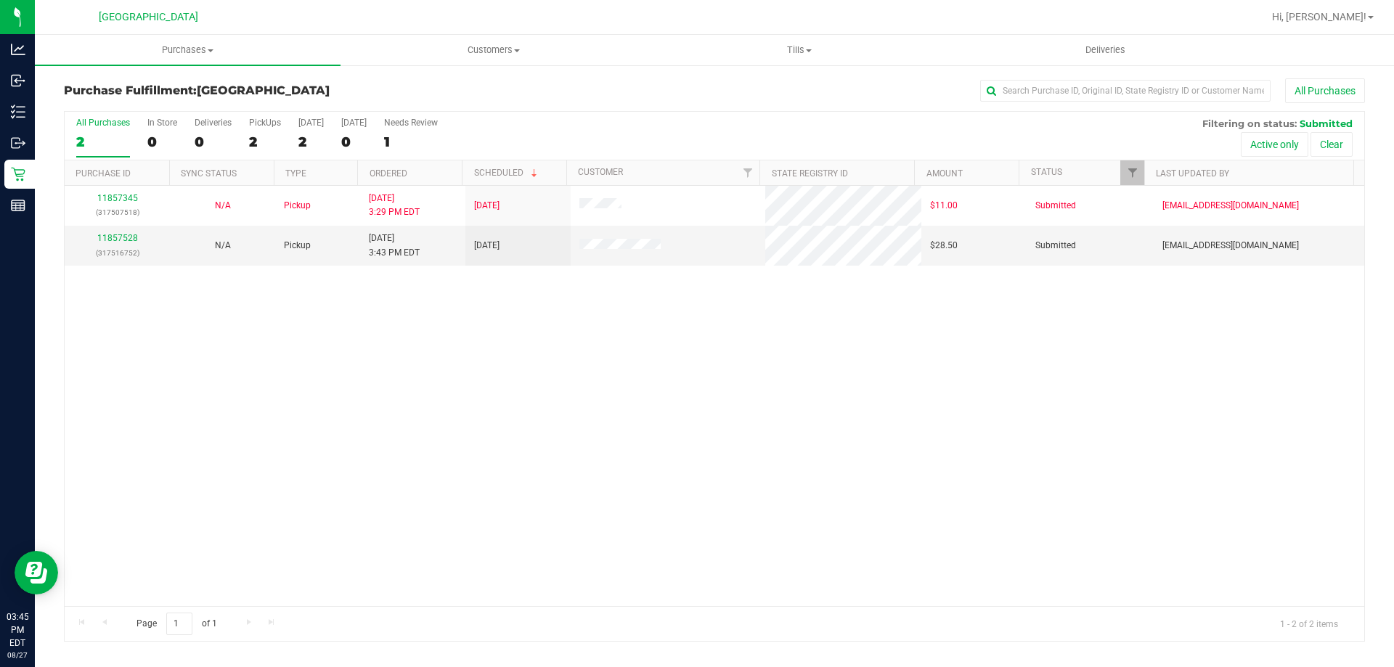
click at [179, 328] on div "11857345 (317507518) N/A Pickup [DATE] 3:29 PM EDT 8/27/2025 $11.00 Submitted […" at bounding box center [715, 396] width 1300 height 420
